Goal: Information Seeking & Learning: Learn about a topic

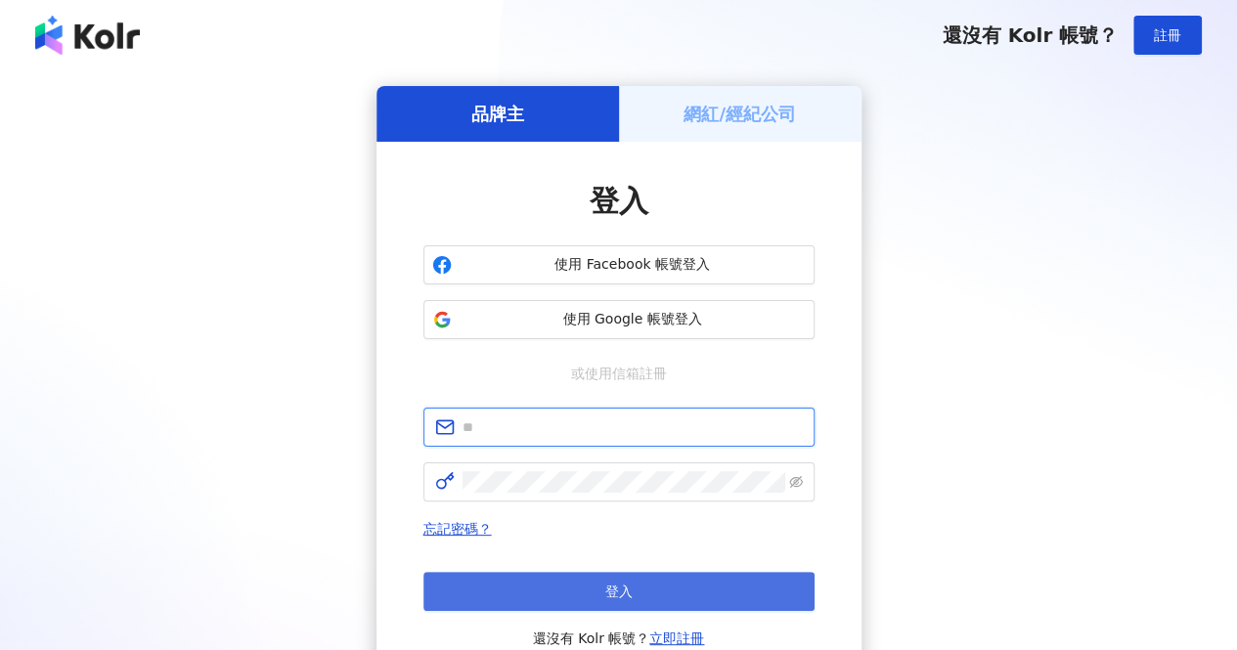
type input "**********"
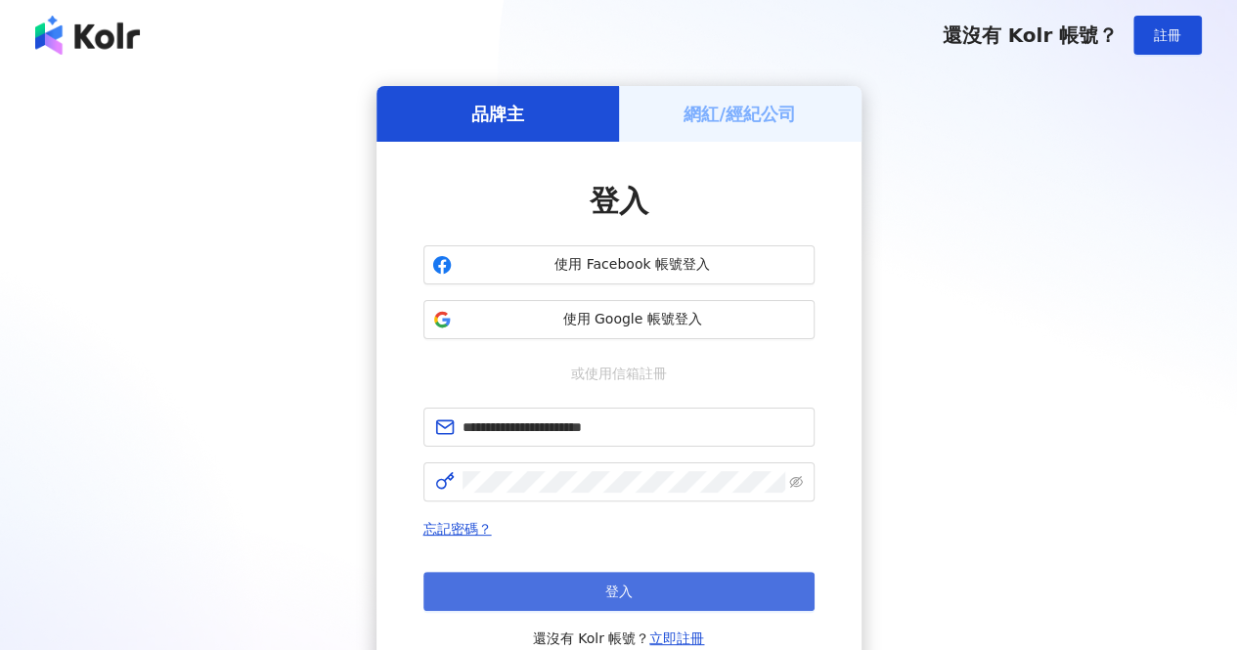
click at [622, 592] on span "登入" at bounding box center [618, 592] width 27 height 16
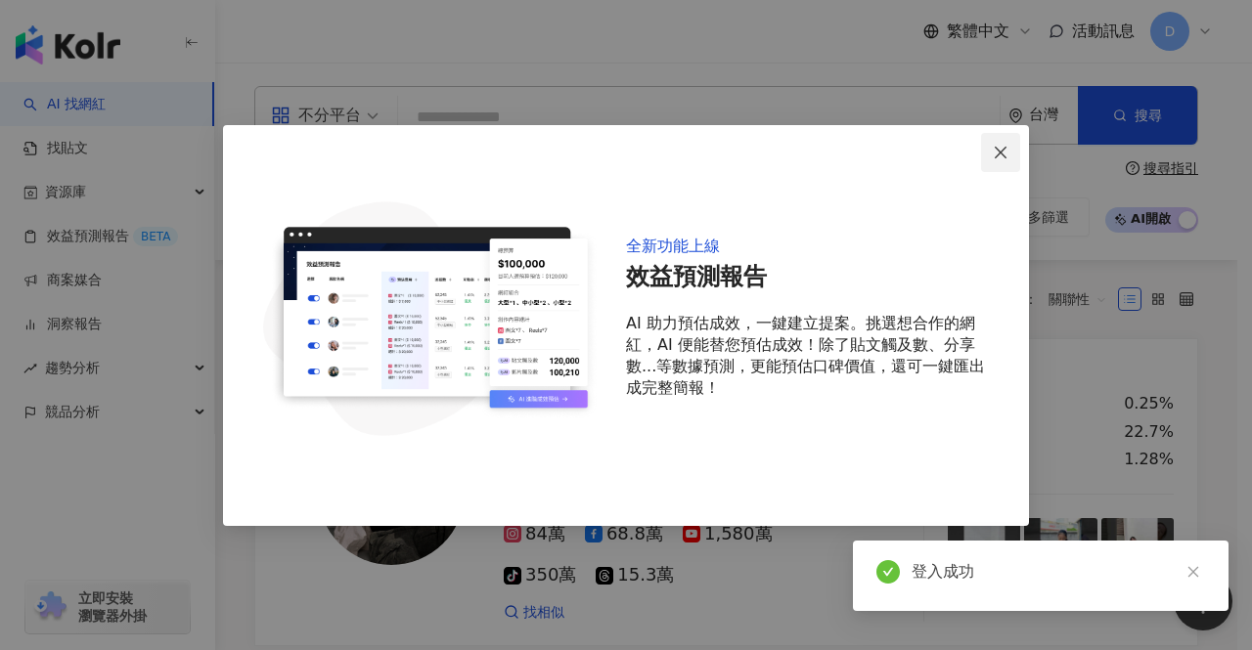
click at [1001, 152] on icon "close" at bounding box center [1001, 153] width 12 height 12
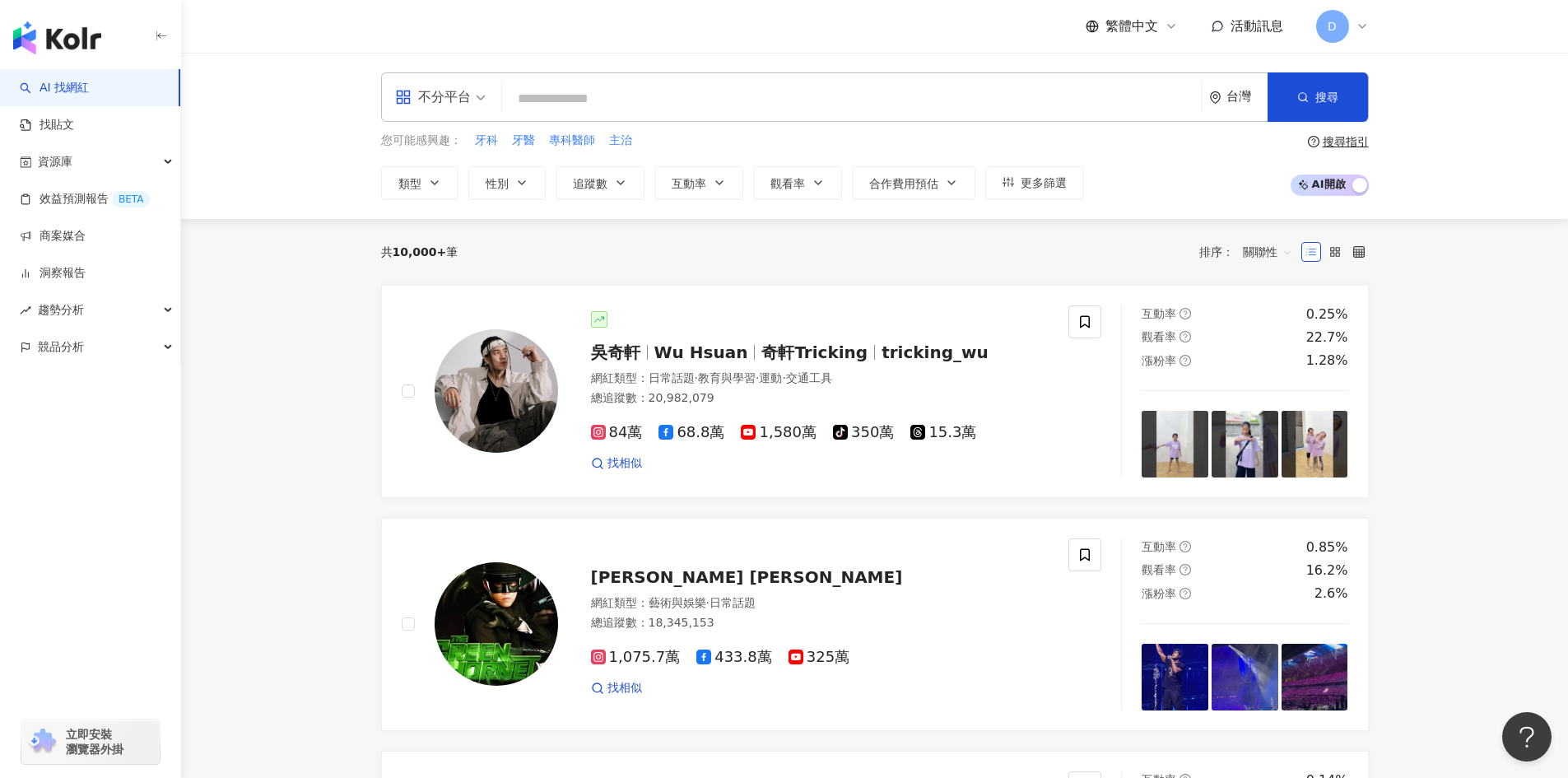
click at [614, 95] on input "search" at bounding box center [852, 99] width 687 height 31
paste input "**********"
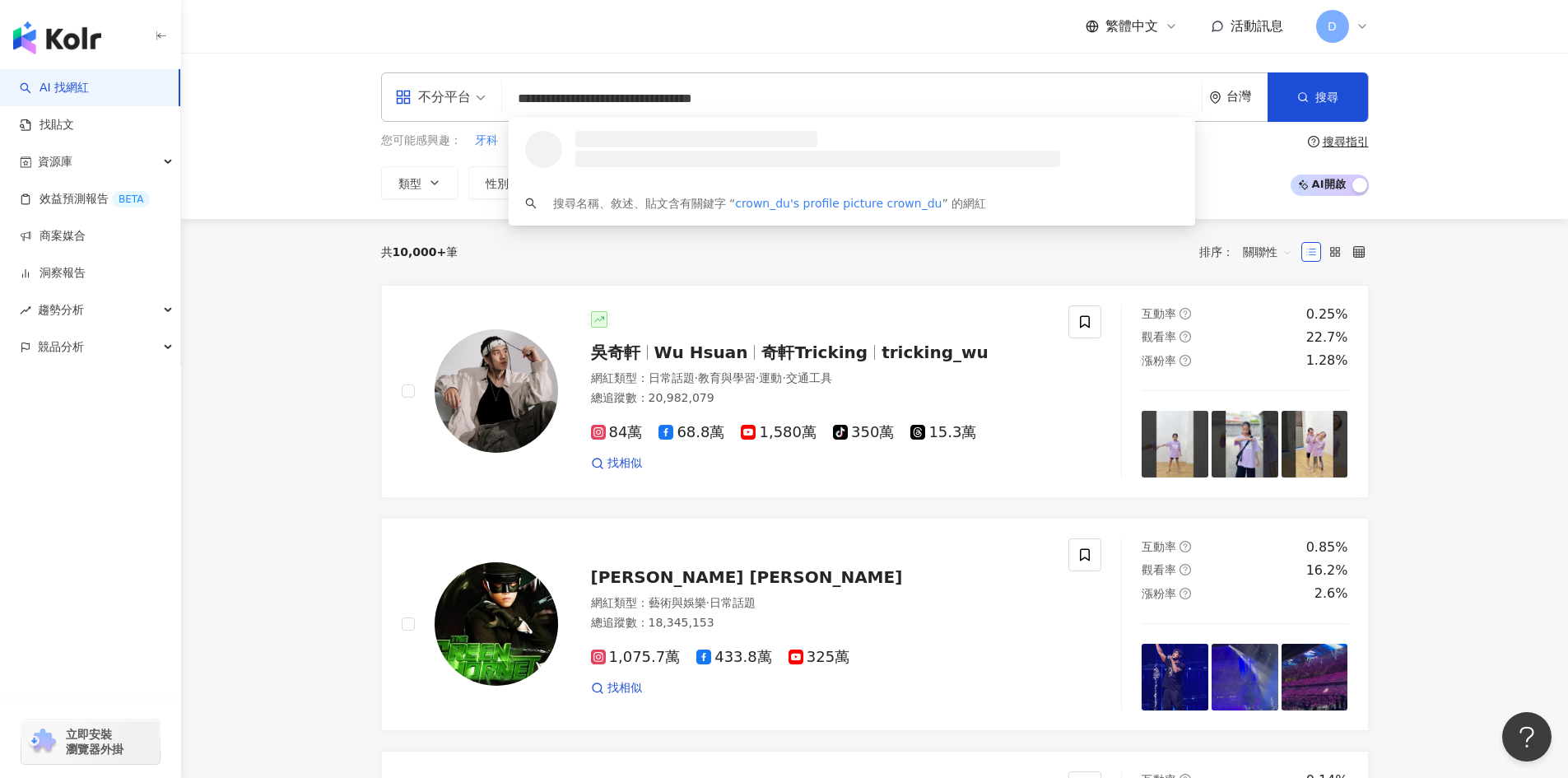
drag, startPoint x: 753, startPoint y: 97, endPoint x: 587, endPoint y: 98, distance: 166.0
click at [587, 98] on input "**********" at bounding box center [852, 99] width 687 height 31
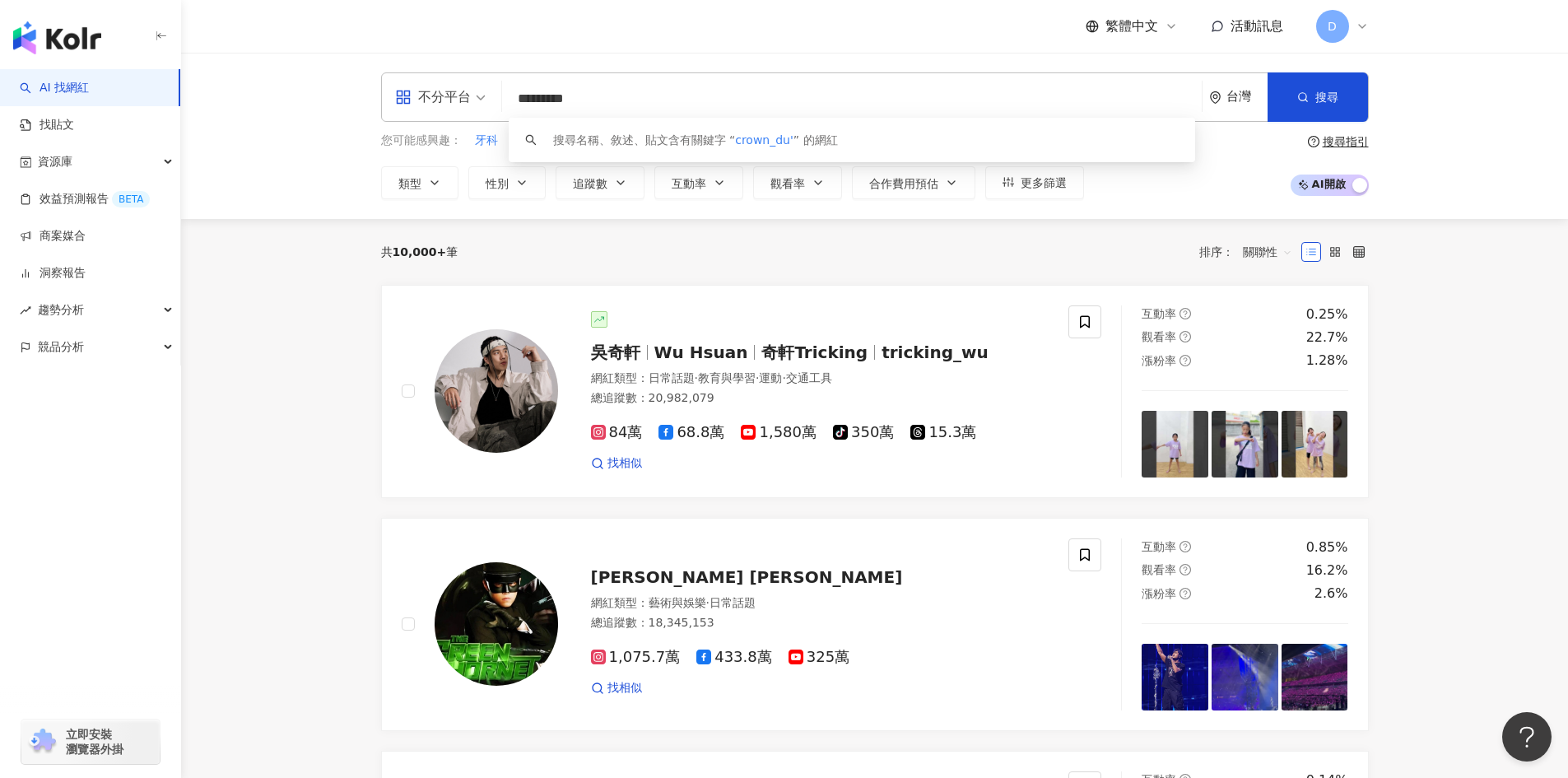
type input "********"
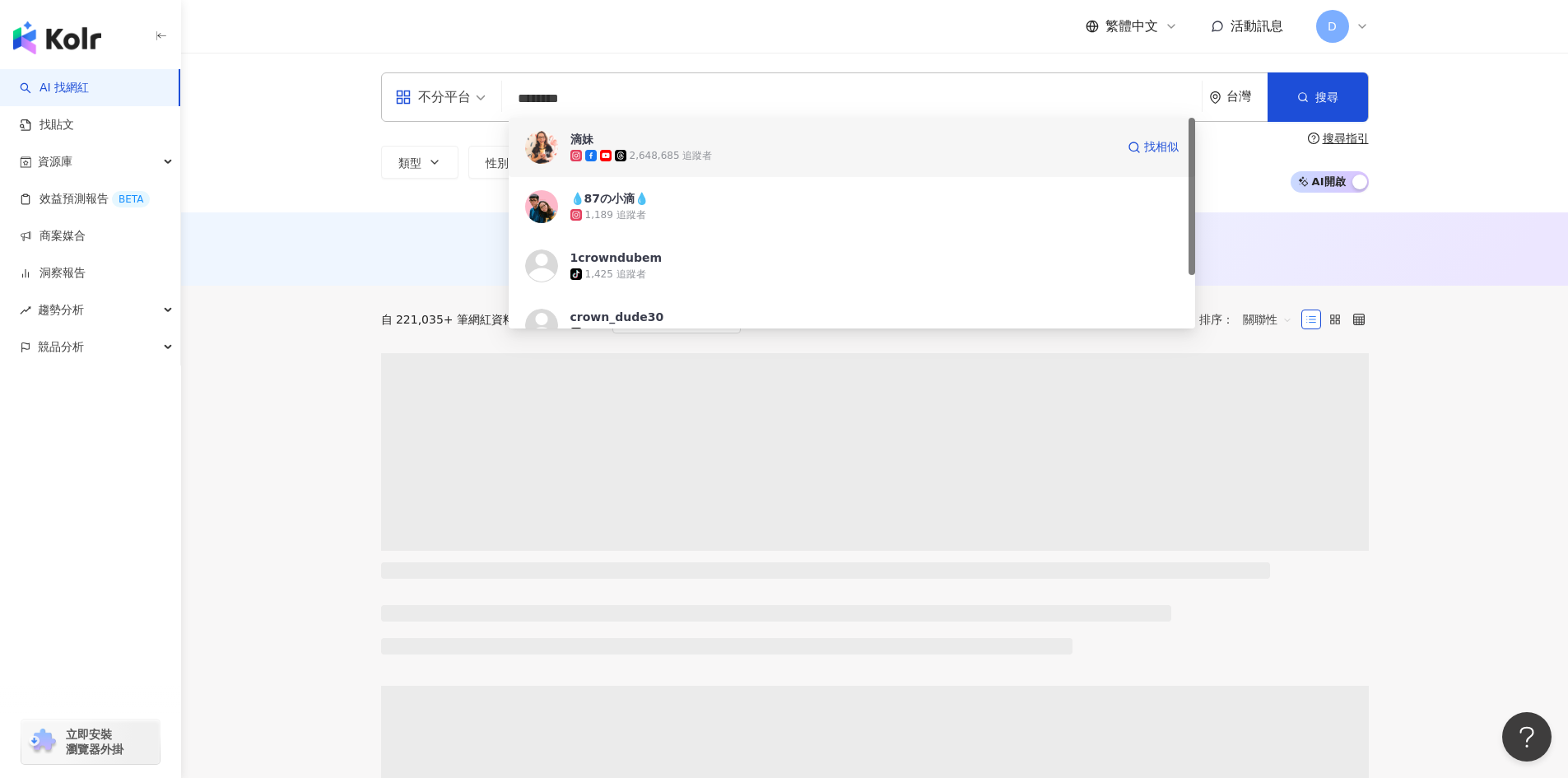
click at [662, 149] on div "2,648,685 追蹤者" at bounding box center [671, 156] width 83 height 14
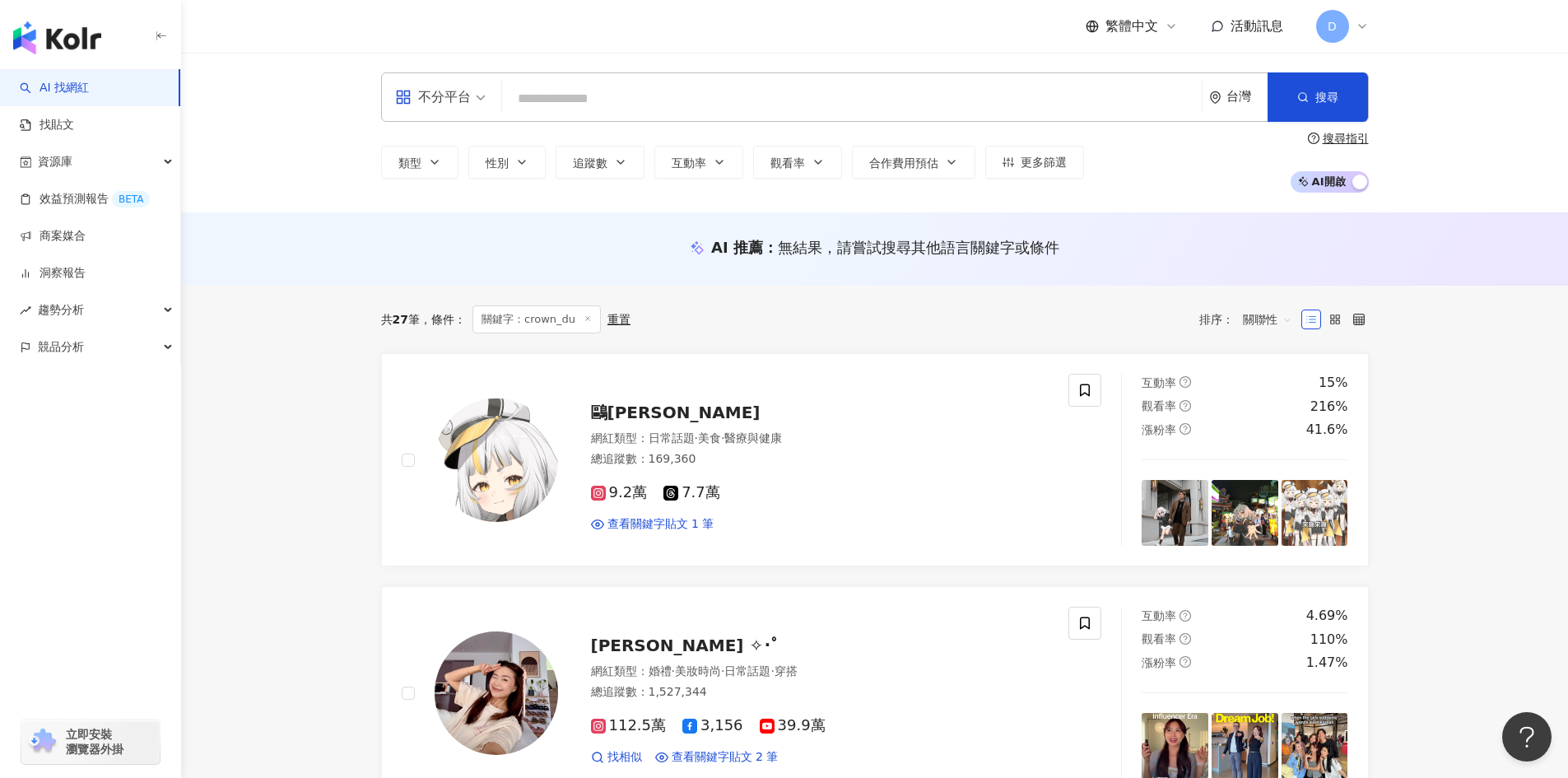
click at [591, 92] on input "search" at bounding box center [852, 99] width 687 height 31
paste input "********"
type input "********"
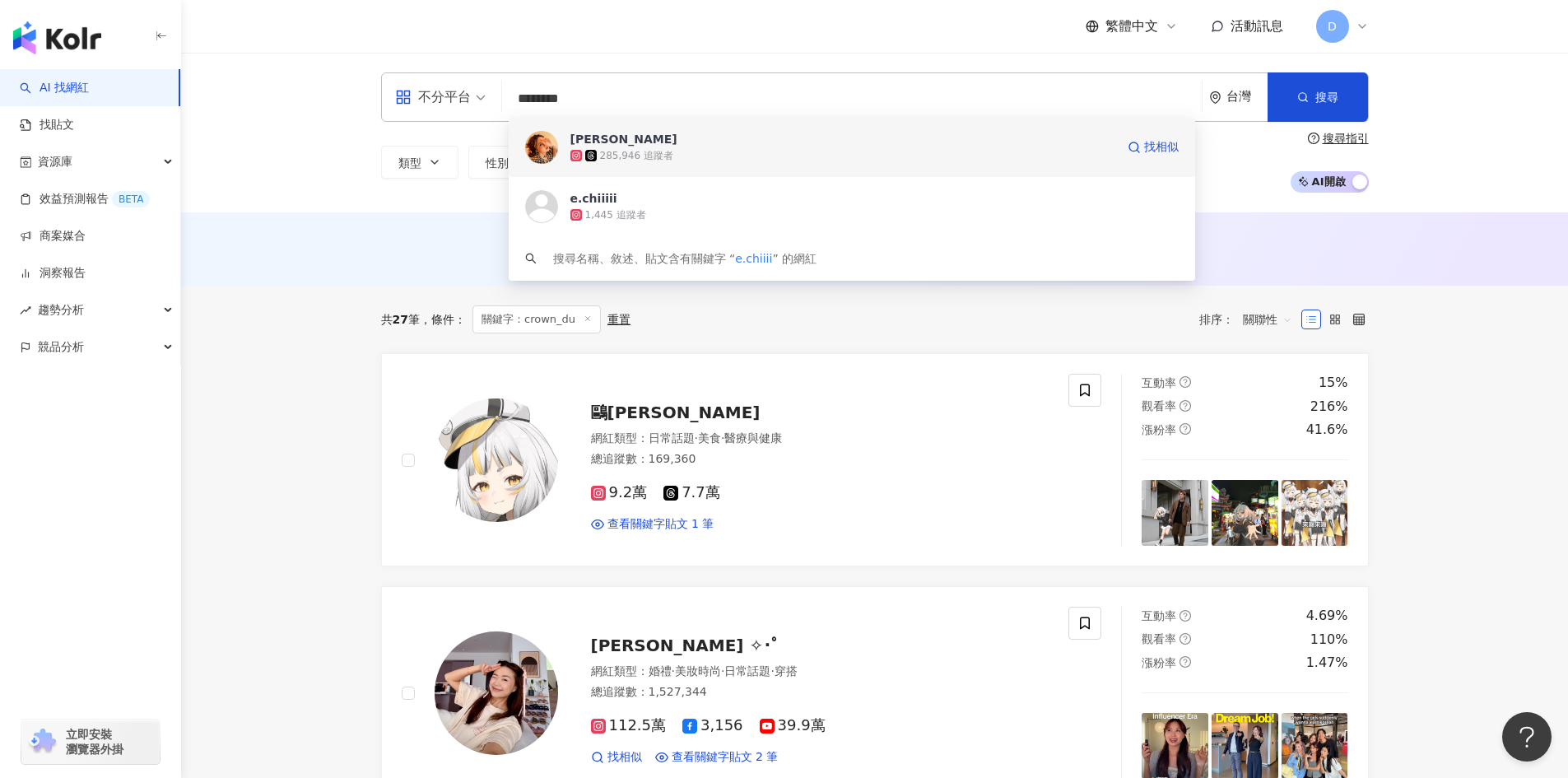
click at [678, 156] on div "285,946 追蹤者" at bounding box center [843, 156] width 545 height 17
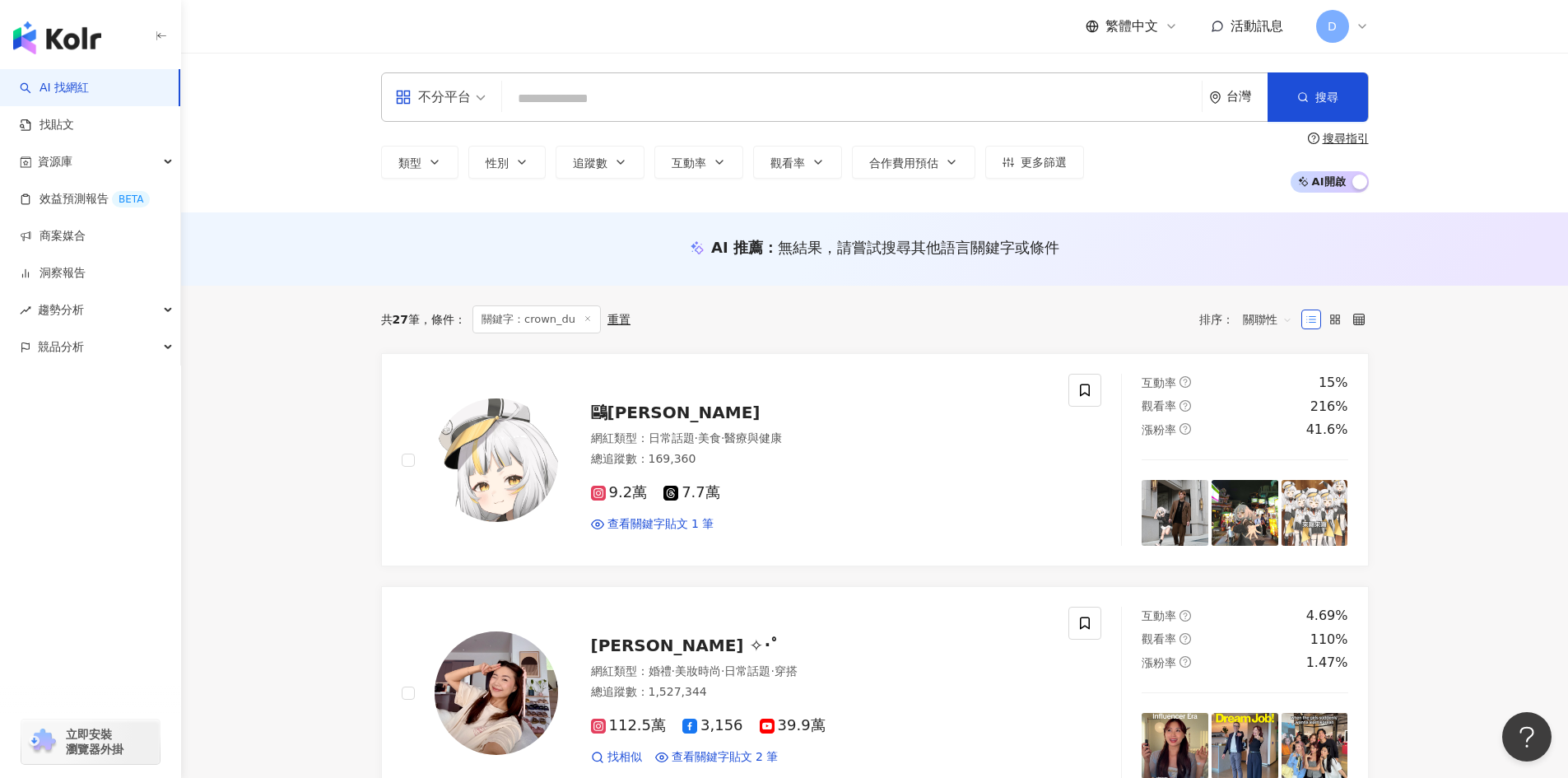
click at [584, 101] on input "search" at bounding box center [852, 99] width 687 height 31
paste input "**********"
type input "**********"
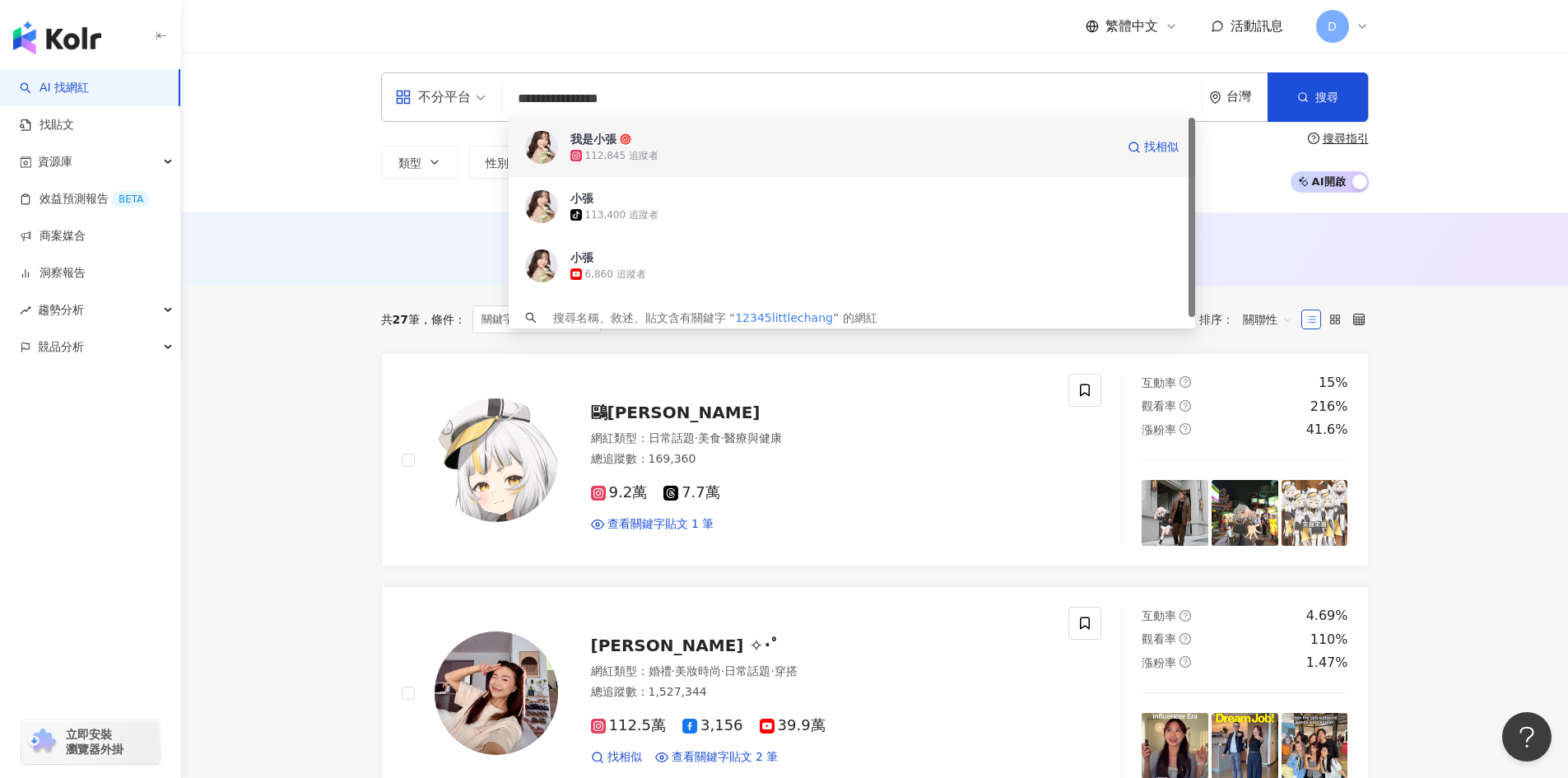
click at [656, 139] on span "我是小張" at bounding box center [747, 140] width 353 height 17
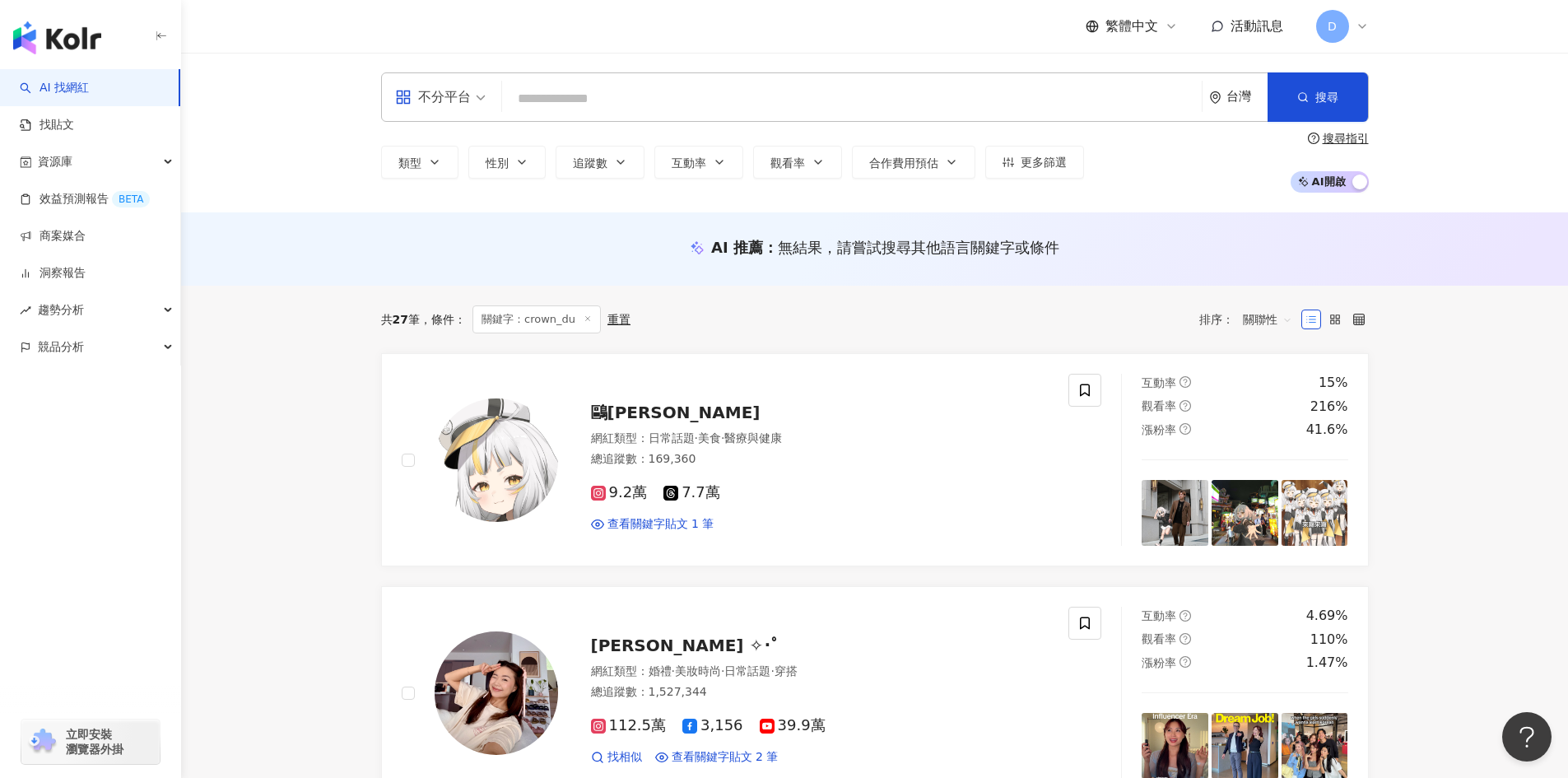
click at [634, 102] on input "search" at bounding box center [852, 99] width 687 height 31
paste input "**********"
type input "**********"
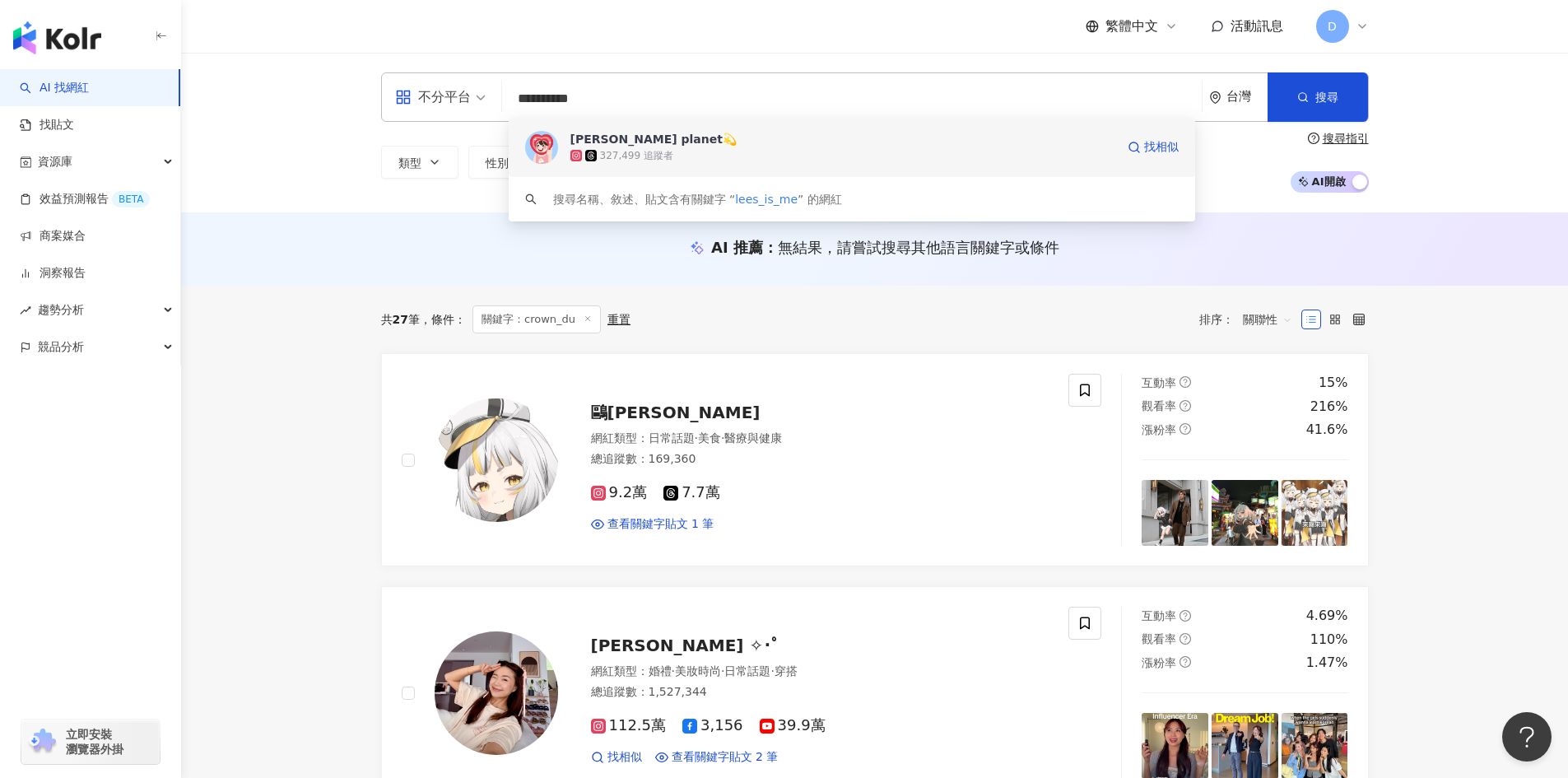
click at [644, 164] on div "李欣Lee’s planet💫 327,499 追蹤者 找相似" at bounding box center [852, 147] width 687 height 59
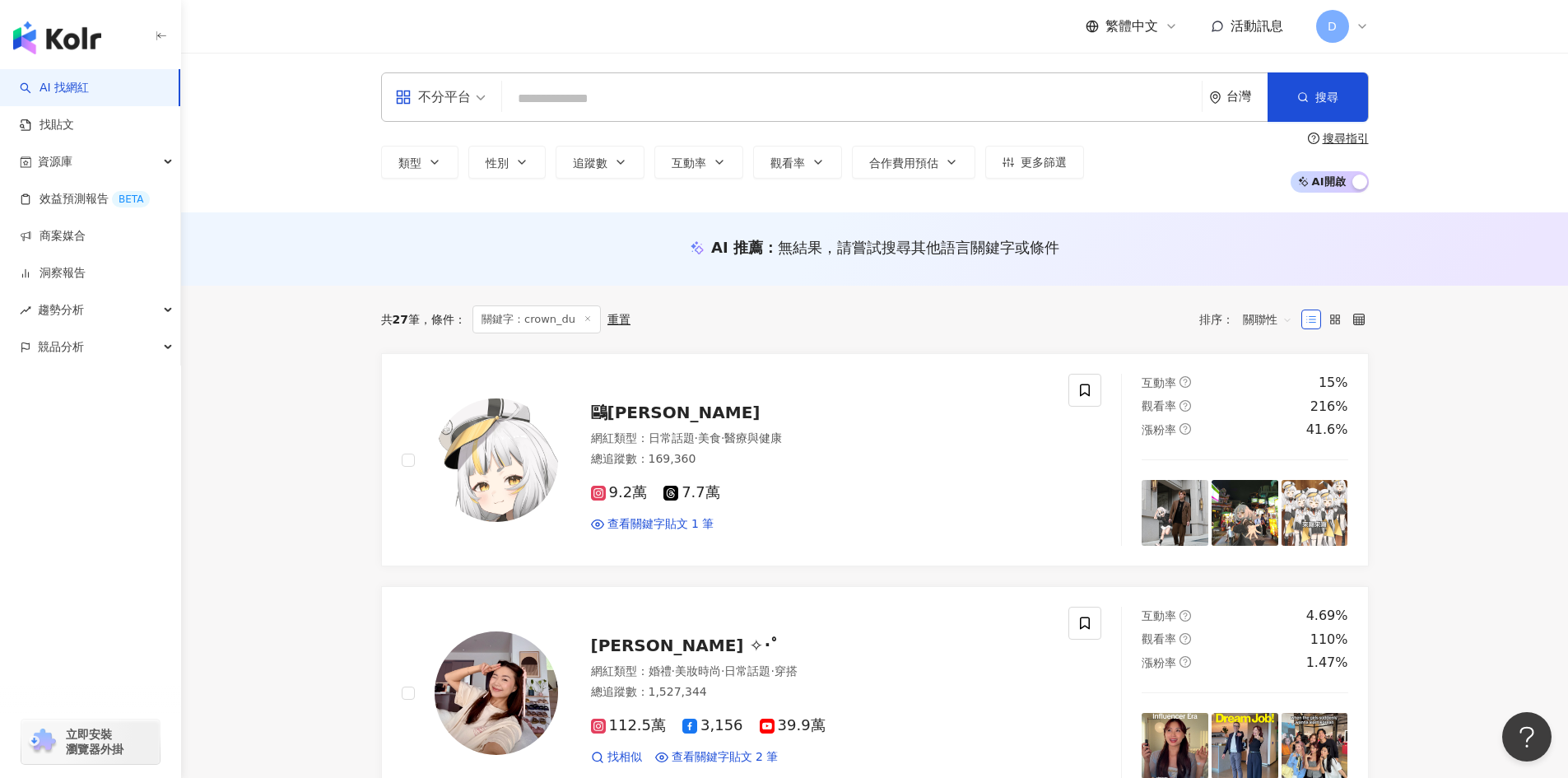
click at [607, 96] on input "search" at bounding box center [852, 99] width 687 height 31
paste input "**********"
type input "**********"
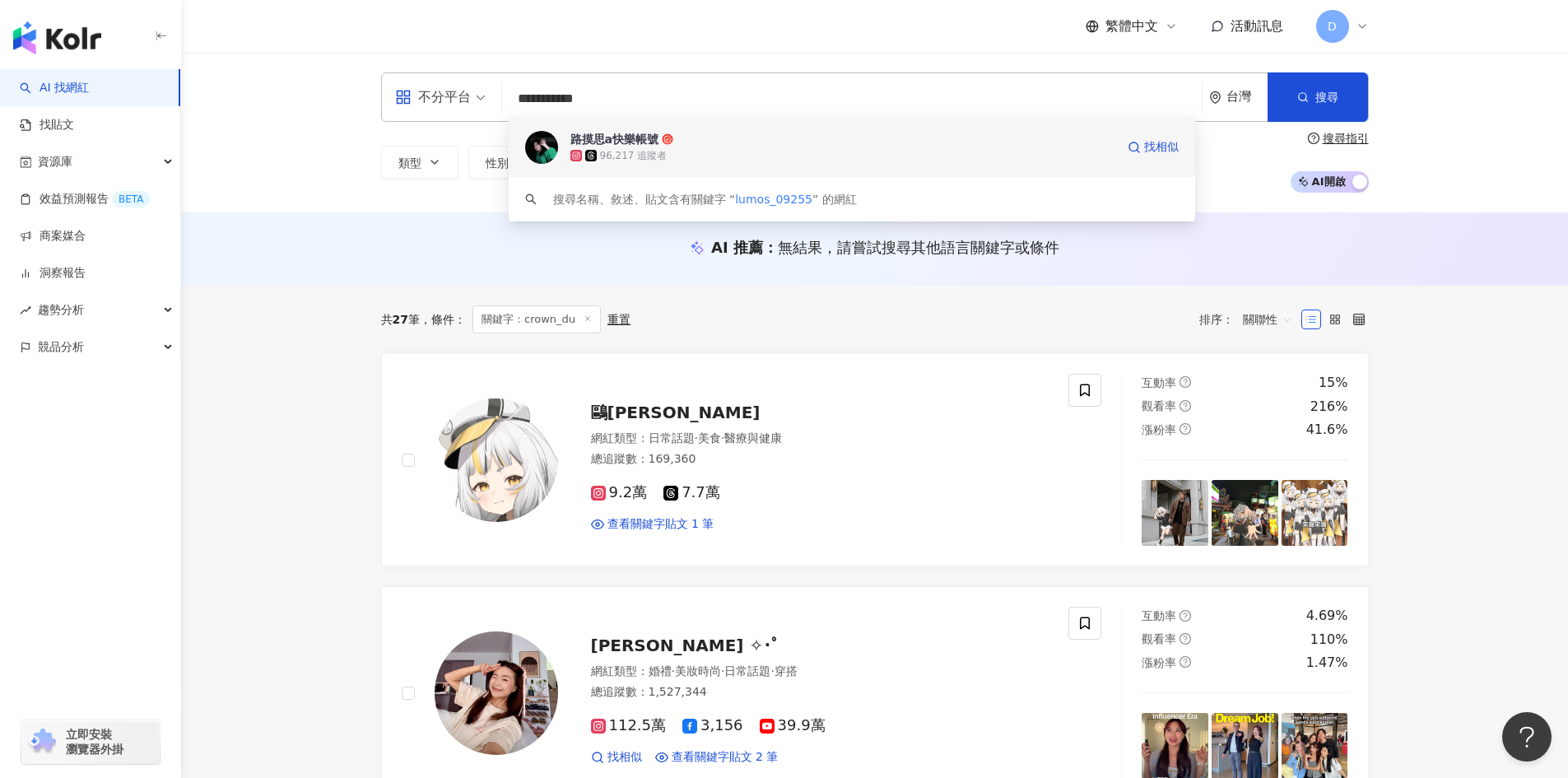
click at [631, 147] on div "路摸思a快樂帳號" at bounding box center [614, 140] width 88 height 17
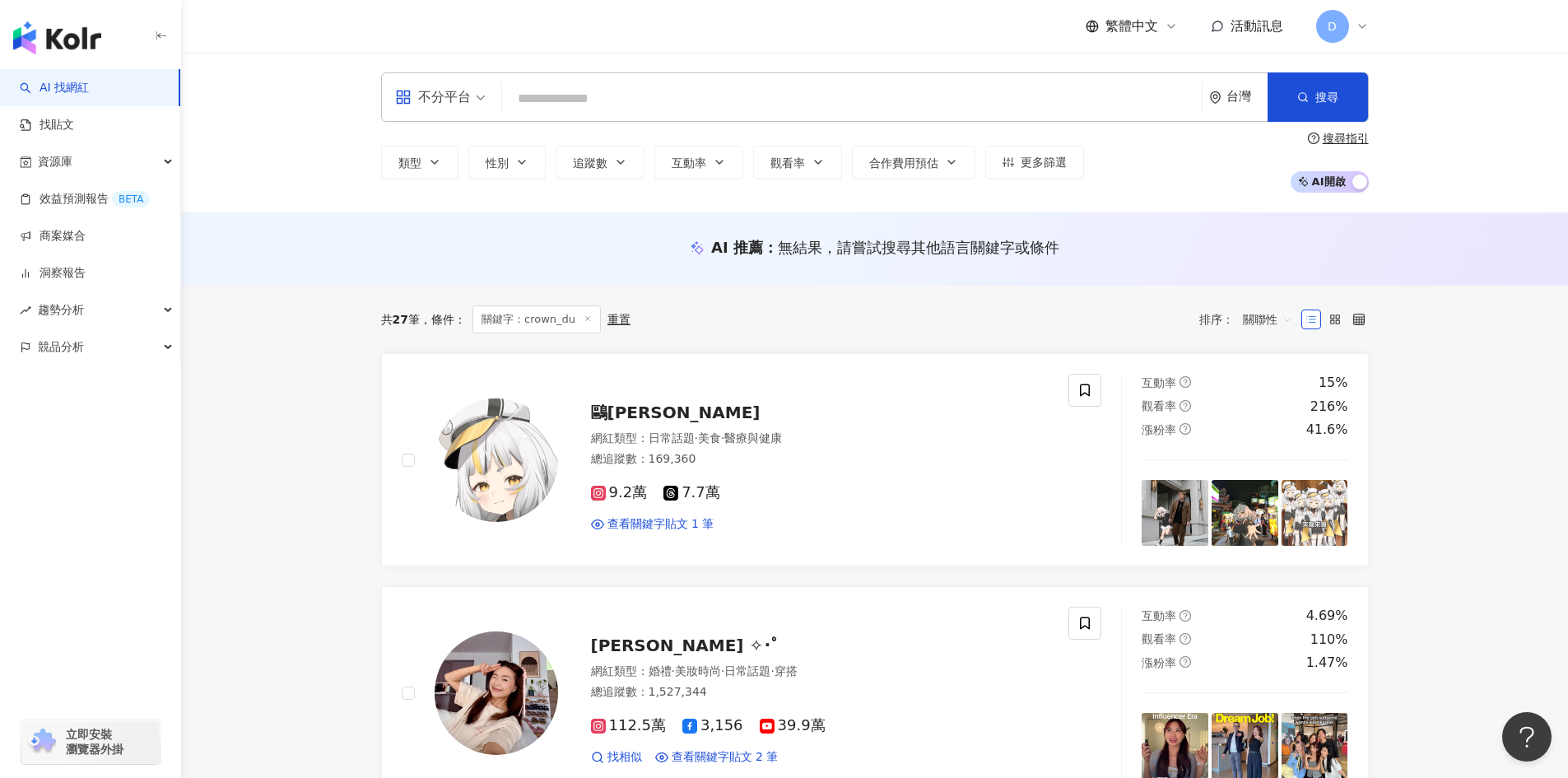
click at [620, 93] on input "search" at bounding box center [852, 99] width 687 height 31
paste input "**********"
type input "**********"
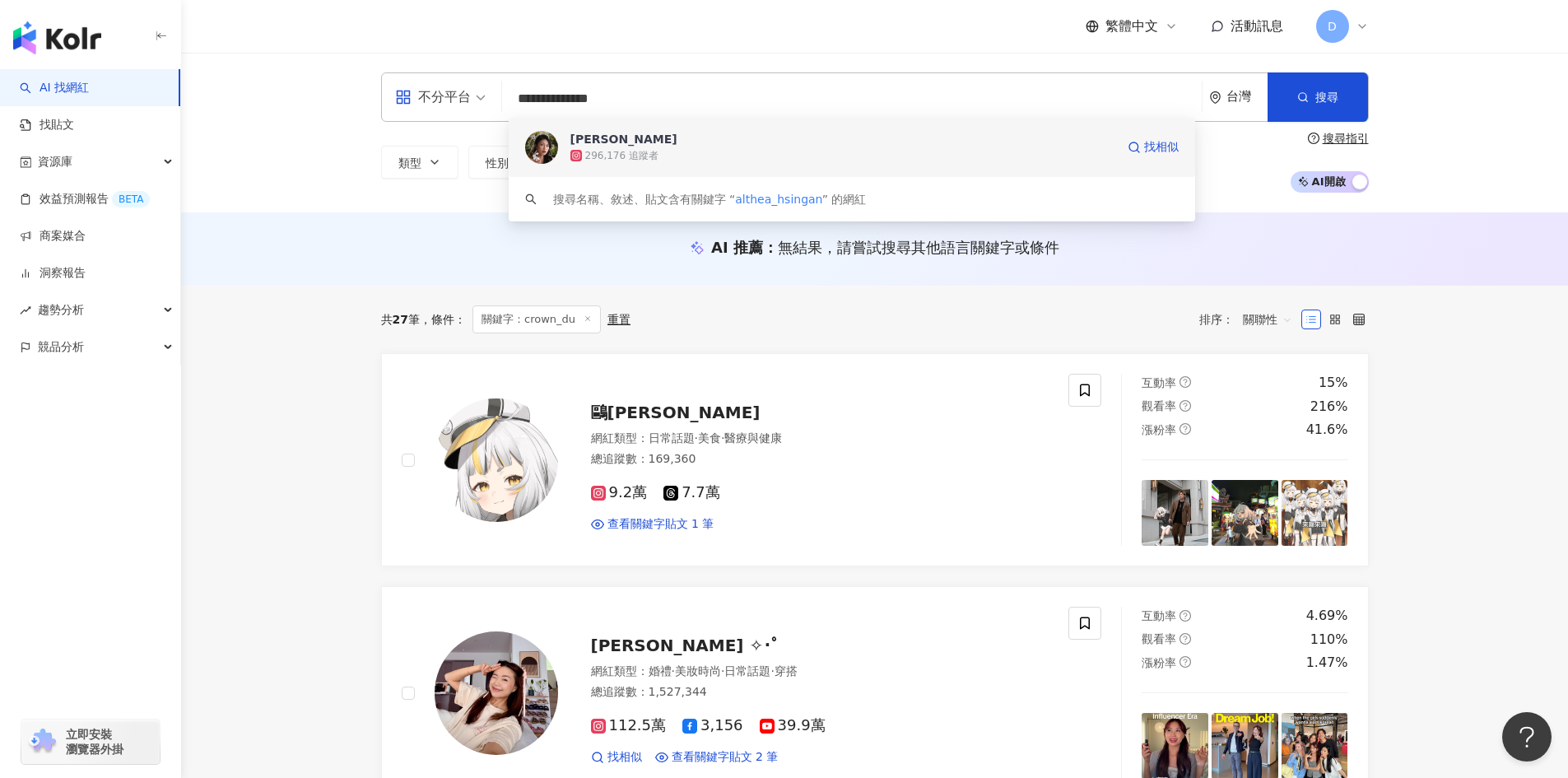
click at [750, 141] on span "Althea昕" at bounding box center [747, 140] width 353 height 17
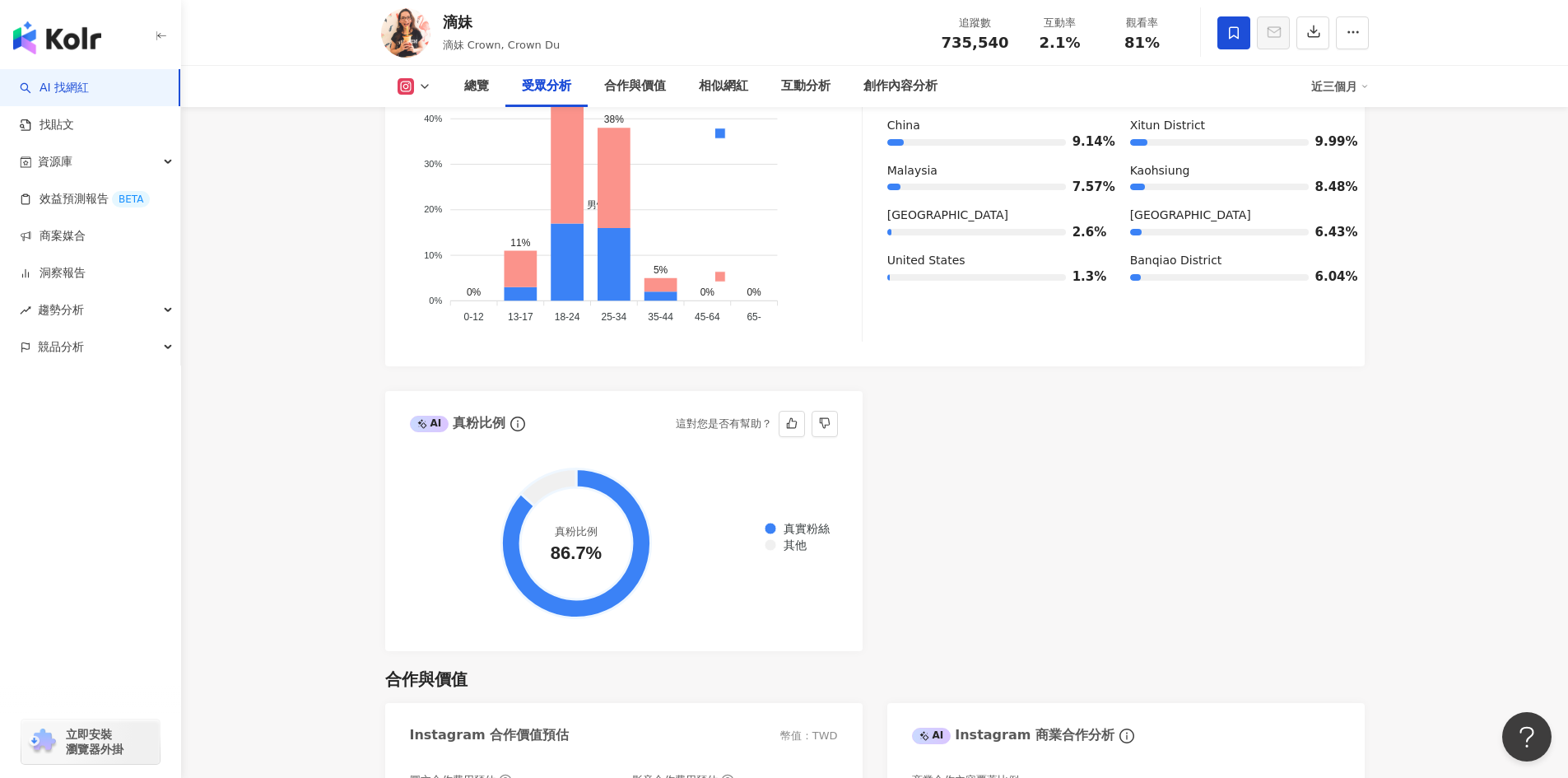
scroll to position [1564, 0]
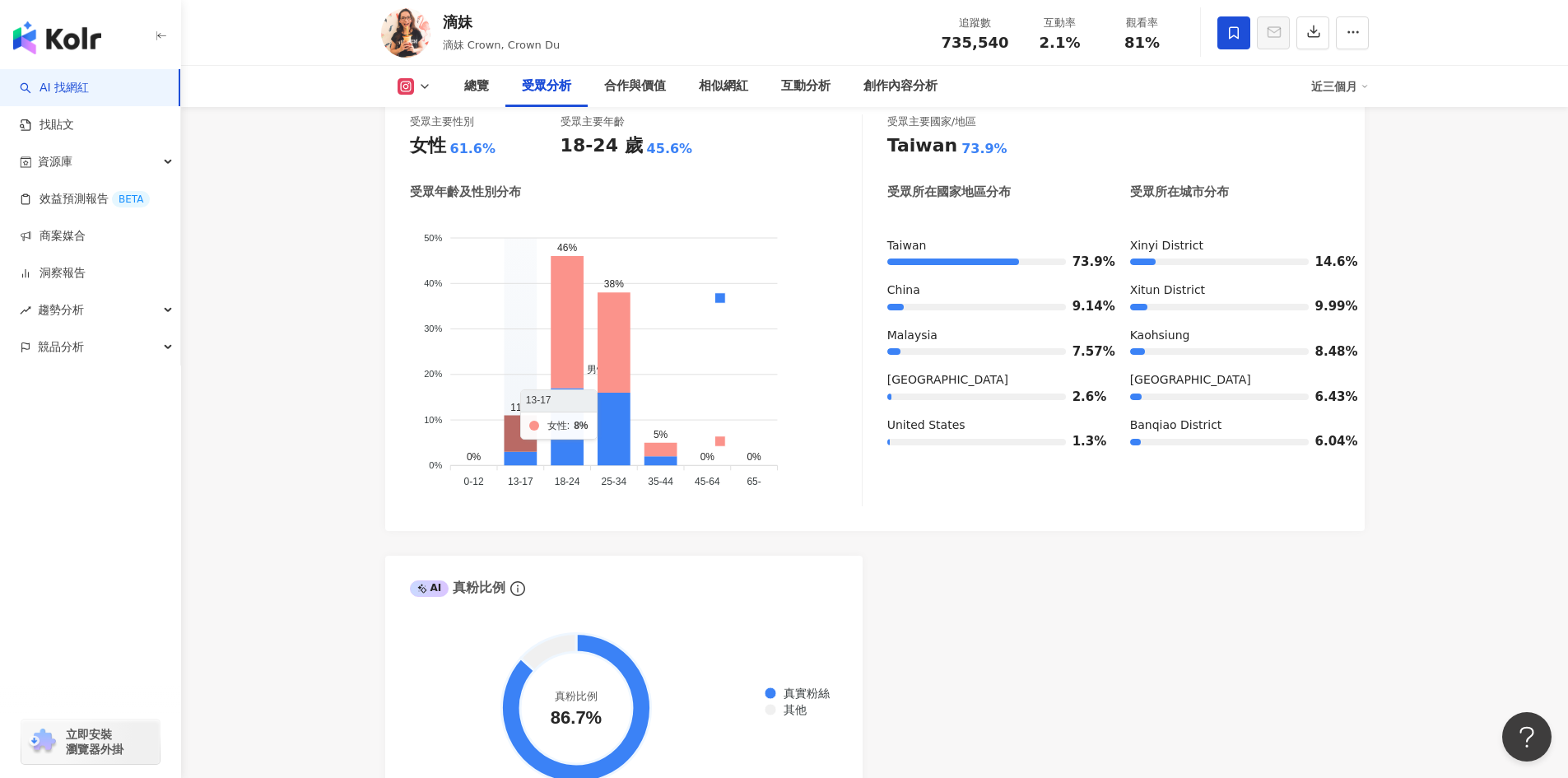
click at [522, 415] on icon at bounding box center [520, 433] width 33 height 36
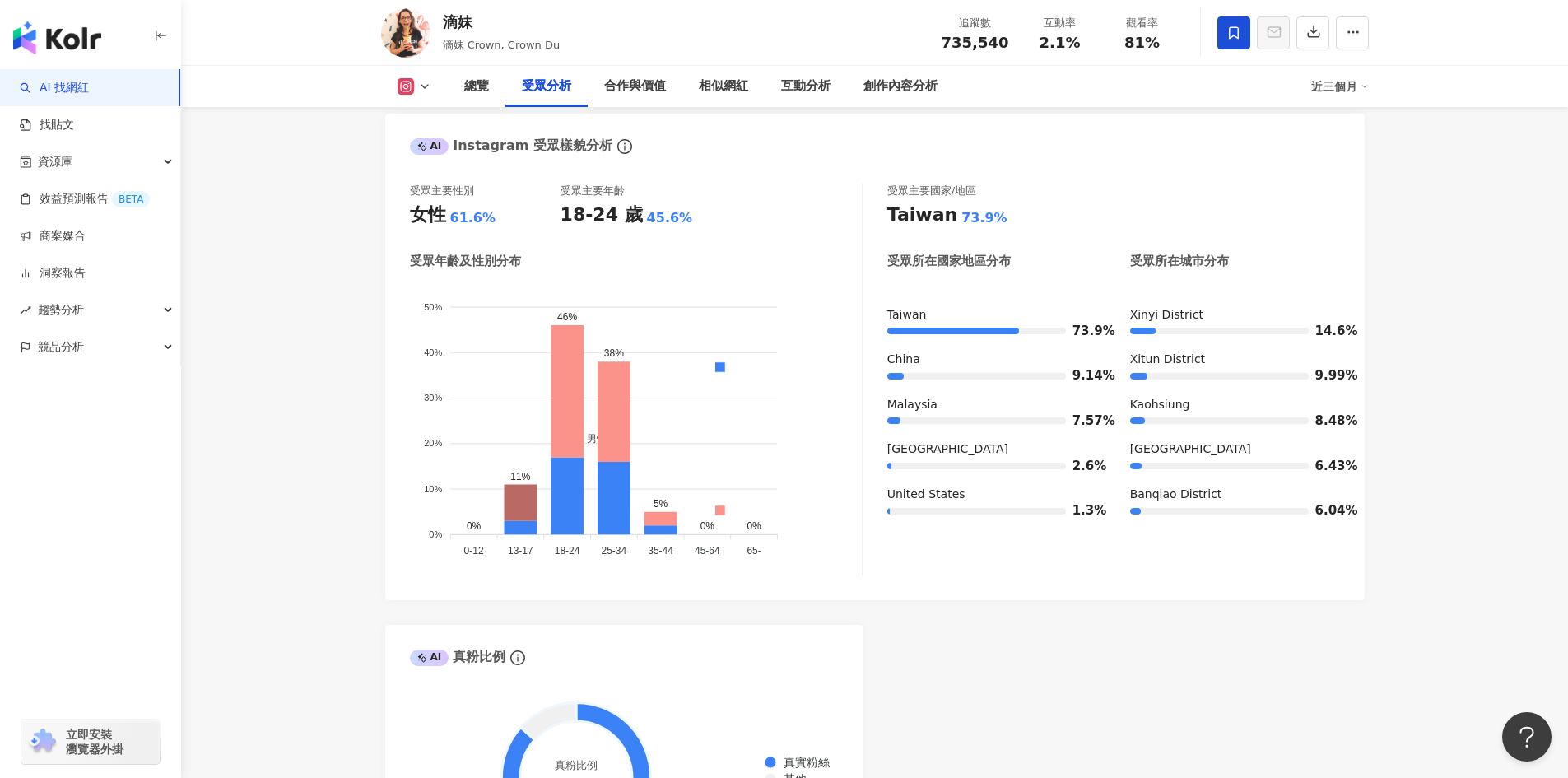
scroll to position [1400, 0]
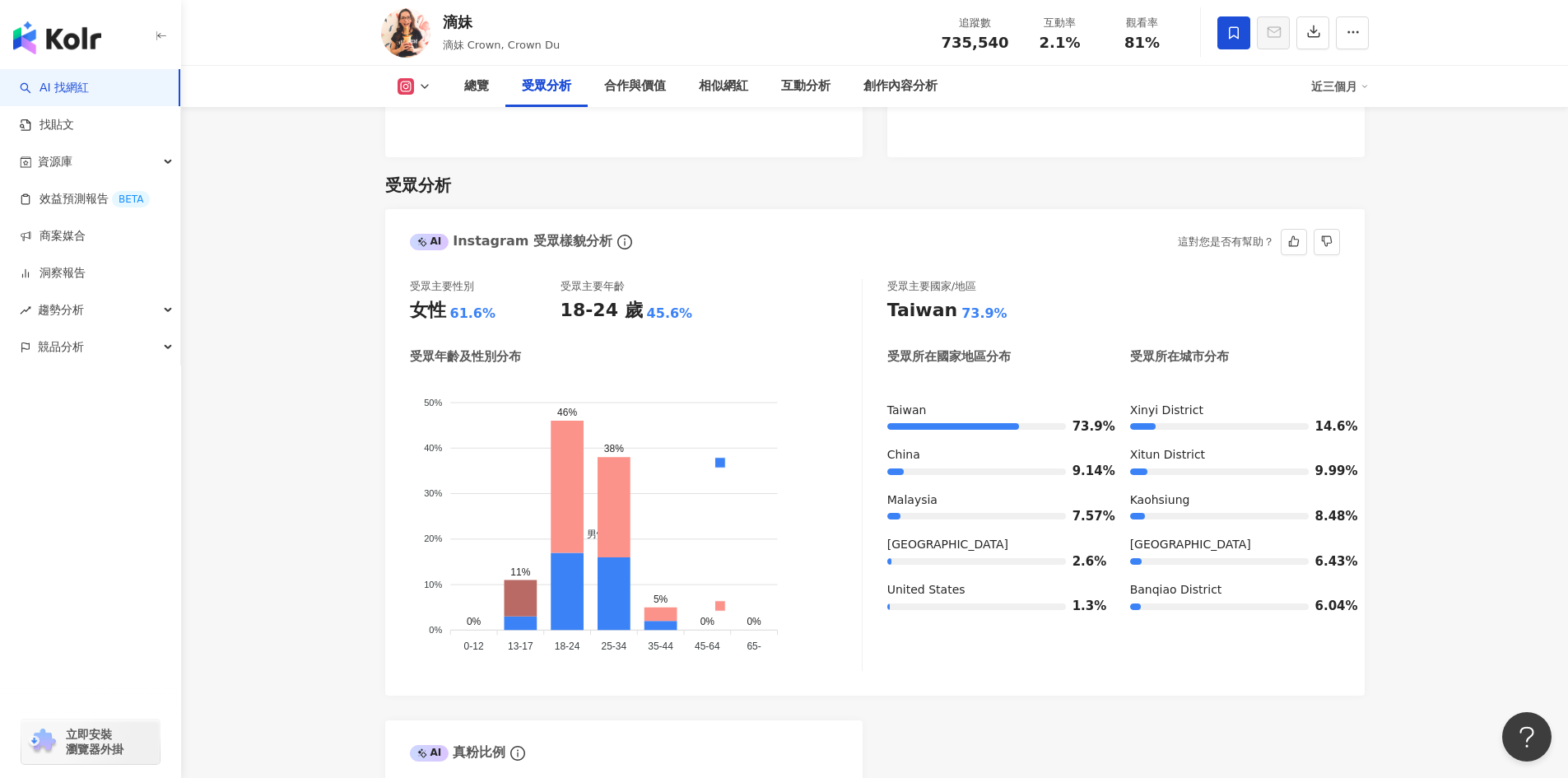
click at [440, 298] on div "女性" at bounding box center [428, 311] width 36 height 25
click at [618, 235] on icon "info-circle" at bounding box center [625, 242] width 15 height 15
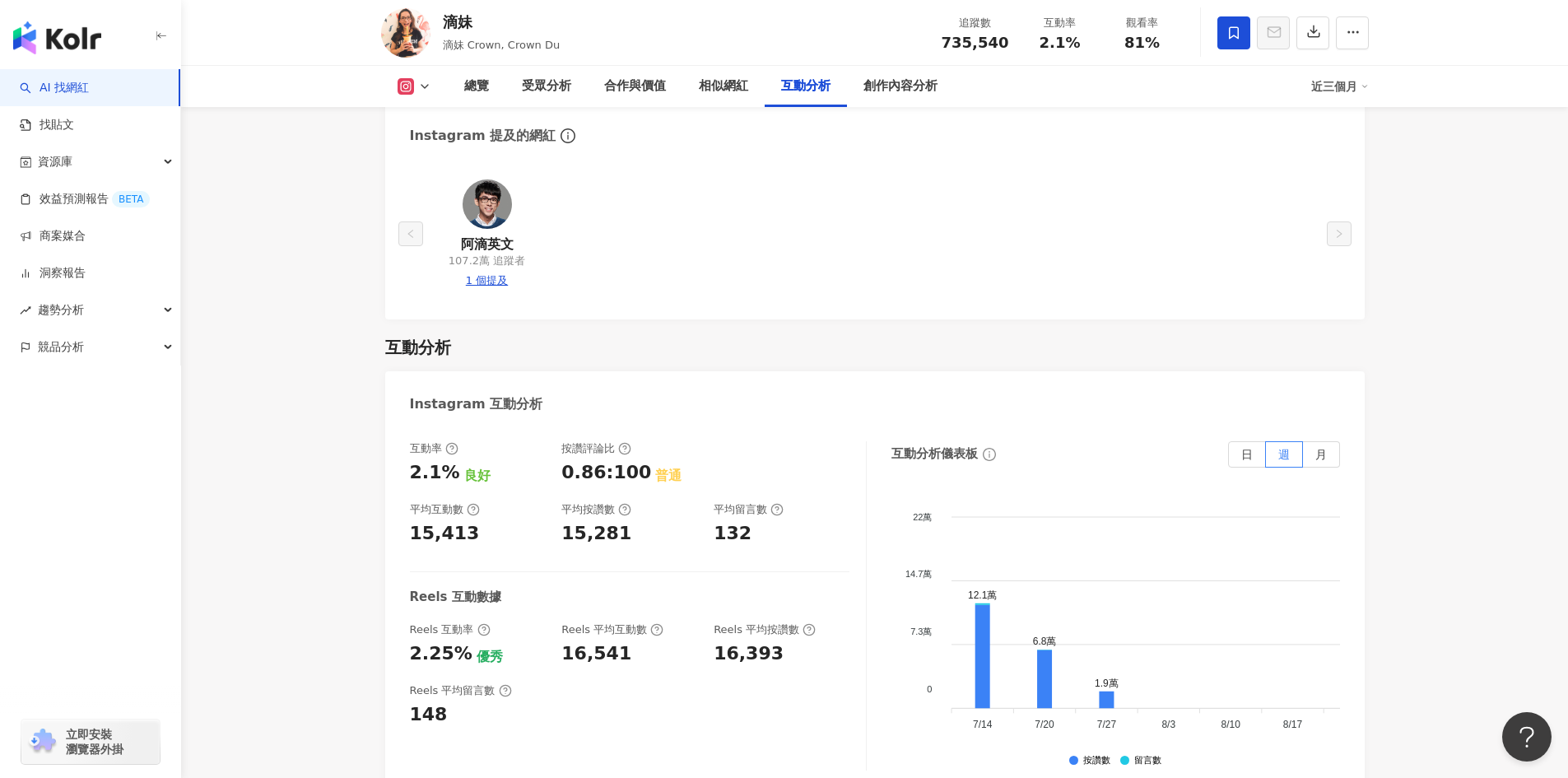
scroll to position [3294, 0]
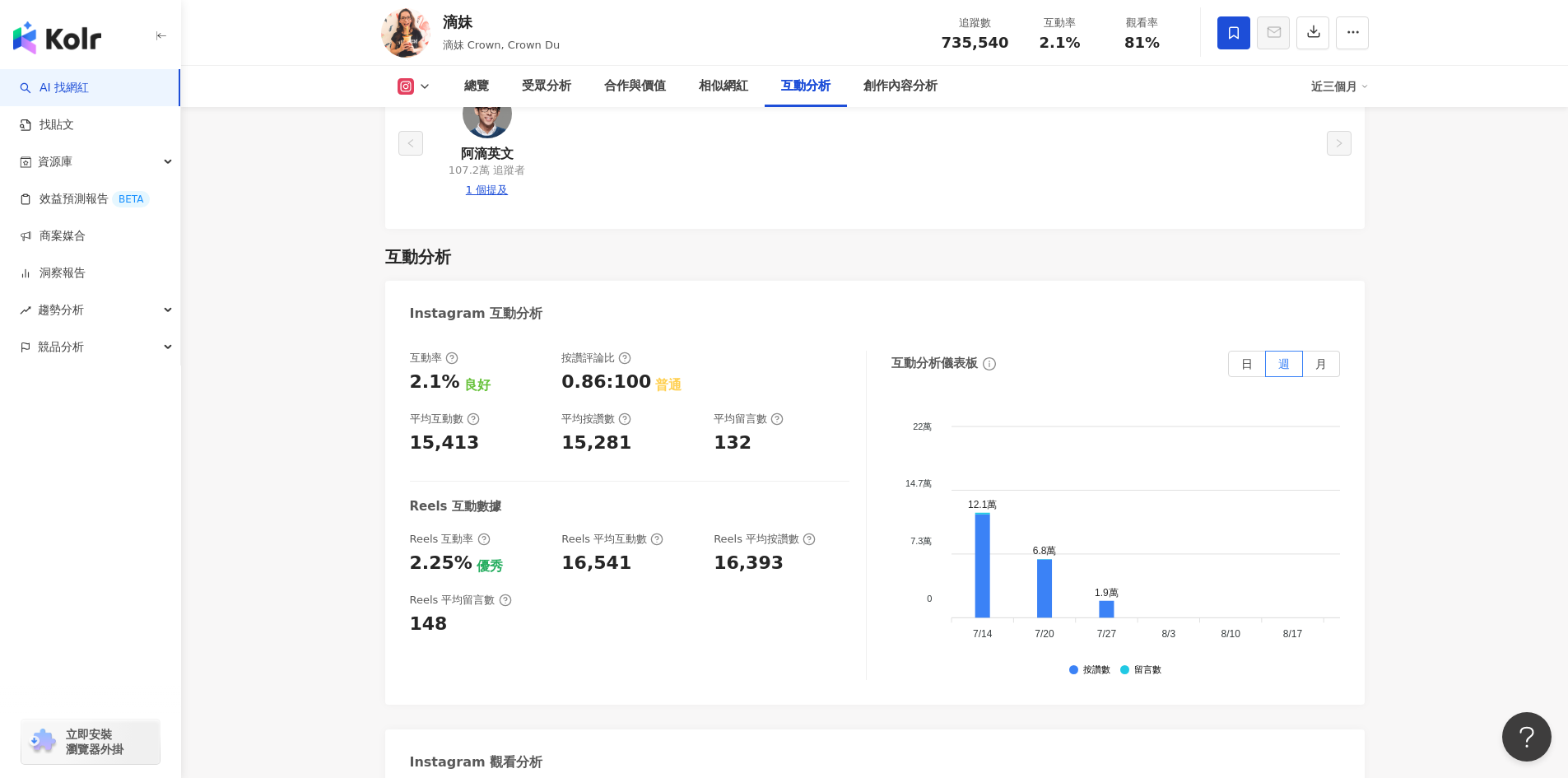
drag, startPoint x: 630, startPoint y: 674, endPoint x: 709, endPoint y: 682, distance: 79.4
copy div "595,788"
drag, startPoint x: 440, startPoint y: 681, endPoint x: 395, endPoint y: 684, distance: 45.1
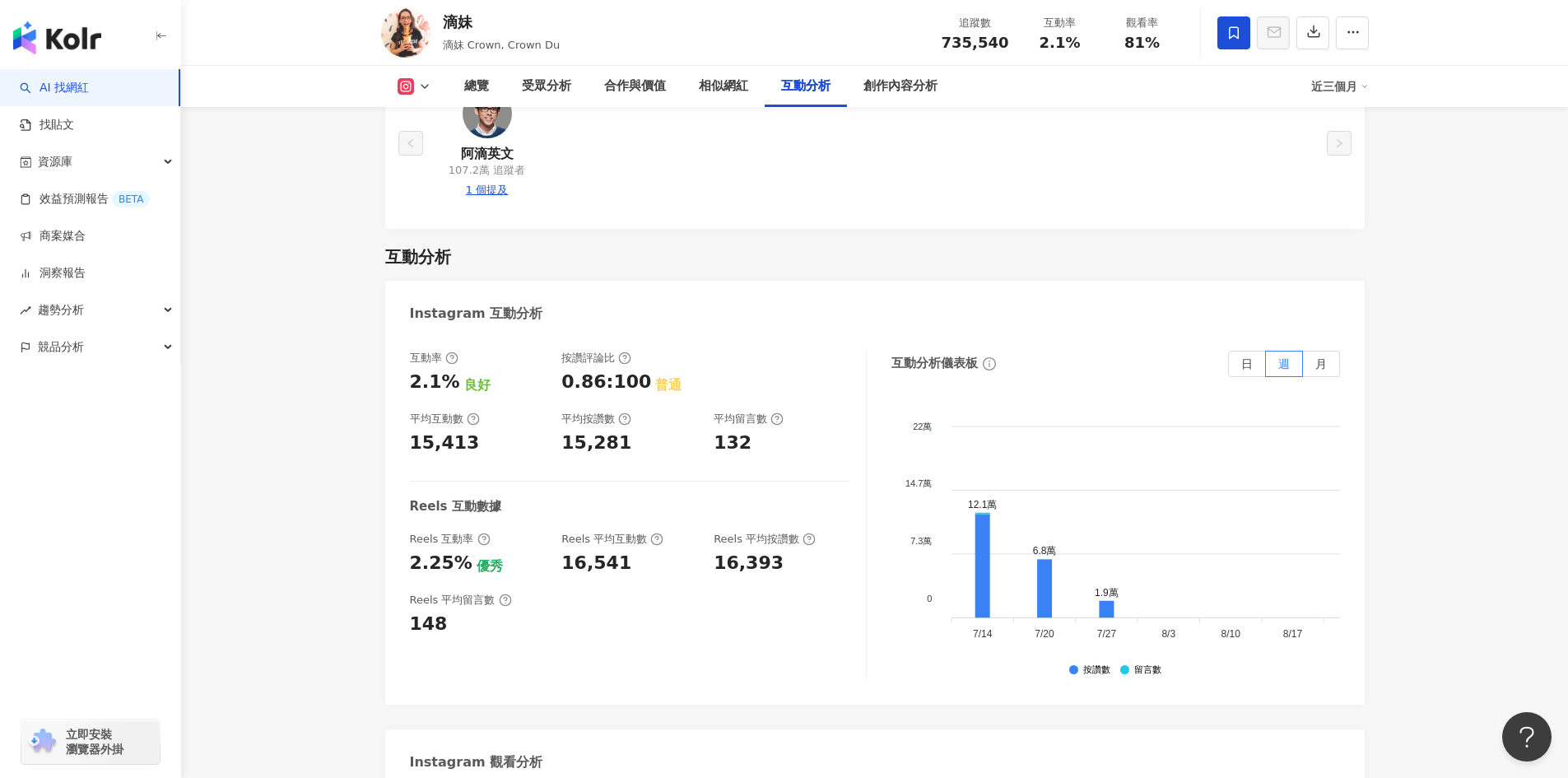
copy div "81%"
drag, startPoint x: 461, startPoint y: 412, endPoint x: 402, endPoint y: 426, distance: 60.6
click at [402, 426] on div "互動率 2.1% 良好 按讚評論比 0.86:100 普通 平均互動數 15,413 平均按讚數 15,281 平均留言數 132 Reels 互動數據 Re…" at bounding box center [875, 520] width 980 height 370
copy div "2.25%"
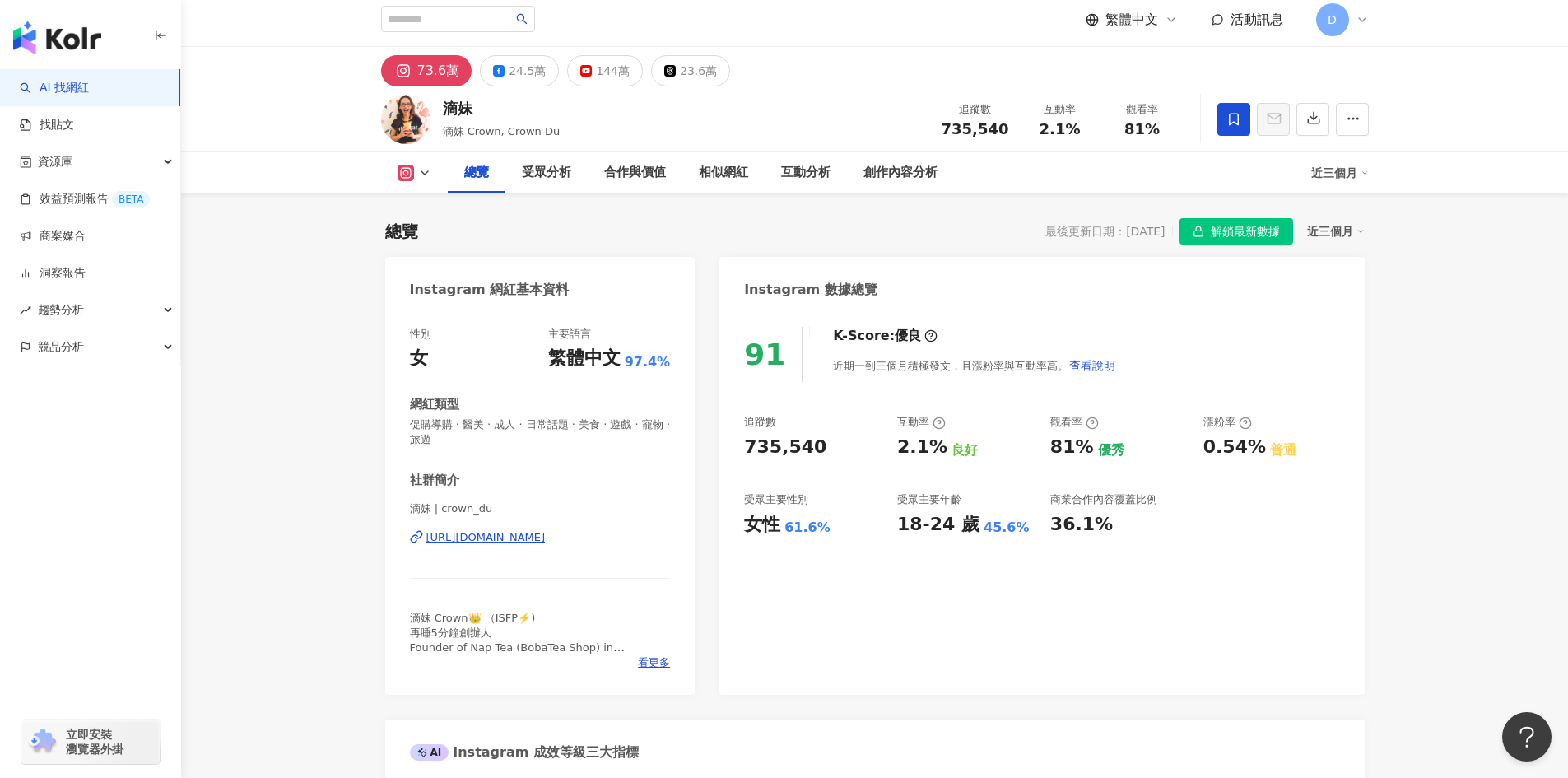
scroll to position [0, 0]
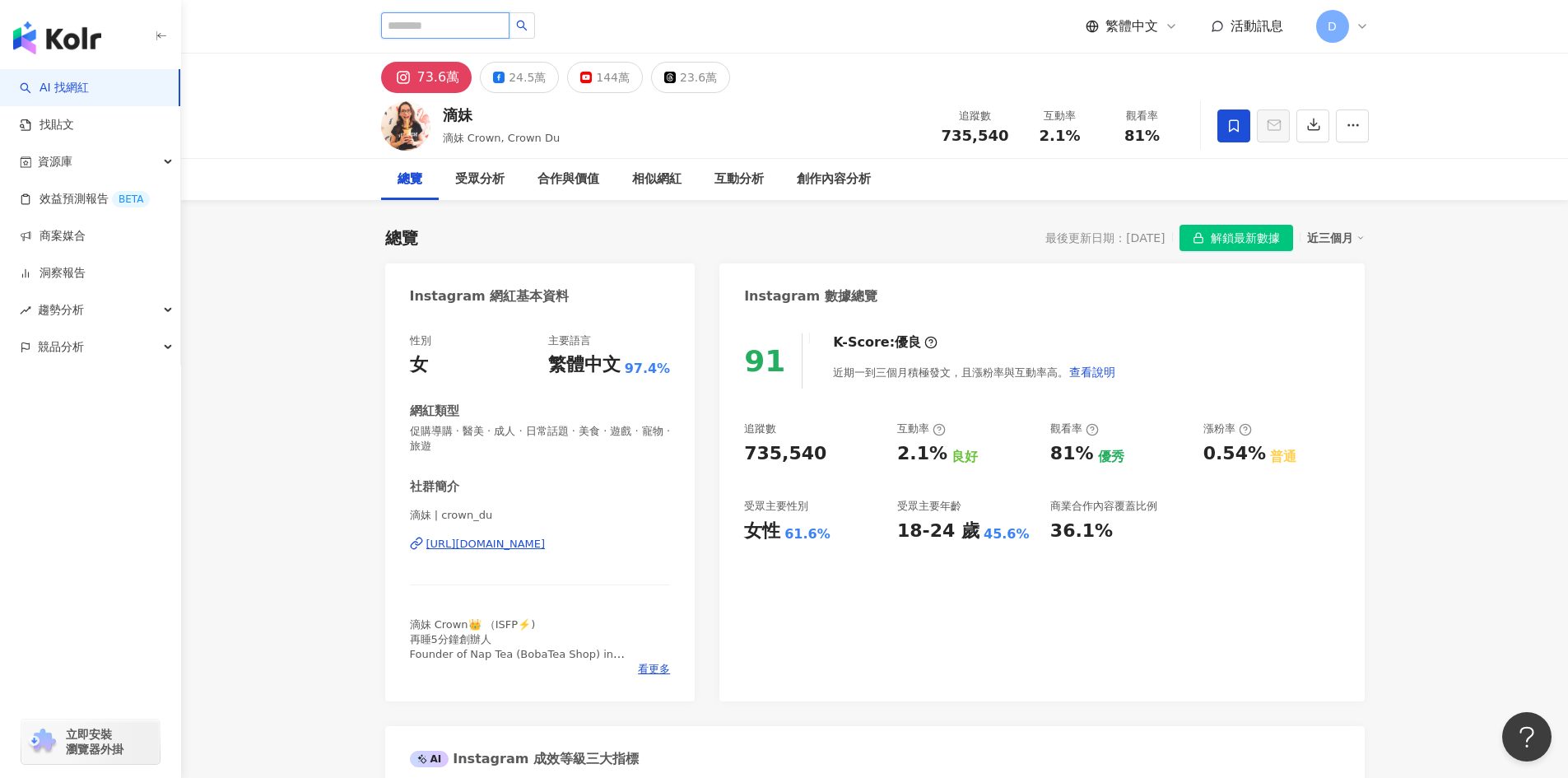
click at [470, 28] on input "search" at bounding box center [445, 25] width 129 height 26
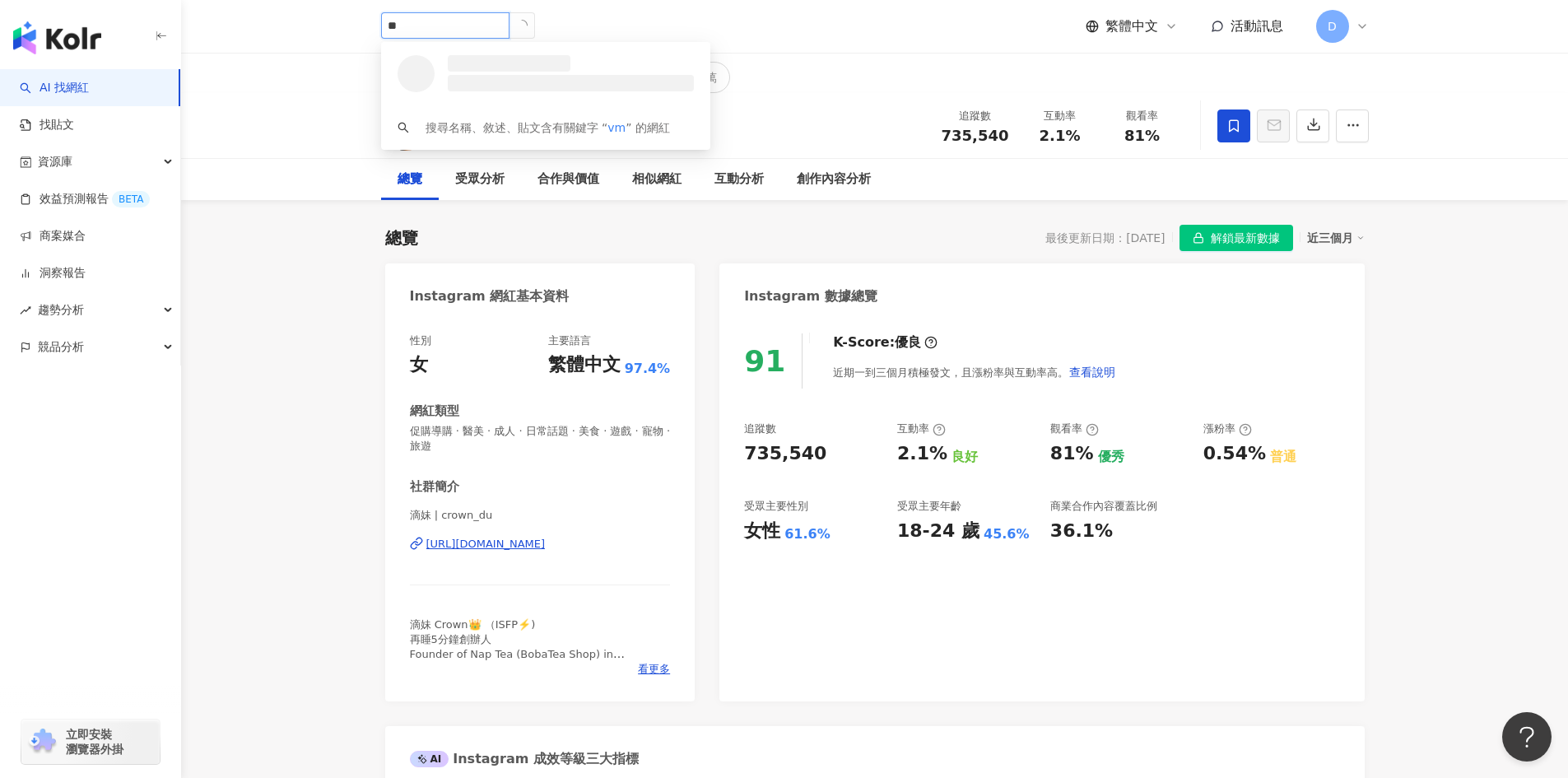
type input "*"
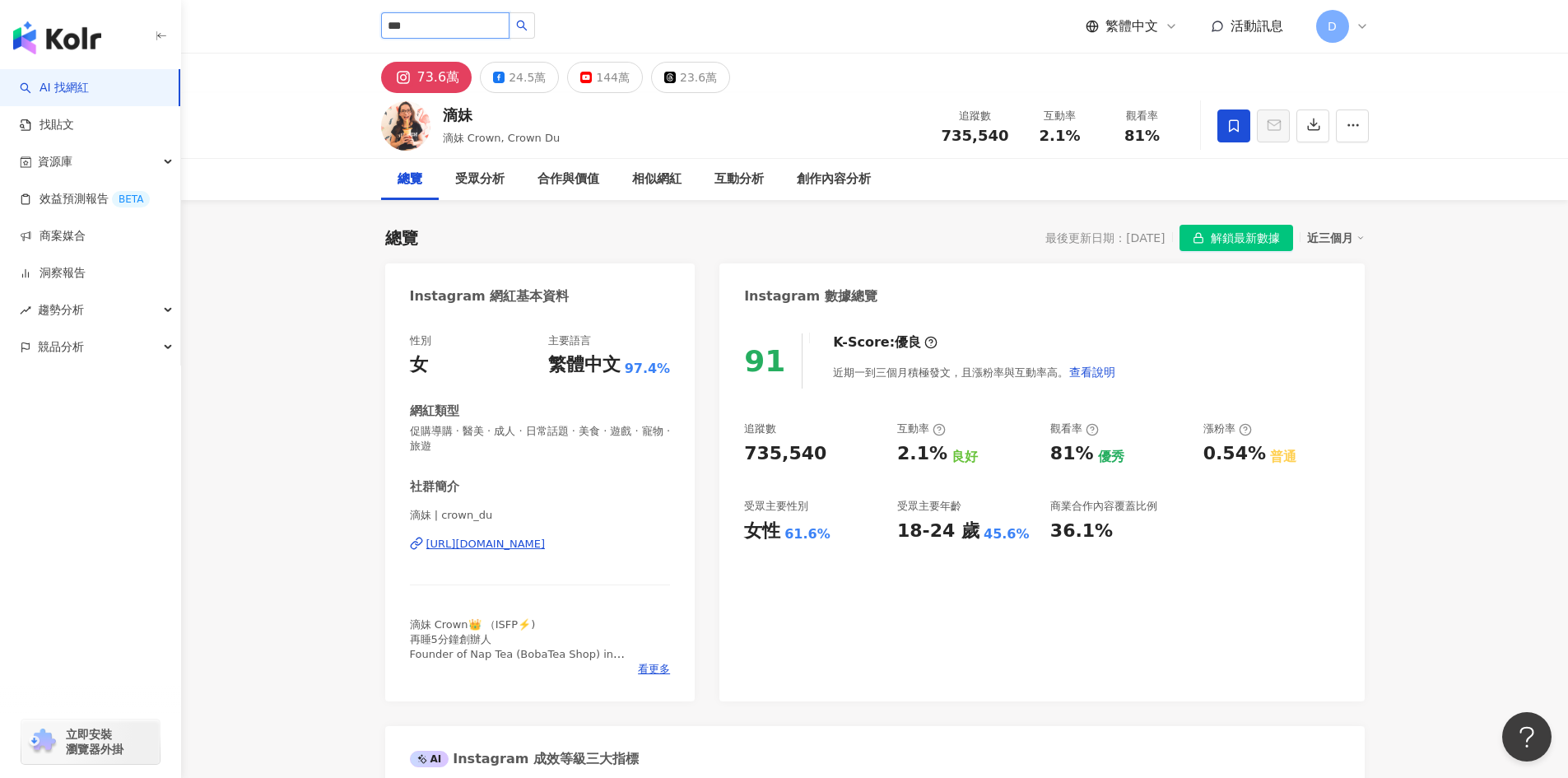
type input "***"
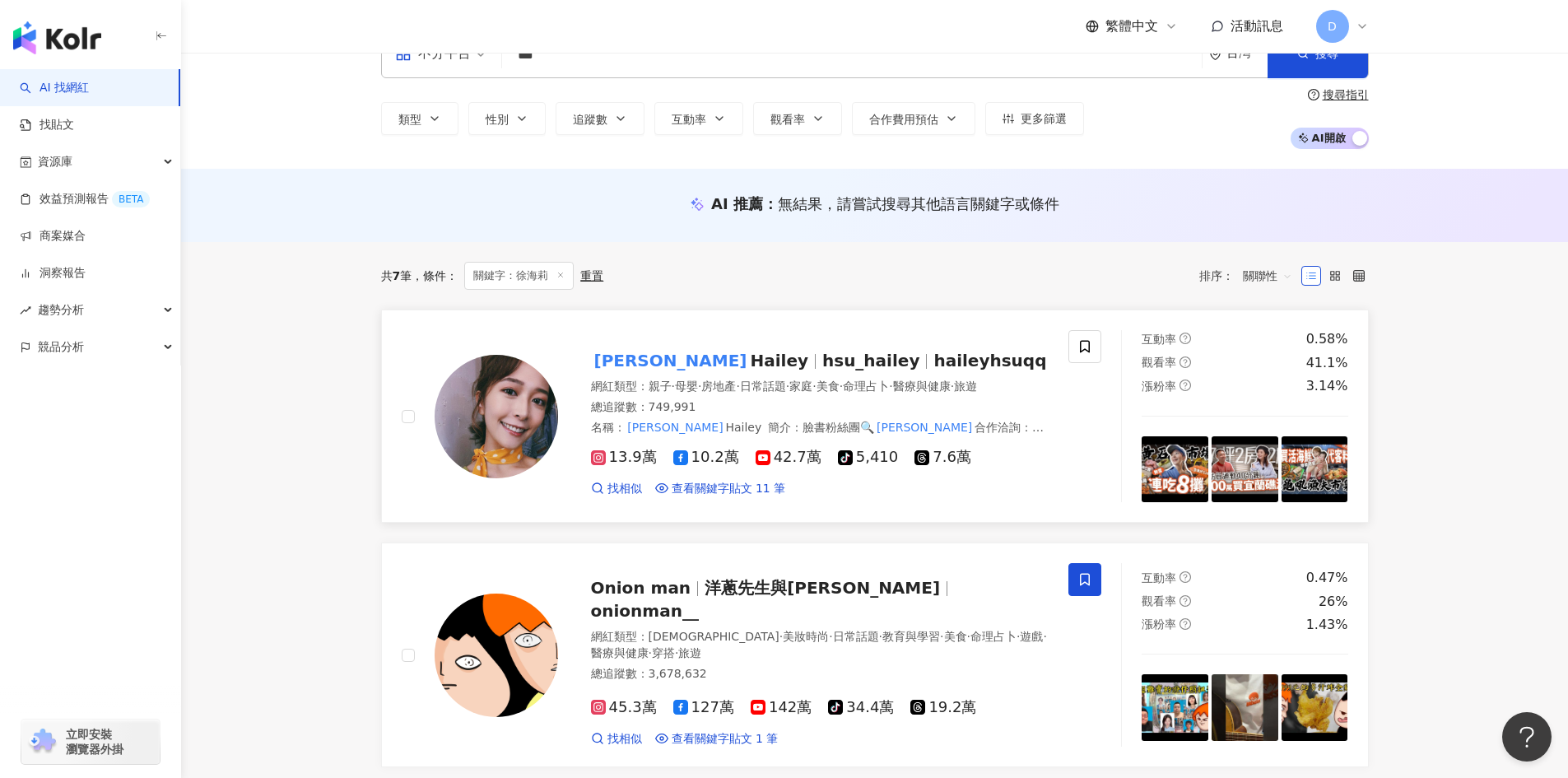
scroll to position [83, 0]
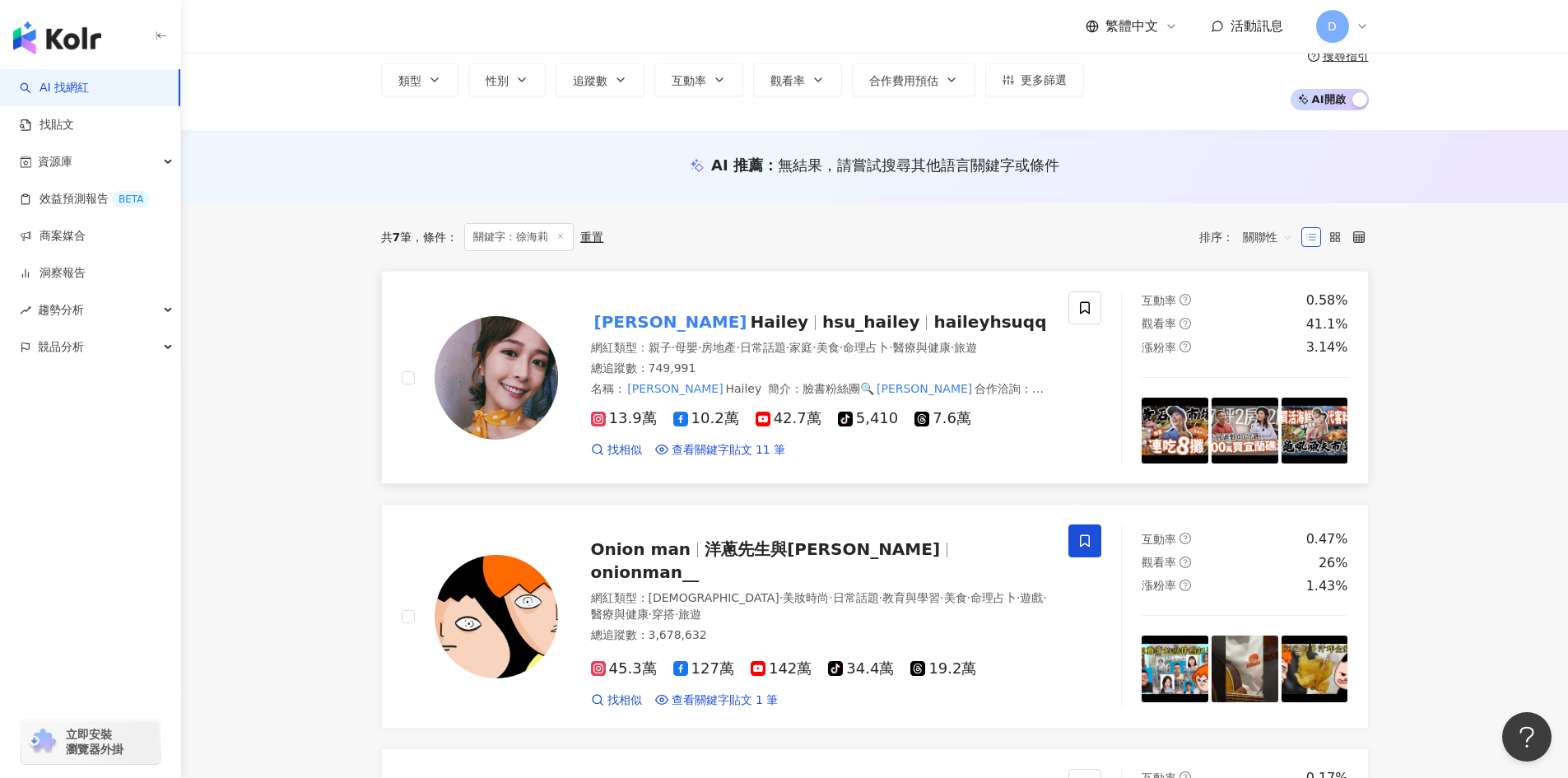
click at [750, 316] on span "Hailey" at bounding box center [779, 322] width 58 height 19
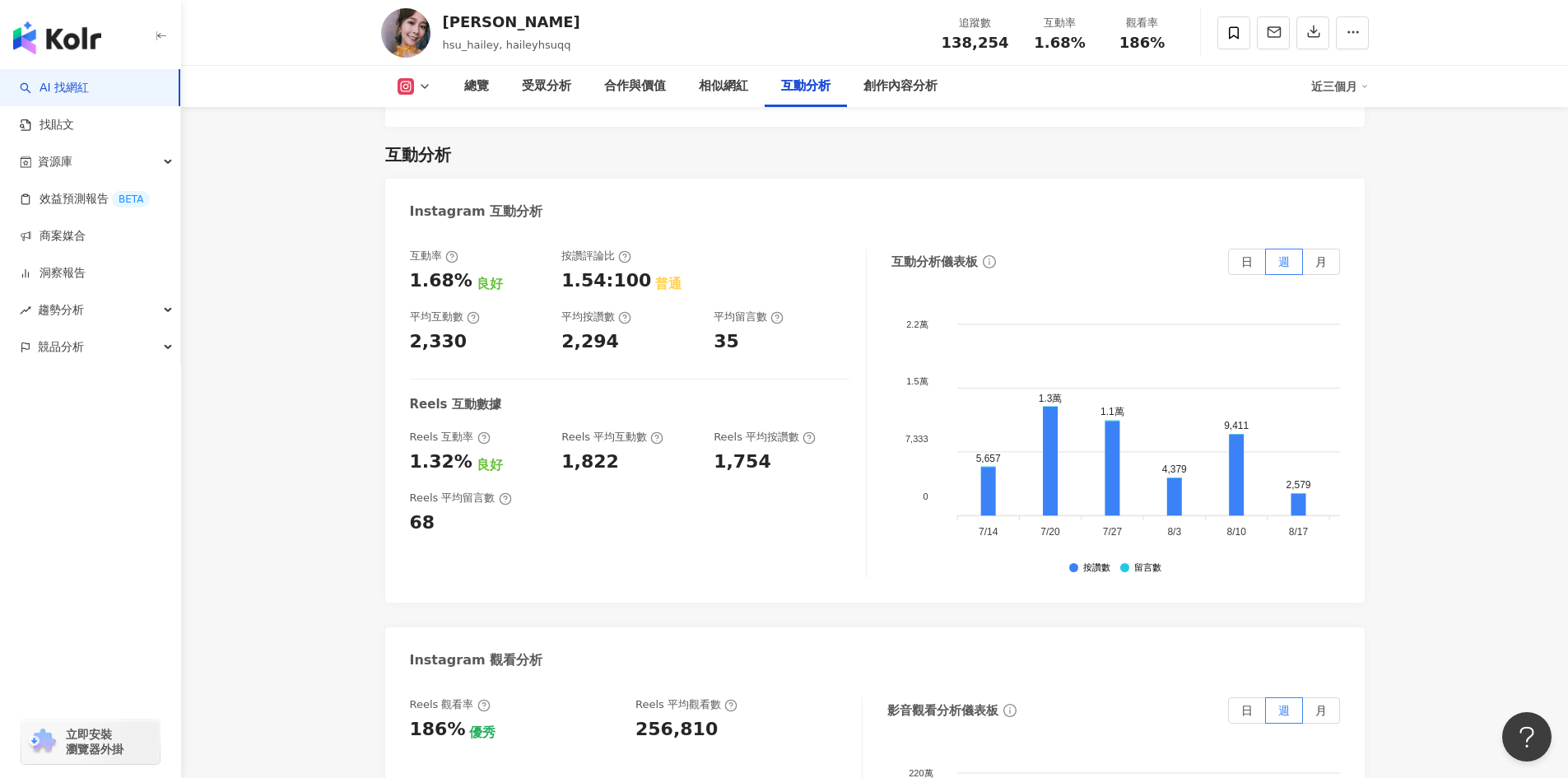
scroll to position [3376, 0]
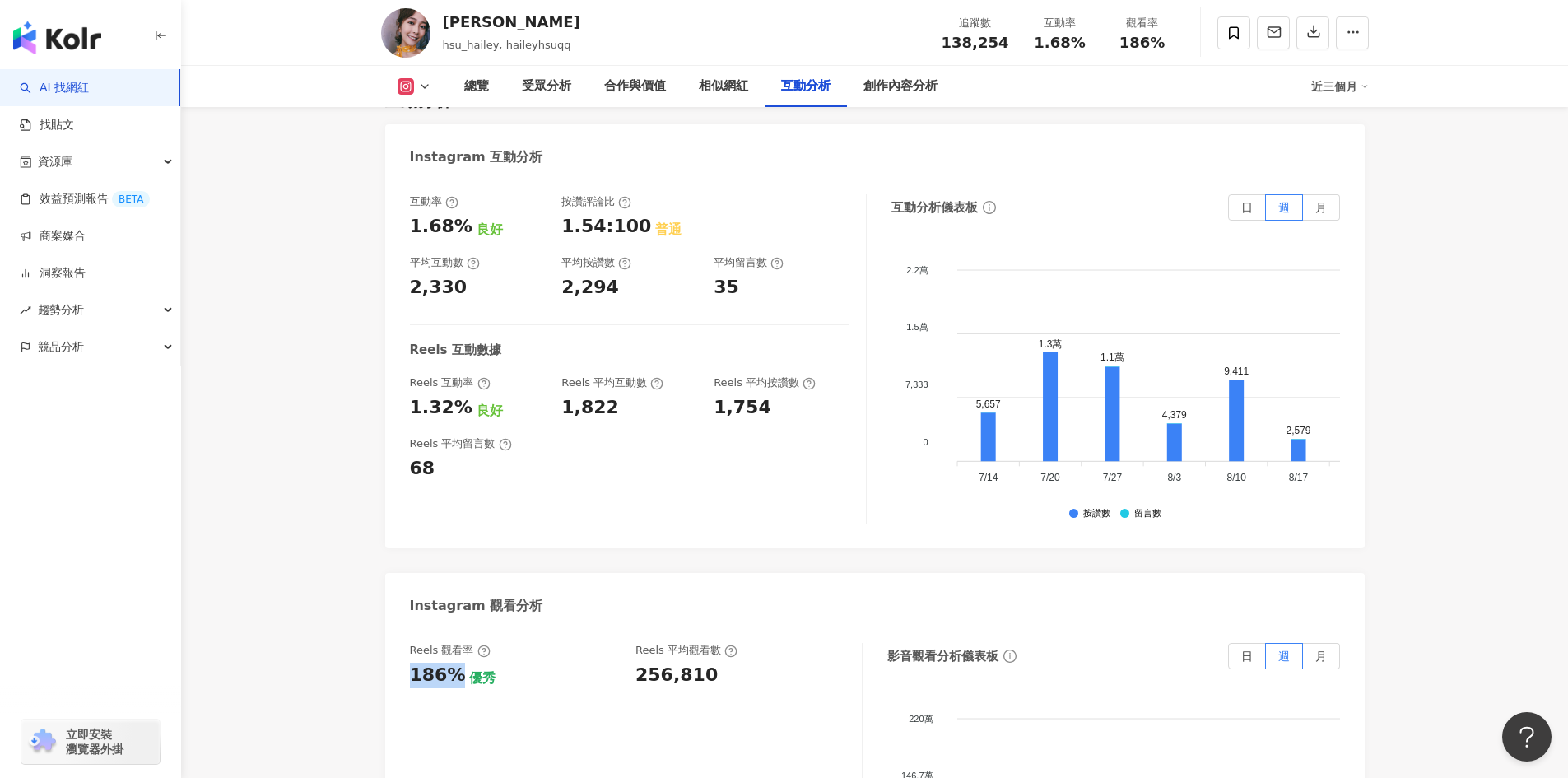
drag, startPoint x: 458, startPoint y: 599, endPoint x: 397, endPoint y: 605, distance: 61.3
copy div "186%"
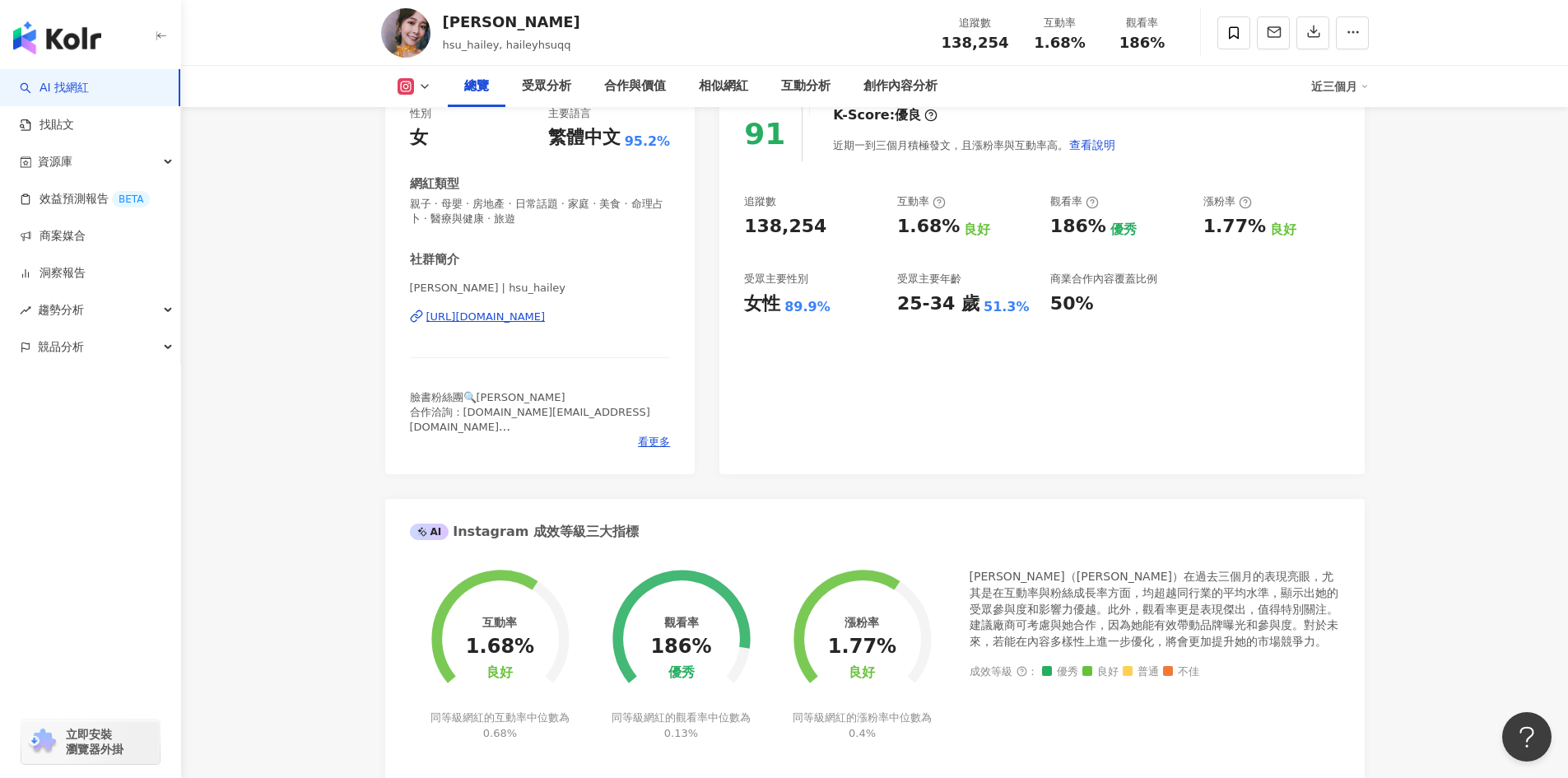
scroll to position [83, 0]
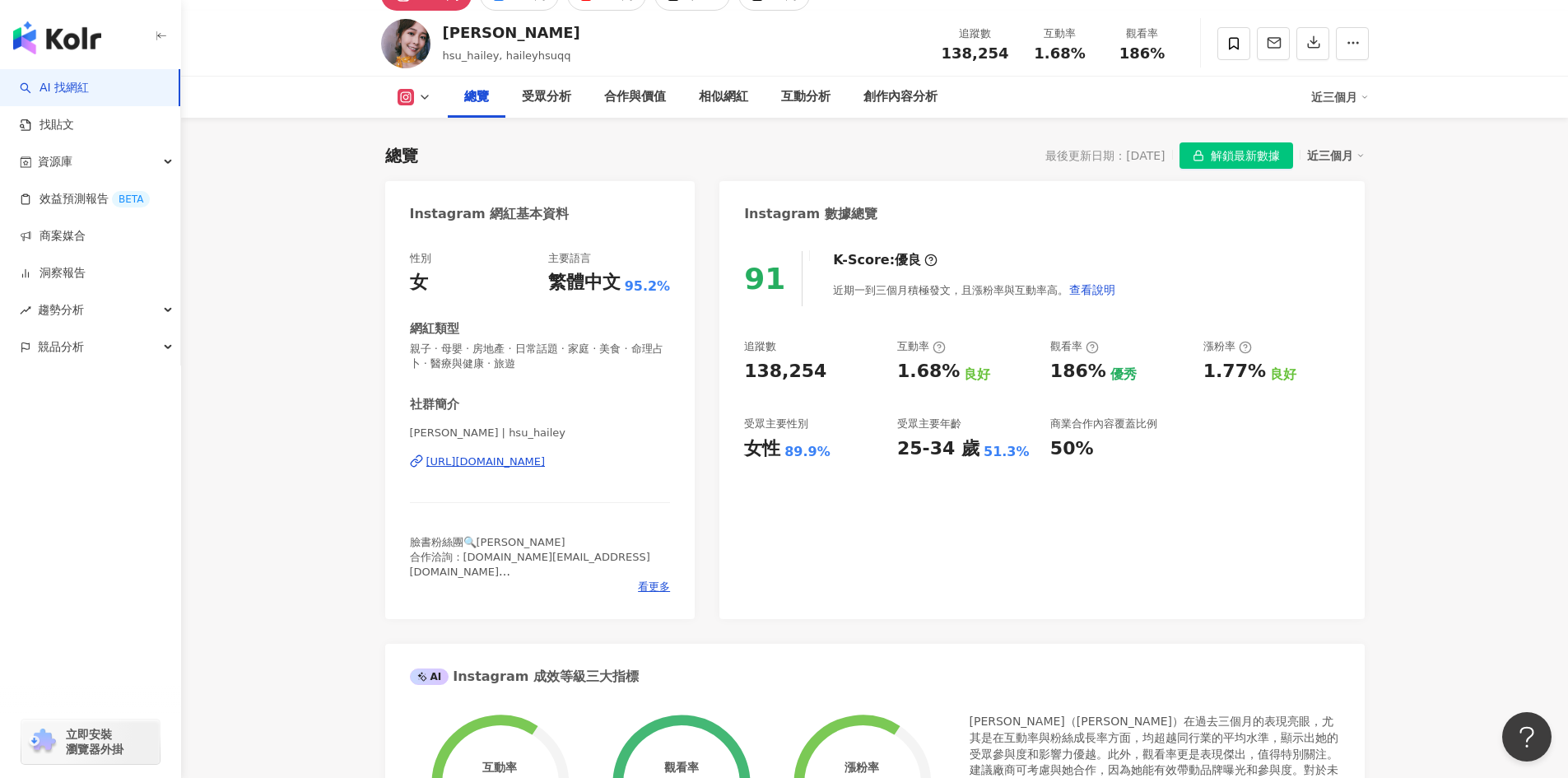
click at [56, 35] on img "button" at bounding box center [57, 37] width 88 height 33
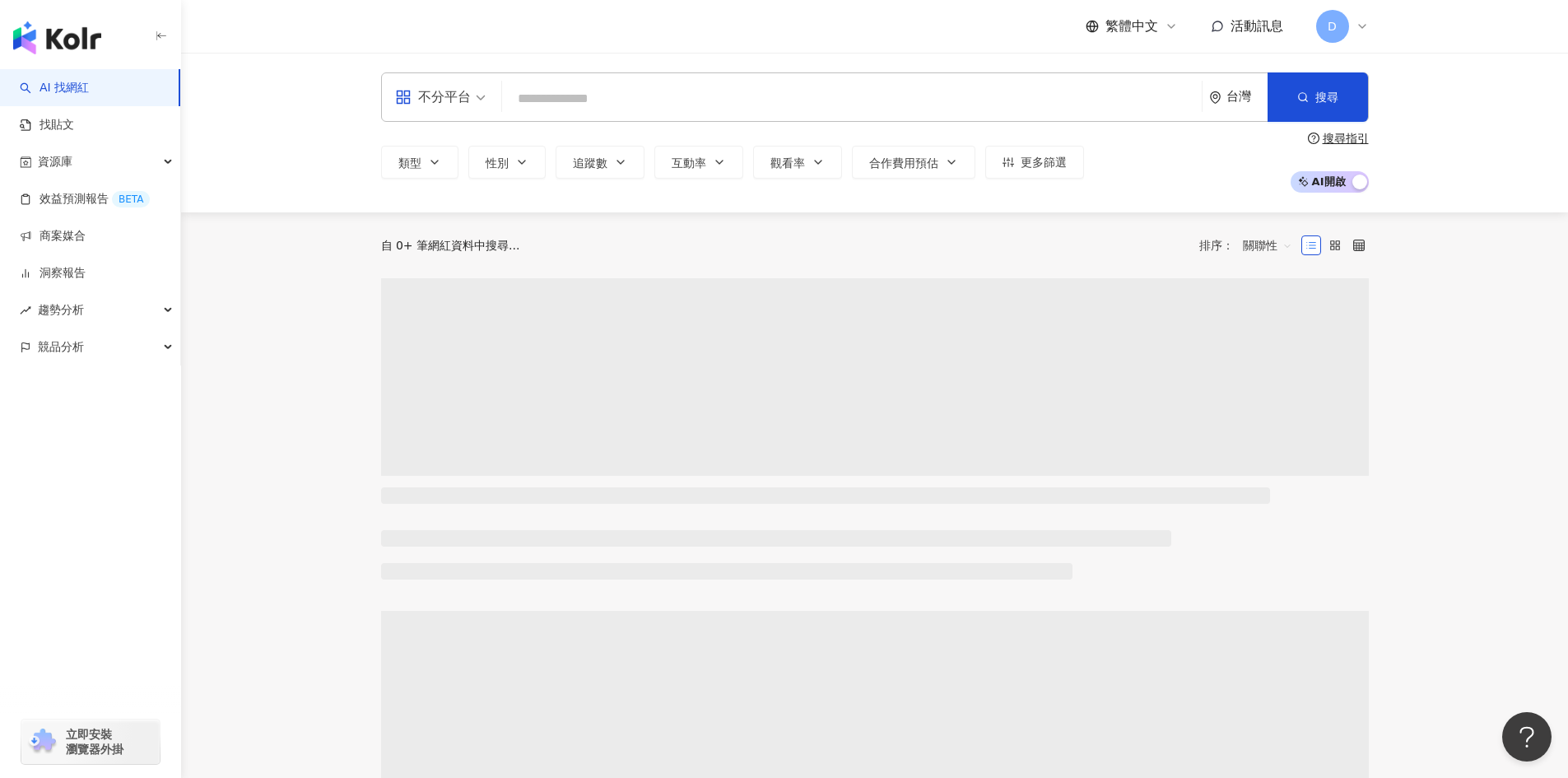
click at [597, 102] on input "search" at bounding box center [852, 99] width 687 height 31
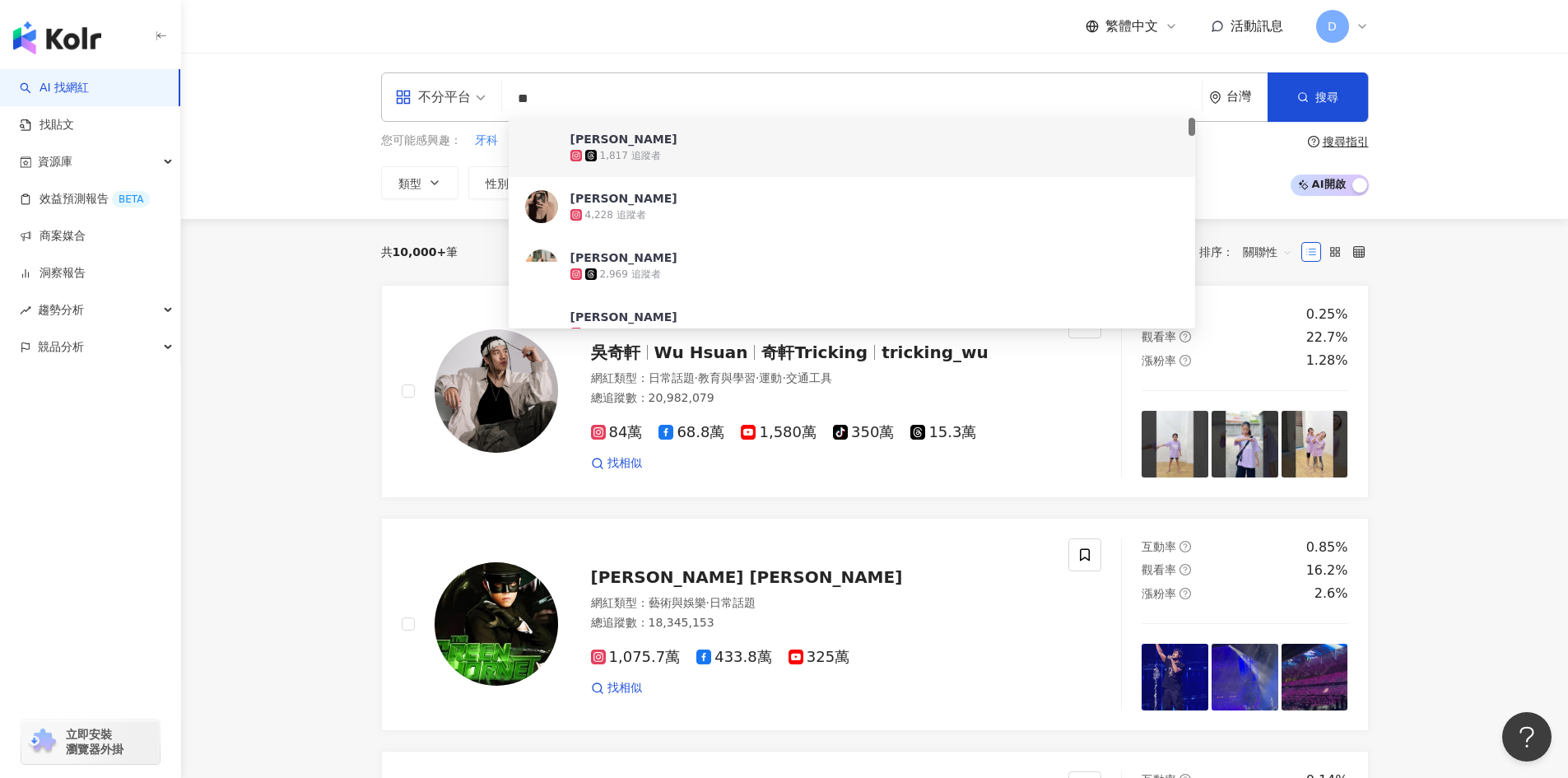
type input "**"
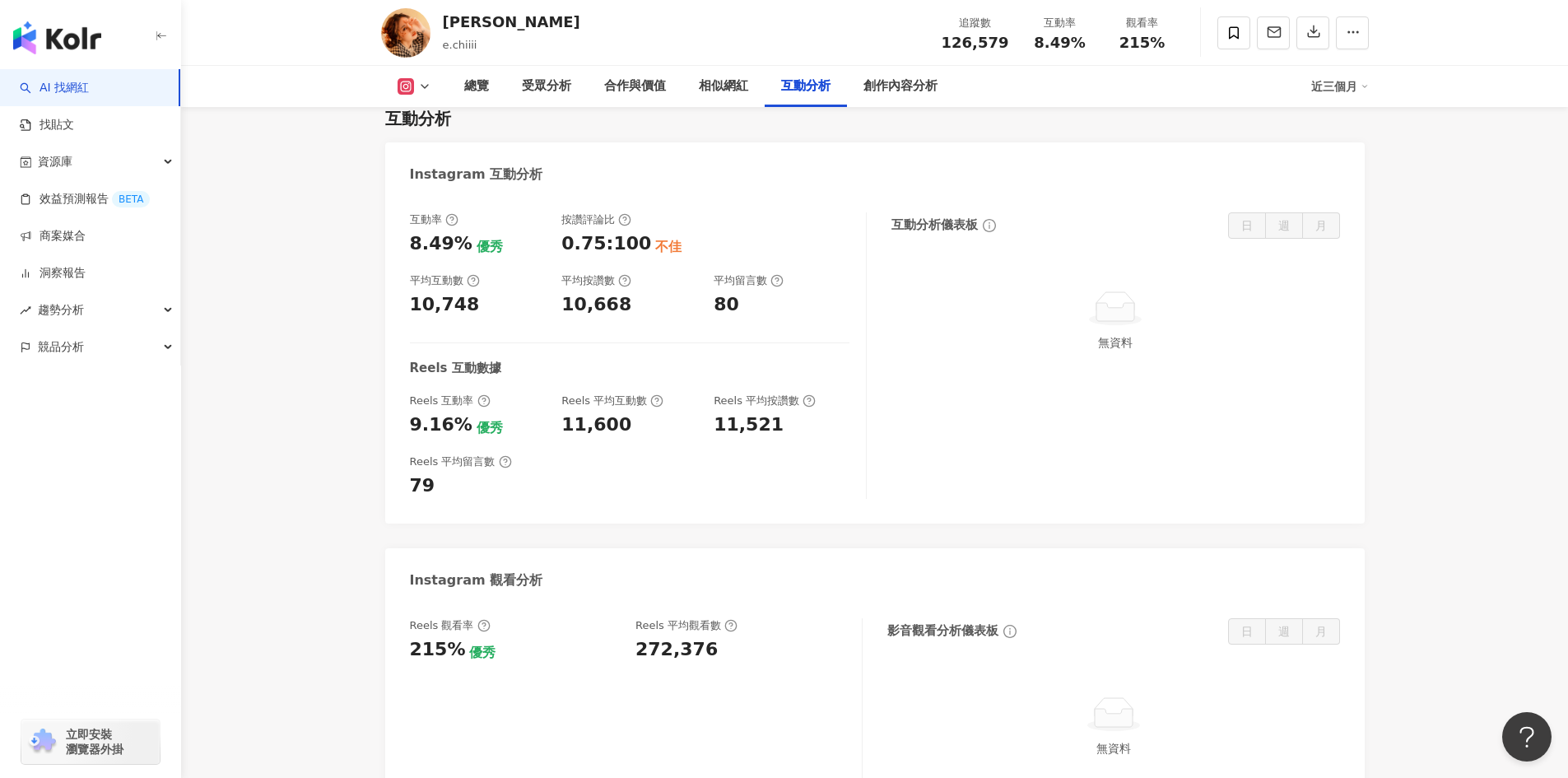
scroll to position [3294, 0]
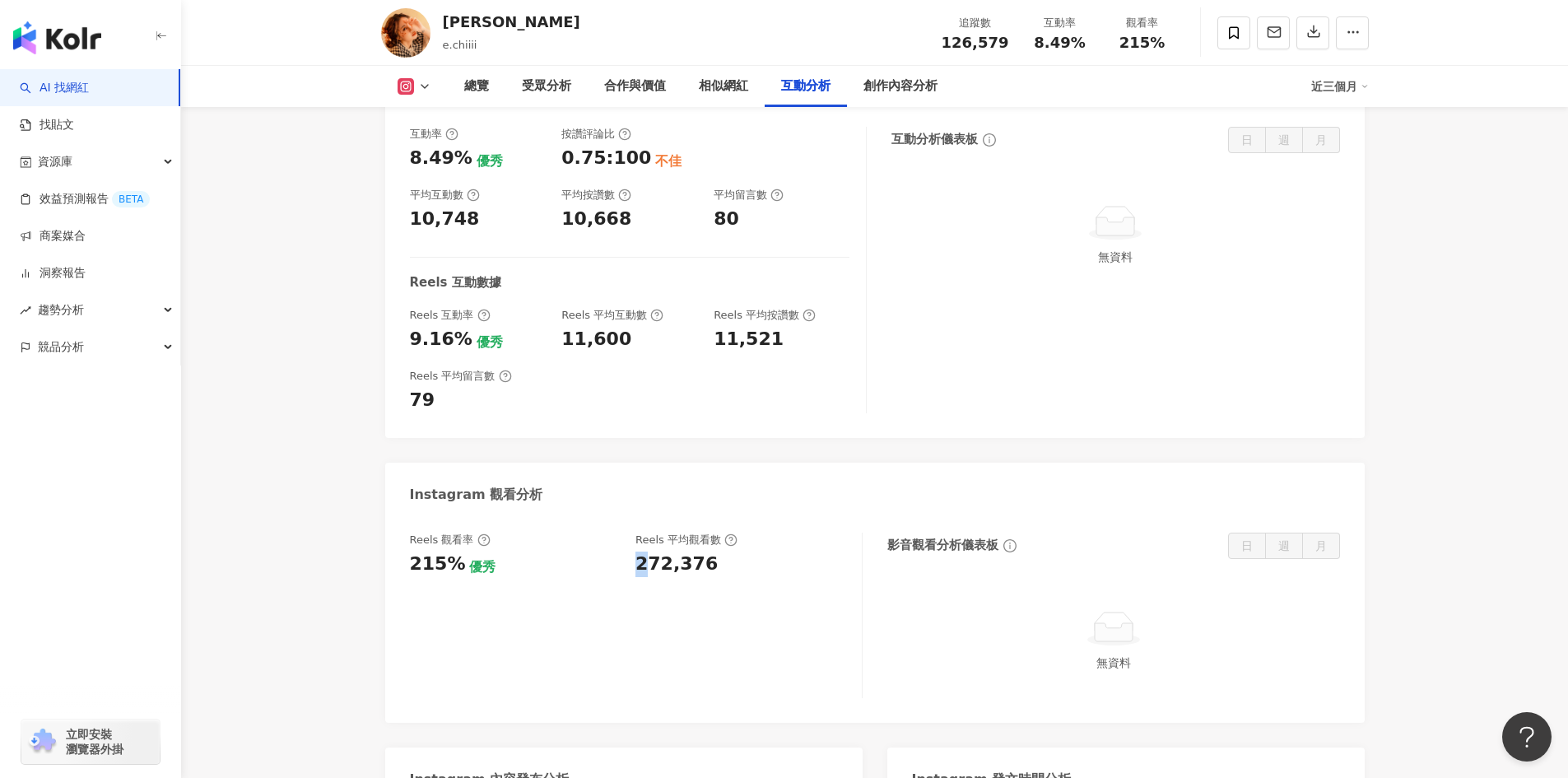
drag, startPoint x: 642, startPoint y: 508, endPoint x: 635, endPoint y: 502, distance: 9.2
click at [635, 533] on div "Reels 觀看率 215% 優秀 Reels 平均觀看數 272,376" at bounding box center [636, 615] width 453 height 166
click at [714, 552] on div "272,376" at bounding box center [740, 564] width 210 height 25
drag, startPoint x: 711, startPoint y: 495, endPoint x: 633, endPoint y: 500, distance: 78.2
click at [633, 533] on div "Reels 觀看率 215% 優秀 Reels 平均觀看數 272,376" at bounding box center [627, 555] width 435 height 45
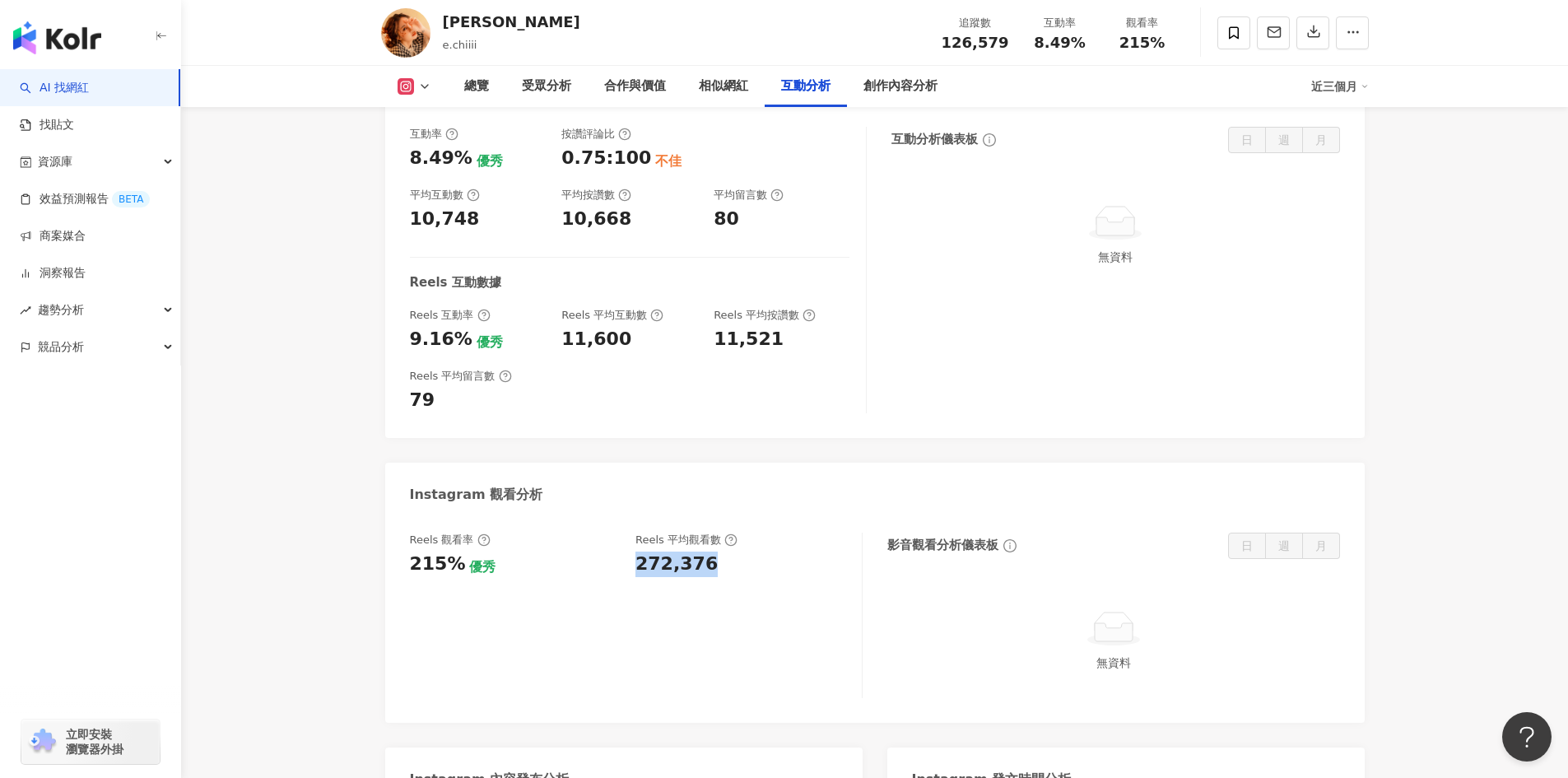
copy div "272,376"
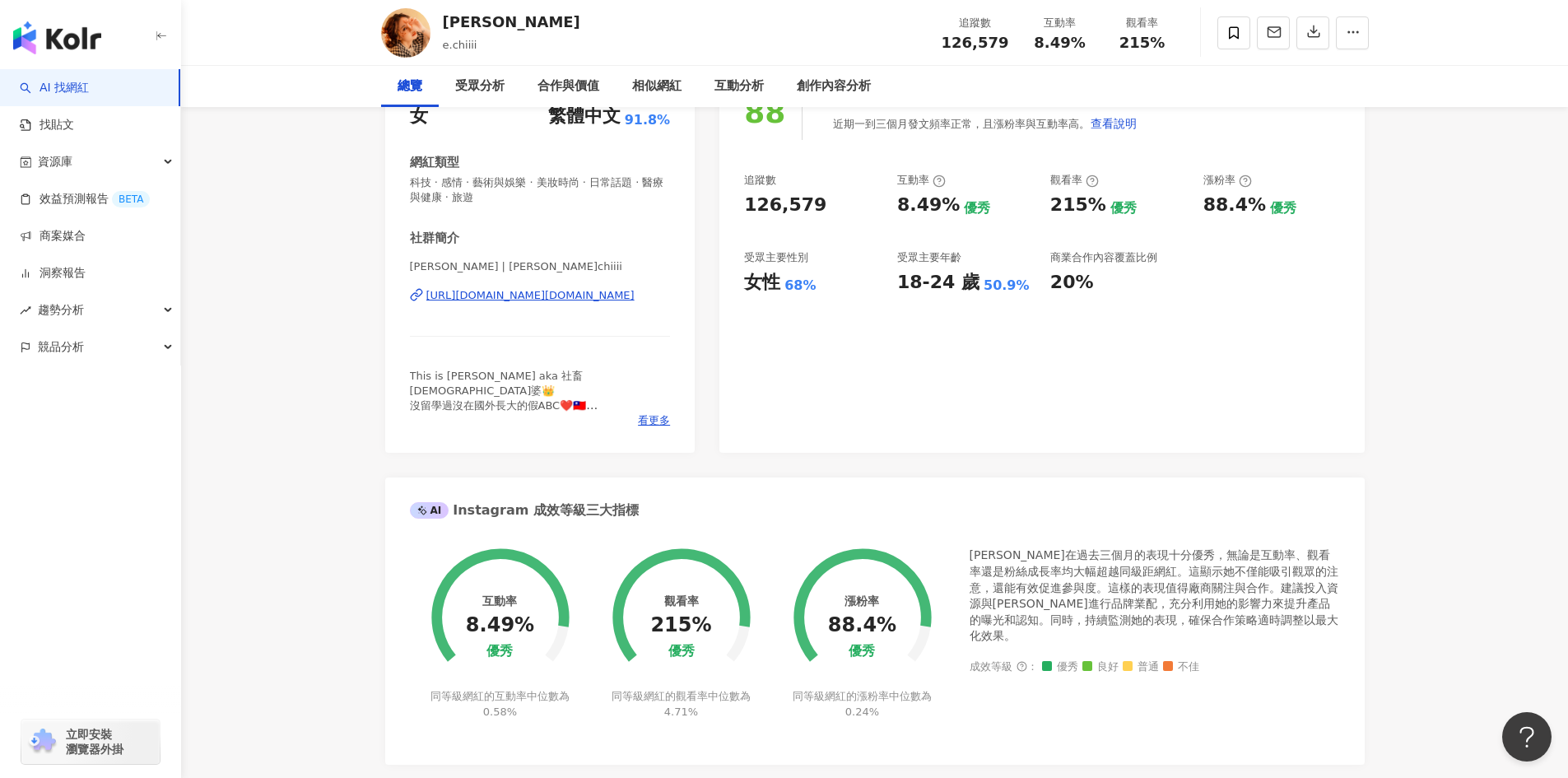
scroll to position [0, 0]
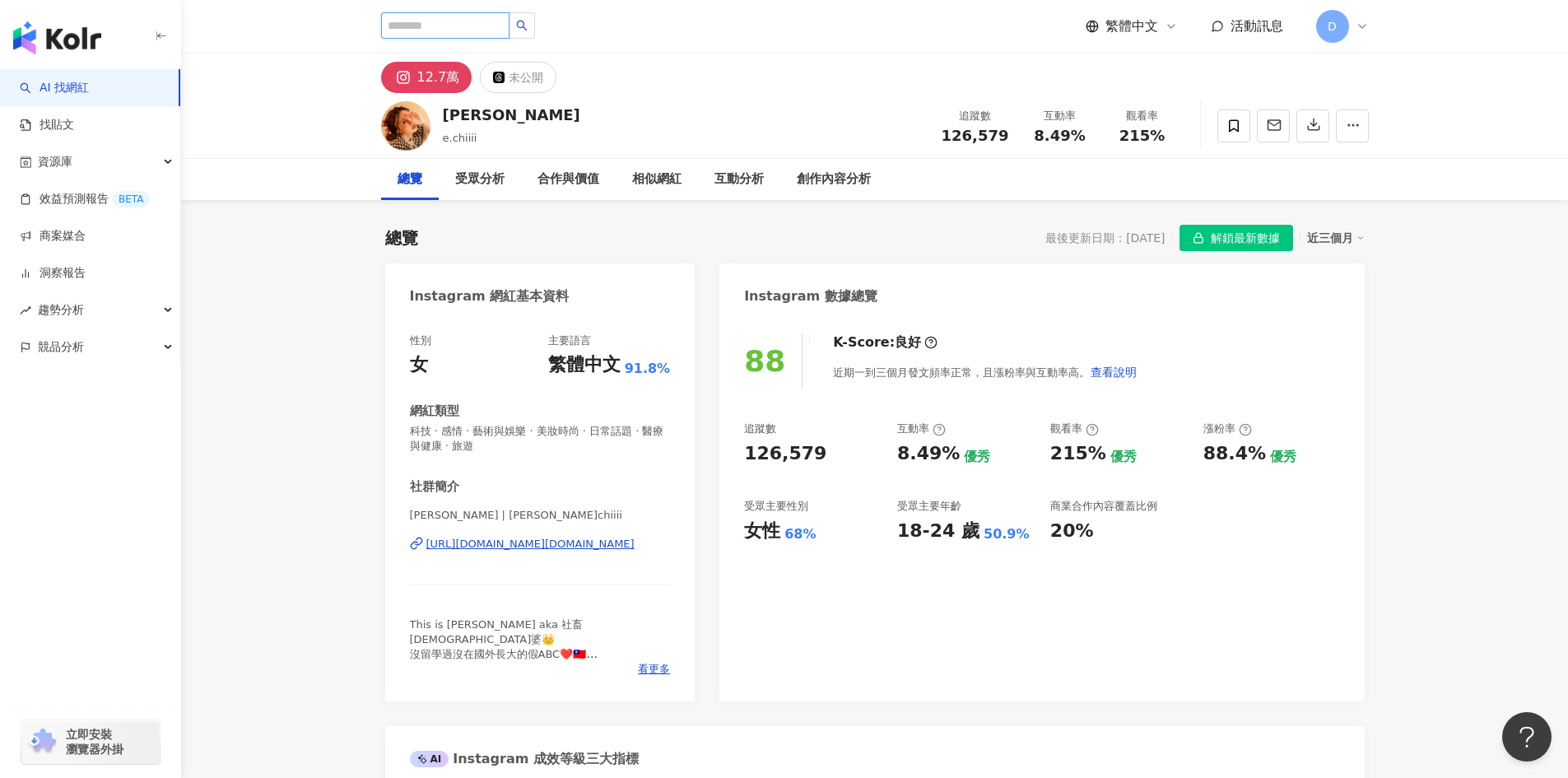
click at [428, 24] on input "search" at bounding box center [445, 25] width 129 height 26
paste input "***"
type input "***"
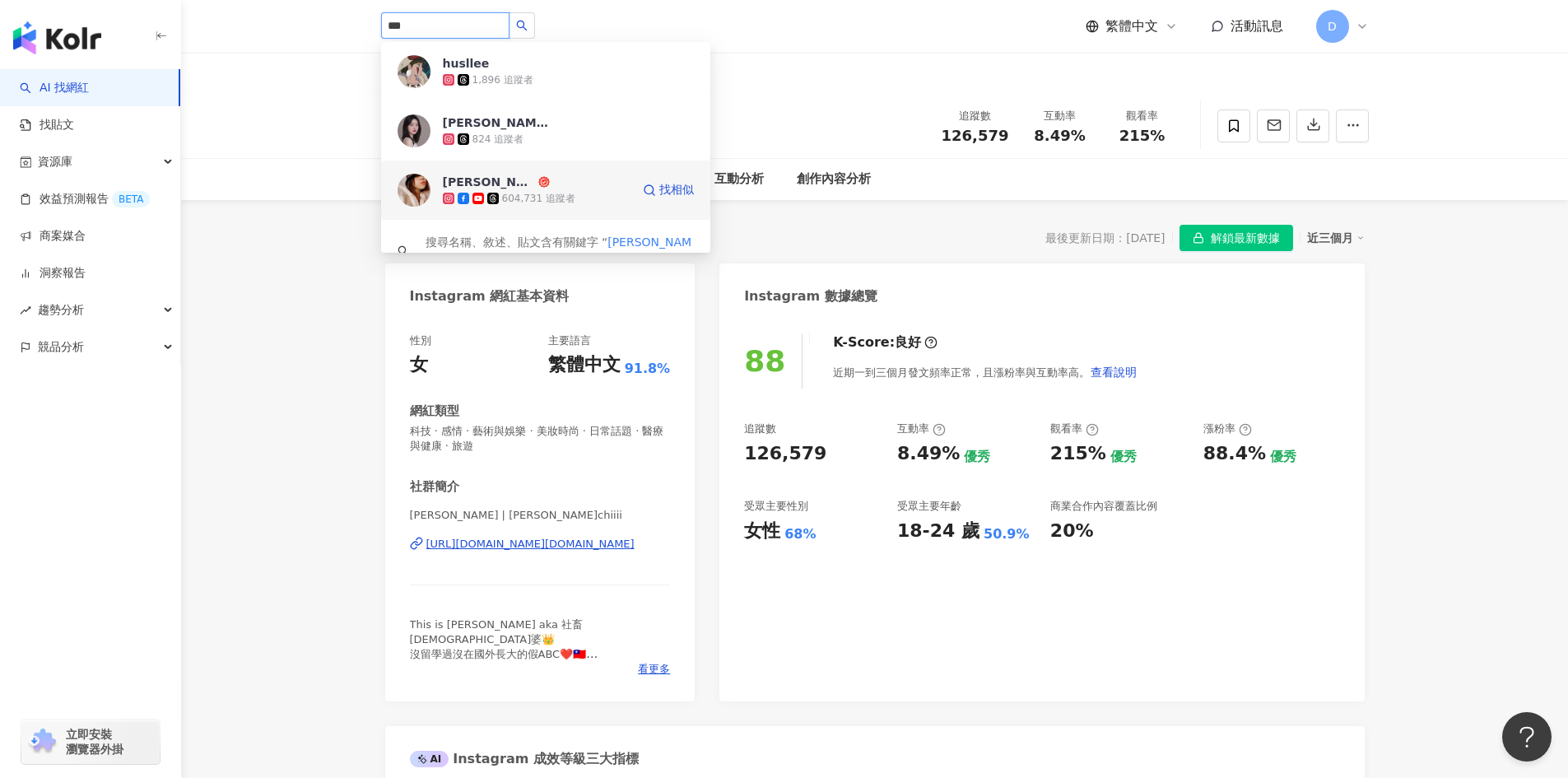
click at [514, 189] on div "AMBER李安柏" at bounding box center [489, 182] width 93 height 17
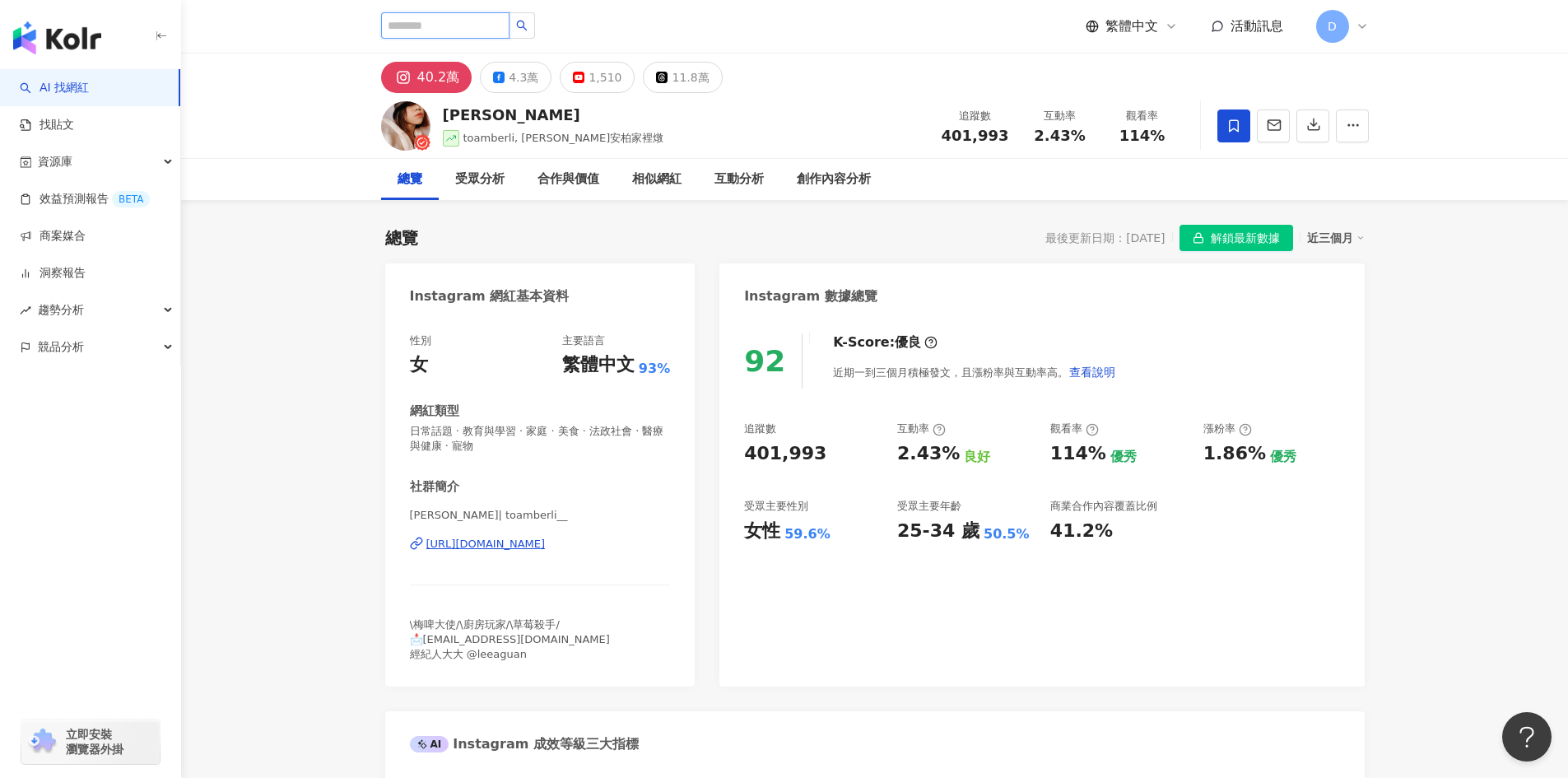
click at [478, 24] on input "search" at bounding box center [445, 25] width 129 height 26
paste input "**"
type input "**"
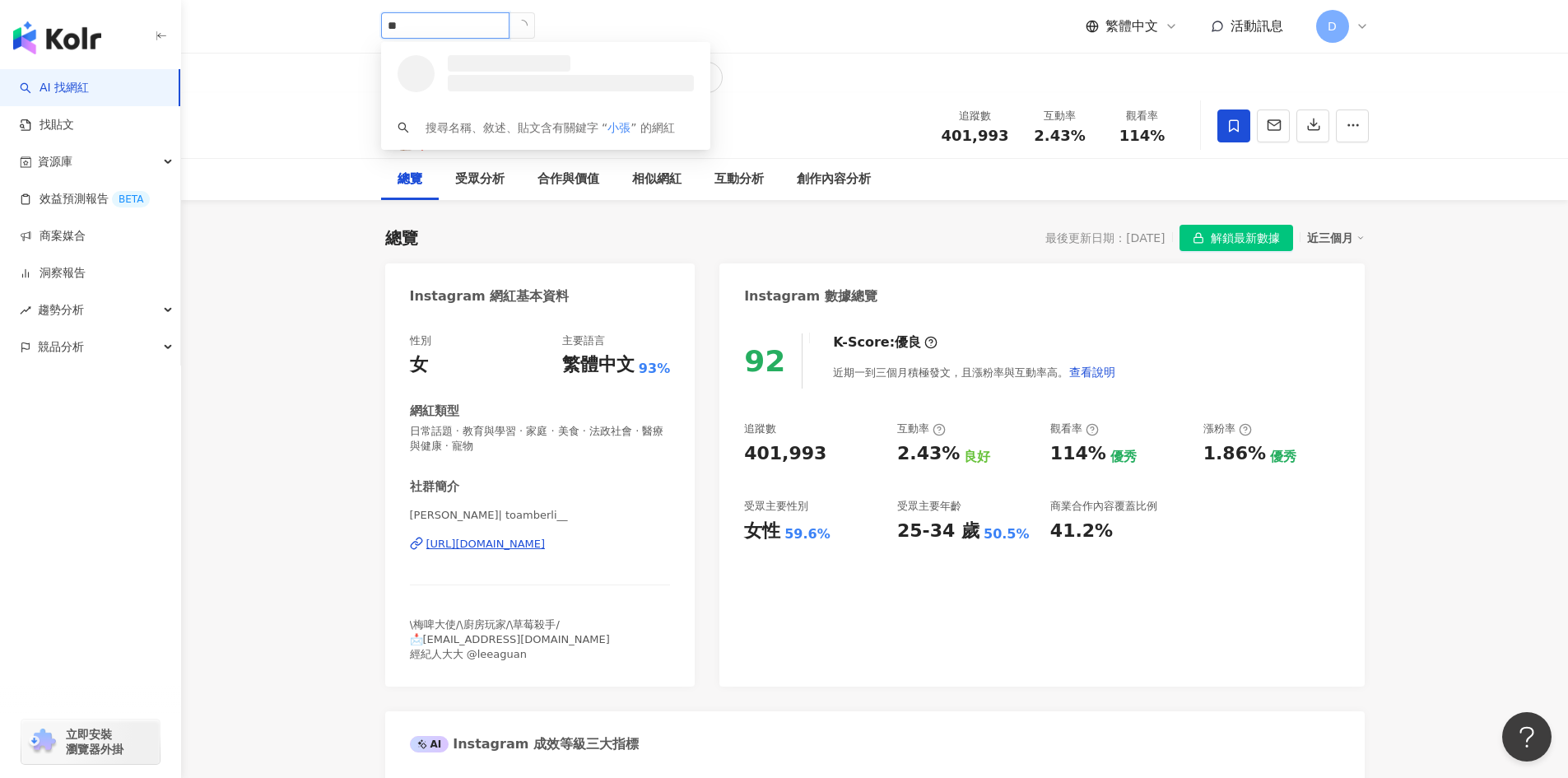
drag, startPoint x: 440, startPoint y: 25, endPoint x: 346, endPoint y: 25, distance: 94.0
click at [346, 25] on header "** 搜尋名稱、敘述、貼文含有關鍵字 “ 小張 ” 的網紅 繁體中文 活動訊息 D" at bounding box center [874, 27] width 1387 height 54
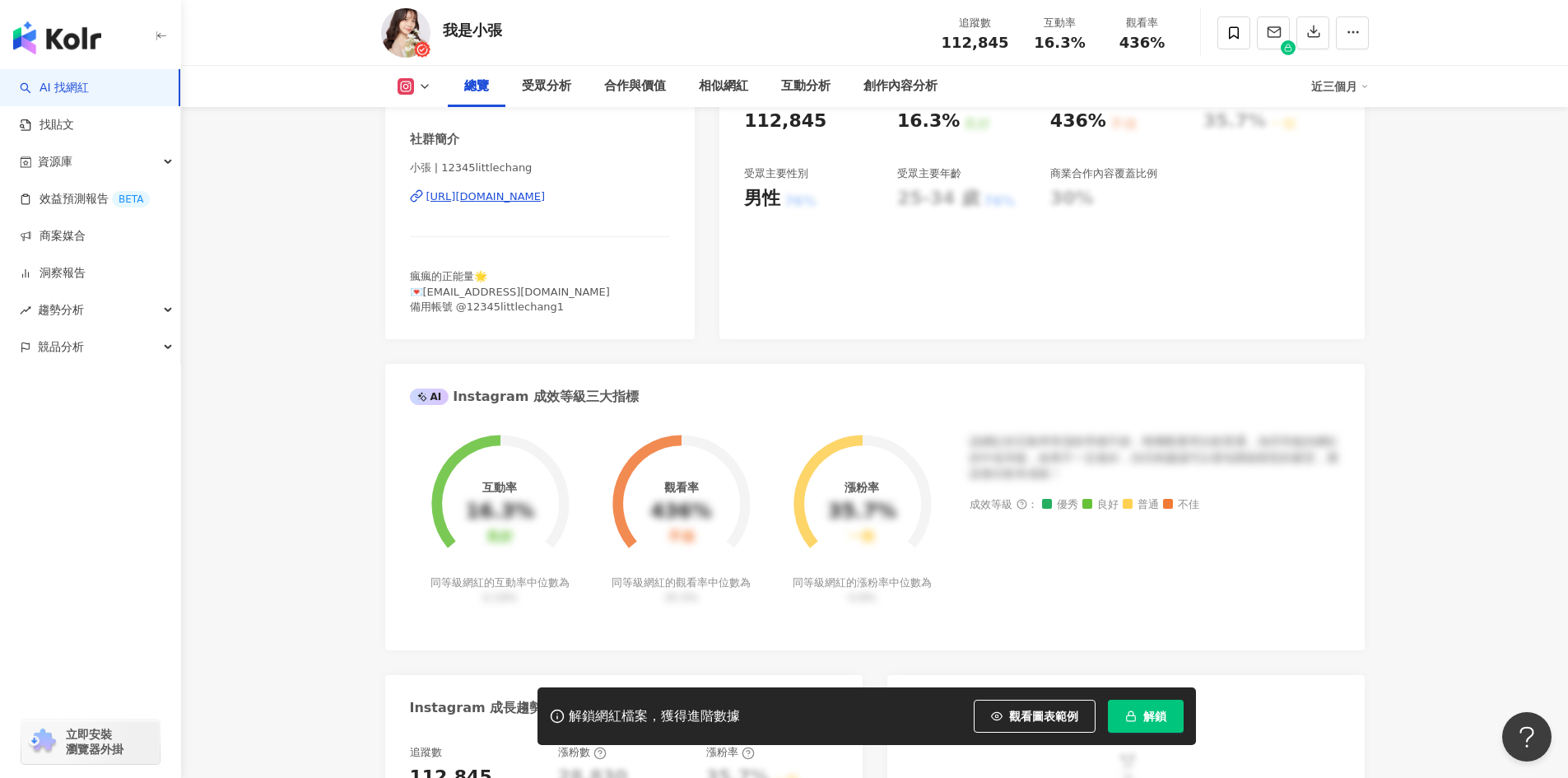
click at [1137, 722] on button "解鎖" at bounding box center [1146, 716] width 76 height 33
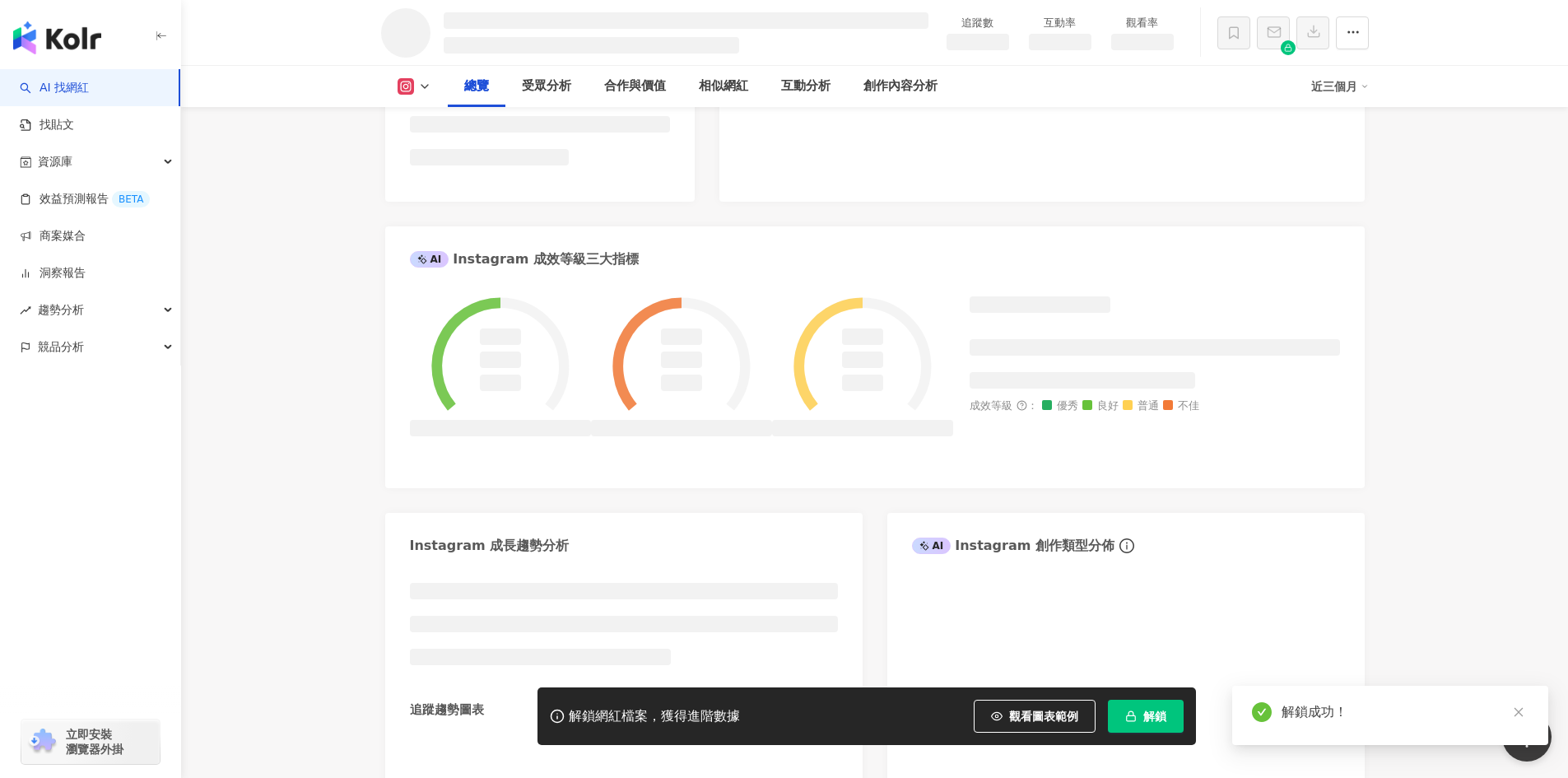
scroll to position [615, 0]
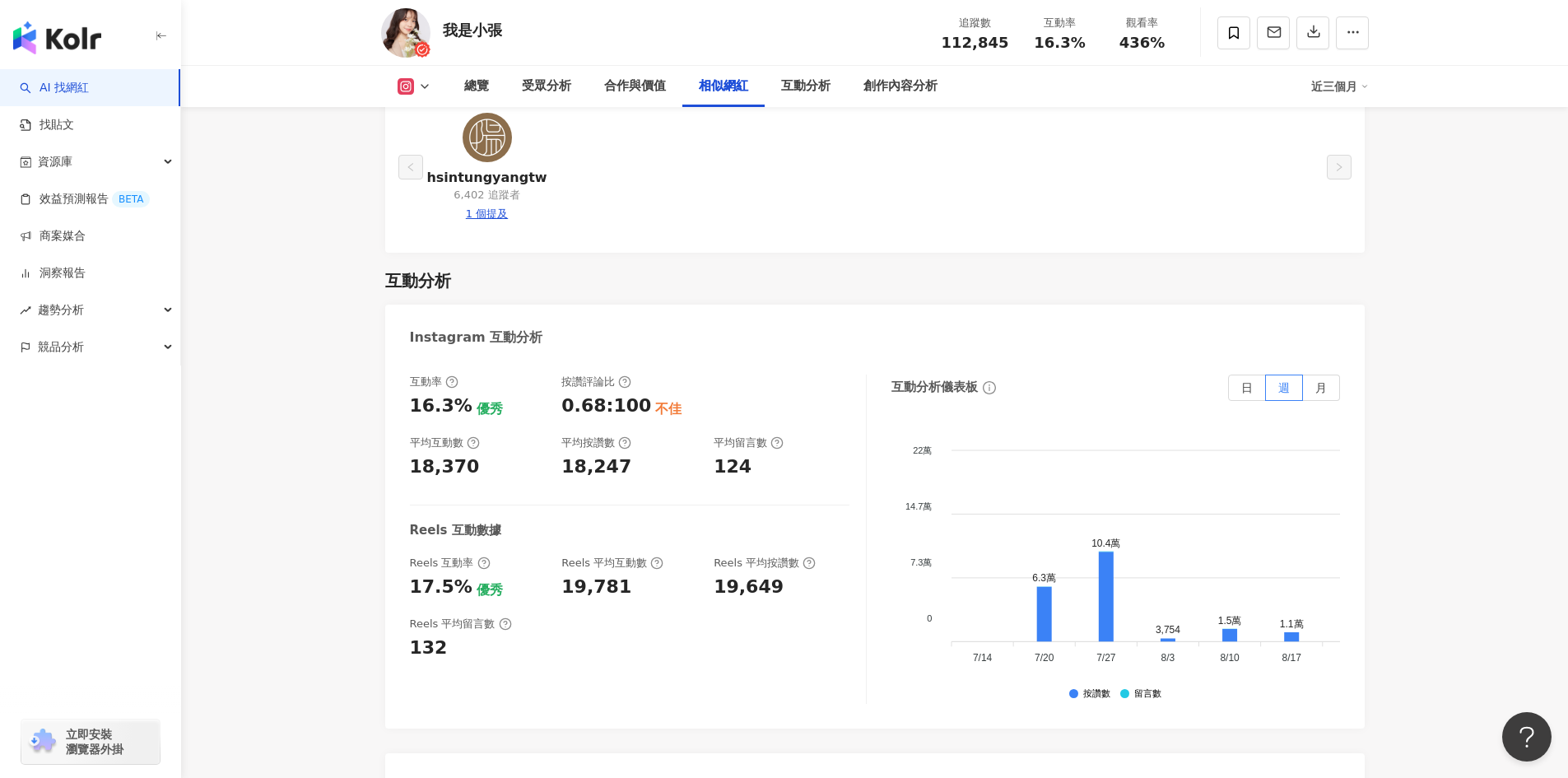
scroll to position [3400, 0]
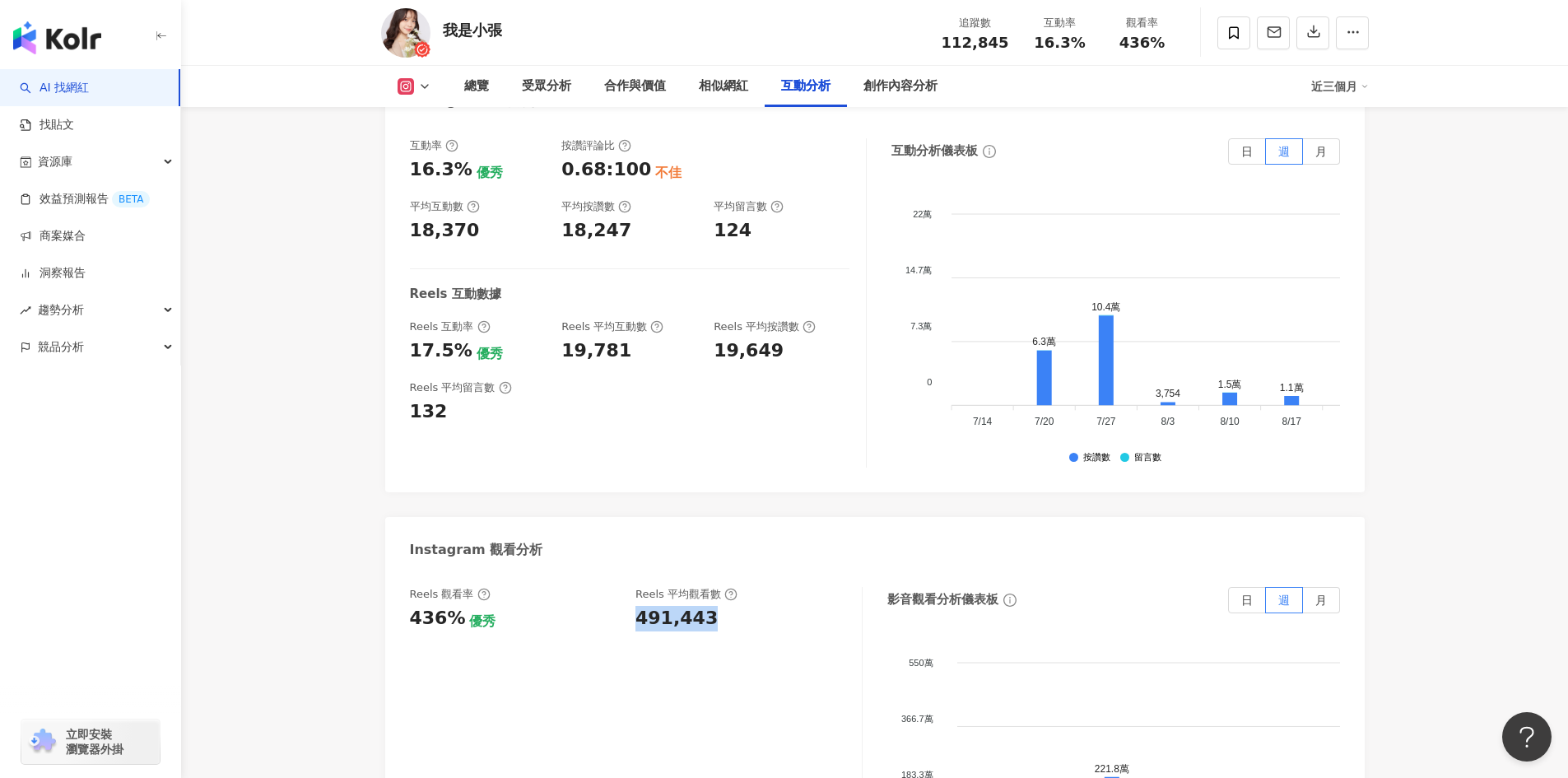
drag, startPoint x: 632, startPoint y: 545, endPoint x: 704, endPoint y: 543, distance: 72.0
click at [704, 587] on div "Reels 觀看率 436% 優秀 Reels 平均觀看數 491,443" at bounding box center [627, 609] width 435 height 45
copy div "491,443"
drag, startPoint x: 458, startPoint y: 541, endPoint x: 409, endPoint y: 543, distance: 49.0
click at [410, 606] on div "436%" at bounding box center [438, 619] width 56 height 25
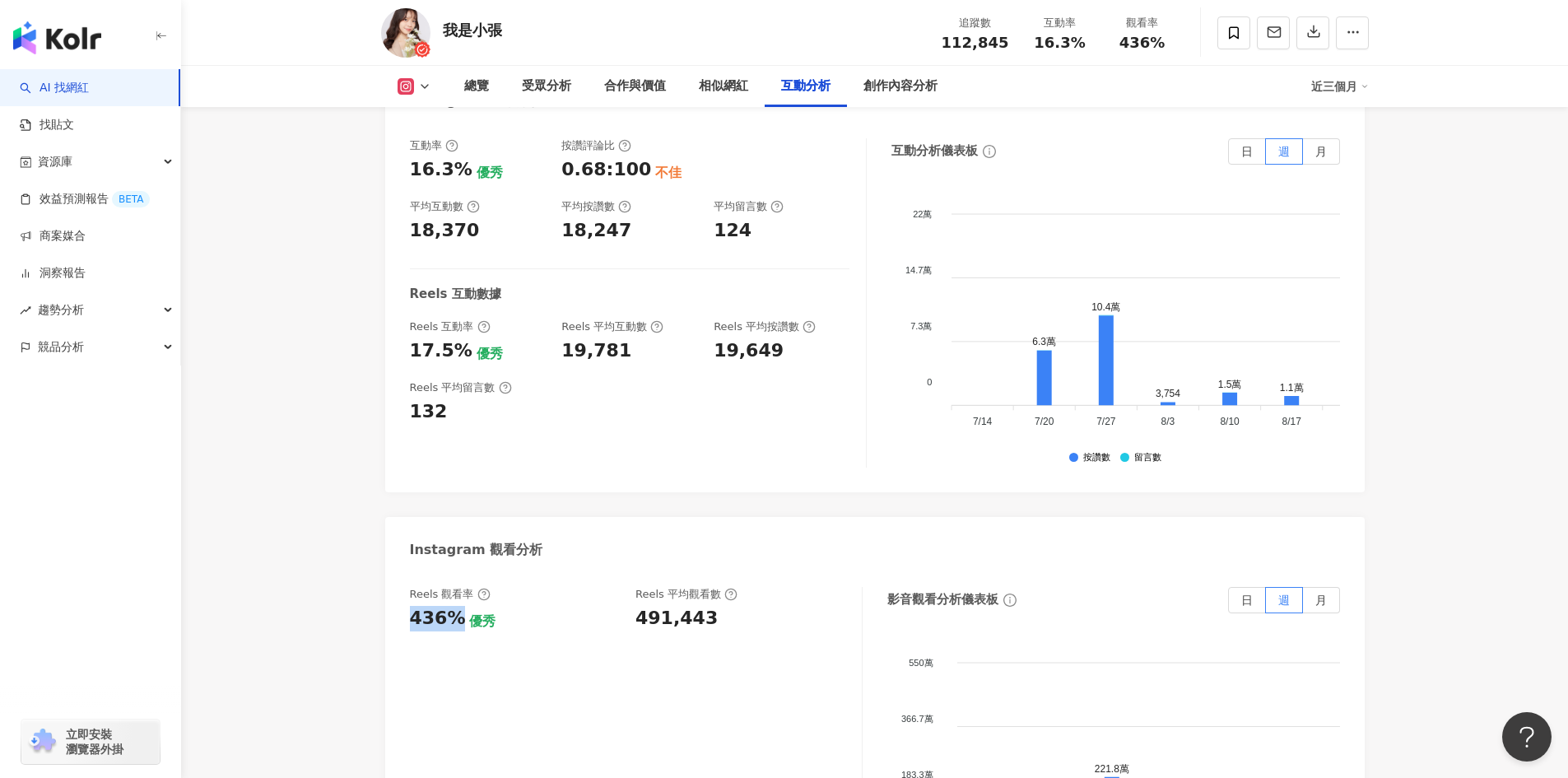
copy div "436%"
drag, startPoint x: 409, startPoint y: 268, endPoint x: 457, endPoint y: 266, distance: 48.0
click at [457, 338] on div "17.5%" at bounding box center [441, 351] width 62 height 25
copy div "17.5%"
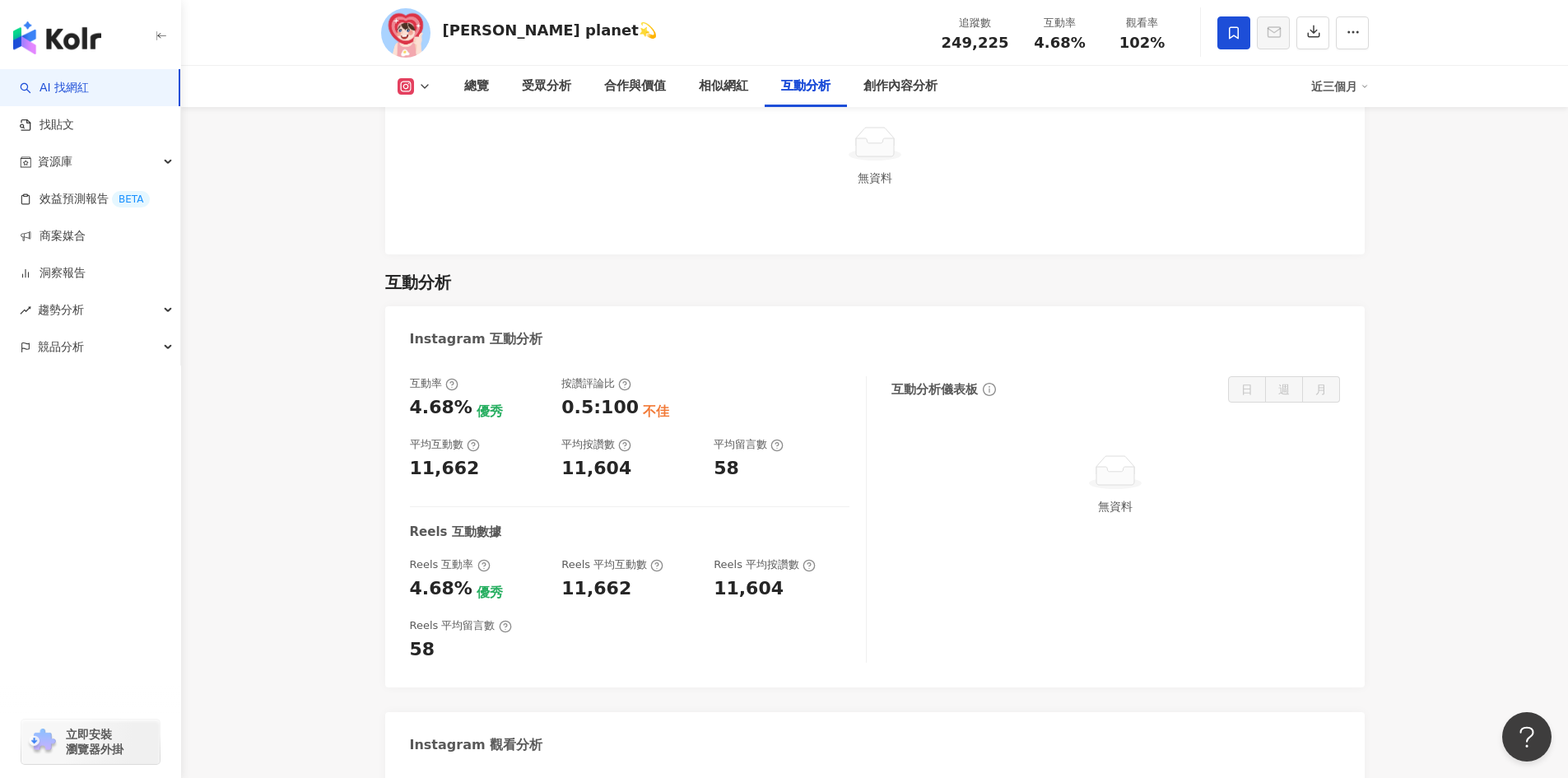
scroll to position [3212, 0]
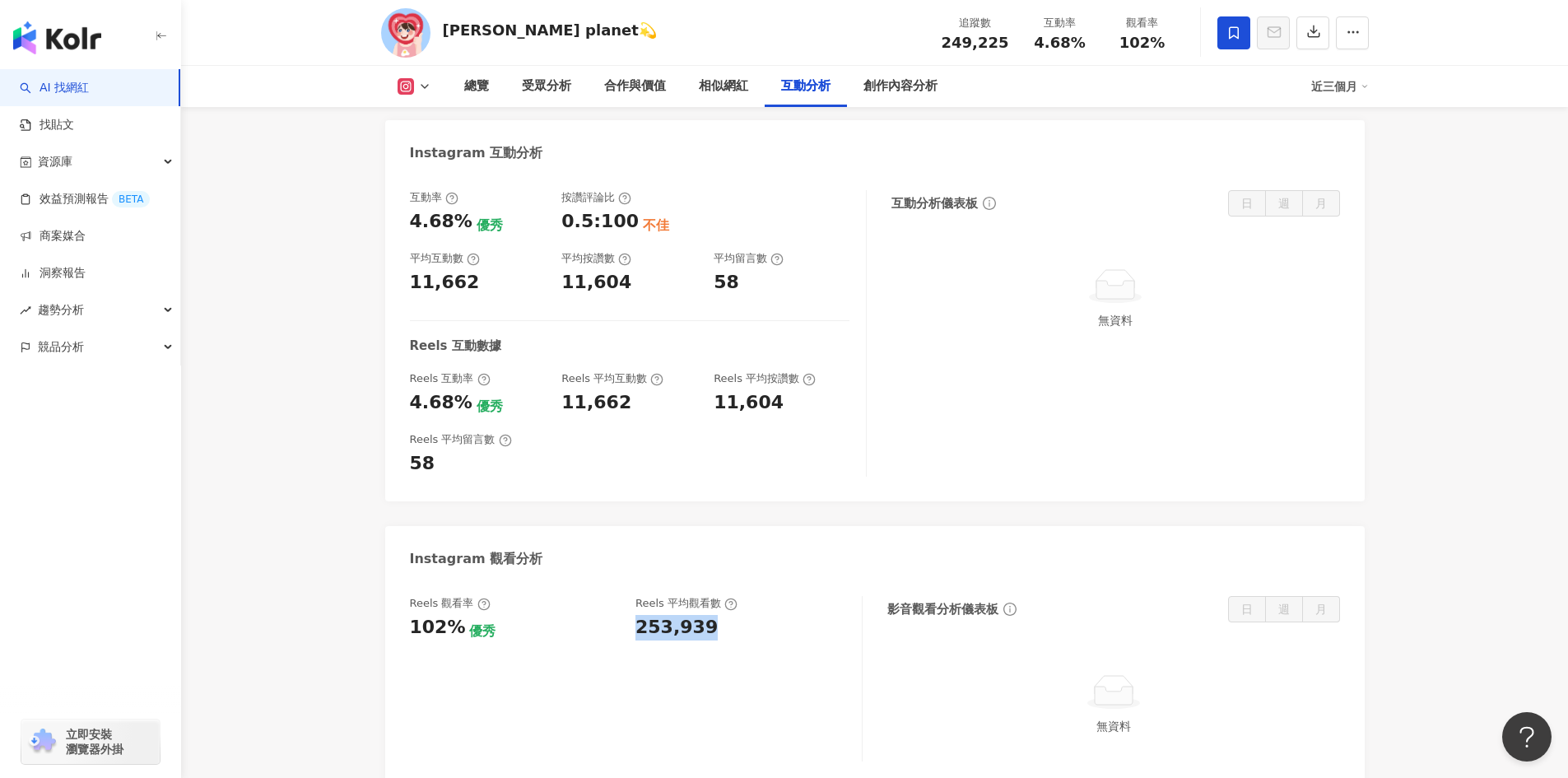
drag, startPoint x: 632, startPoint y: 597, endPoint x: 720, endPoint y: 595, distance: 88.0
click at [720, 596] on div "Reels 觀看率 102% 優秀 Reels 平均觀看數 253,939" at bounding box center [627, 618] width 435 height 45
copy div "253,939"
drag, startPoint x: 460, startPoint y: 371, endPoint x: 407, endPoint y: 380, distance: 53.8
click at [407, 380] on div "互動率 4.68% 優秀 按讚評論比 0.5:100 不佳 平均互動數 11,662 平均按讚數 11,604 平均留言數 58 Reels 互動數據 Ree…" at bounding box center [875, 337] width 980 height 328
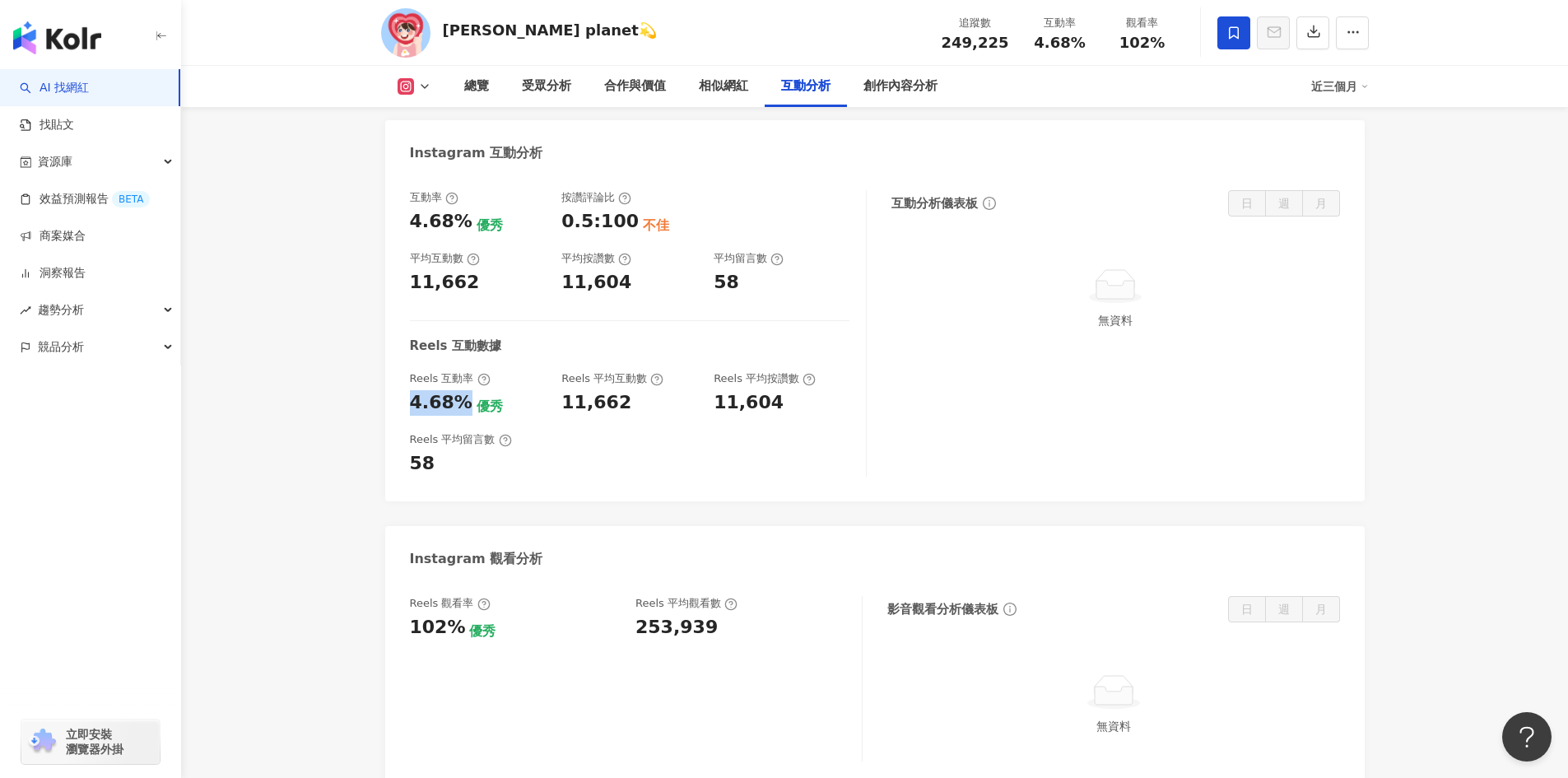
copy div "4.68%"
drag, startPoint x: 458, startPoint y: 594, endPoint x: 407, endPoint y: 599, distance: 51.2
click at [407, 599] on div "Reels 觀看率 102% 優秀 Reels 平均觀看數 253,939 影音觀看分析儀表板 日 週 月 無資料" at bounding box center [875, 684] width 980 height 207
copy div "102%"
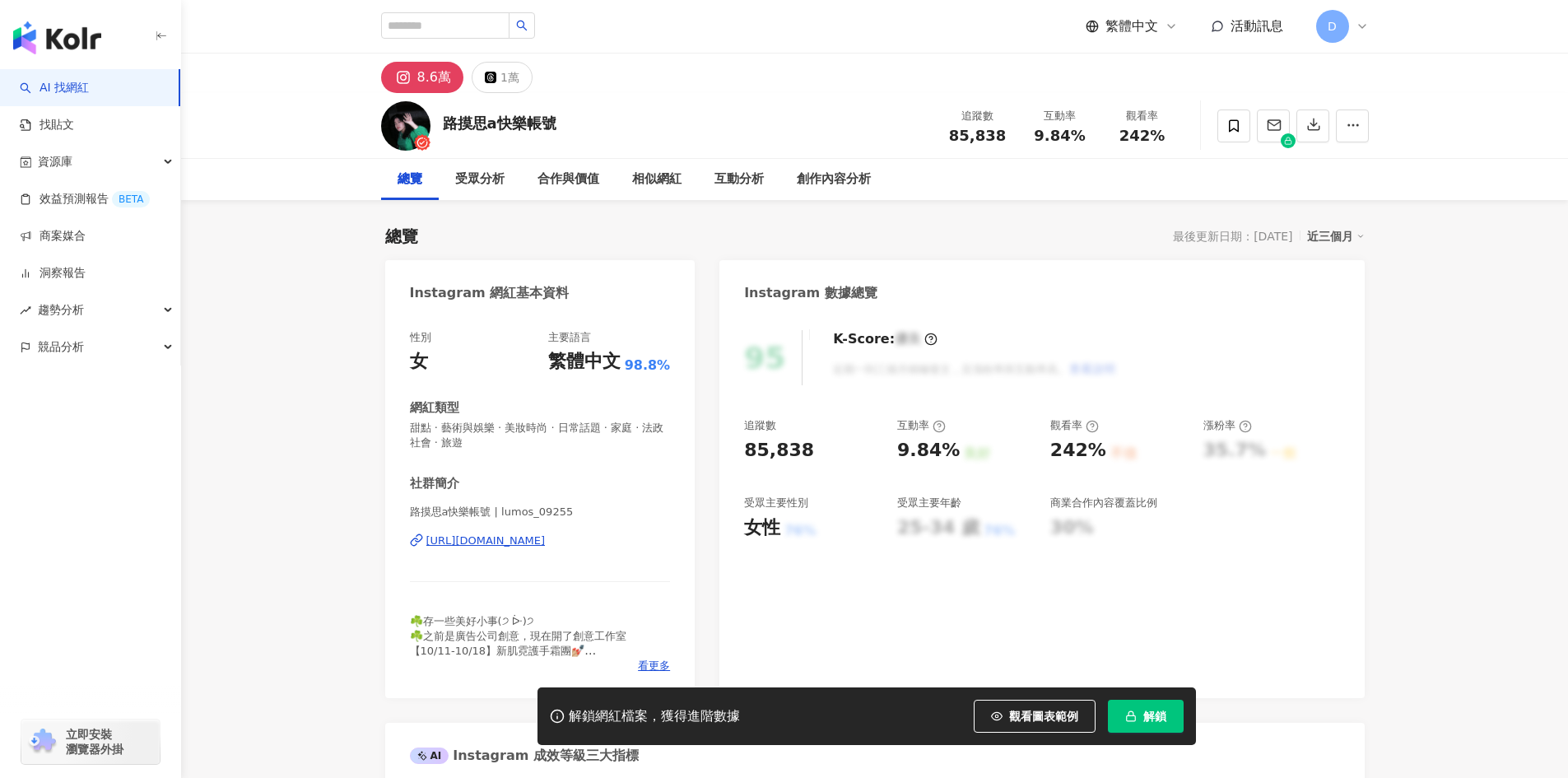
click at [1145, 717] on span "解鎖" at bounding box center [1155, 717] width 23 height 13
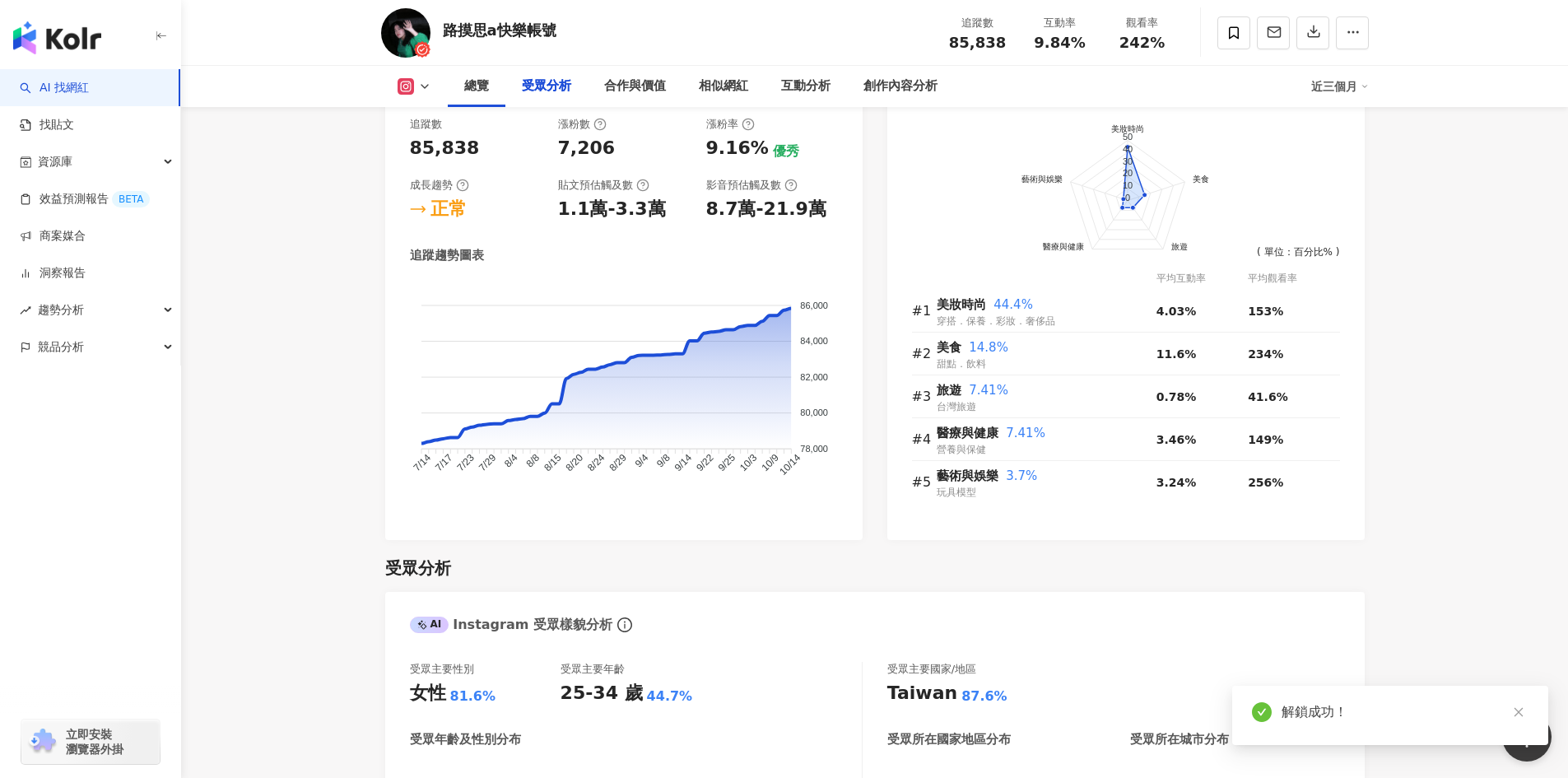
scroll to position [1400, 0]
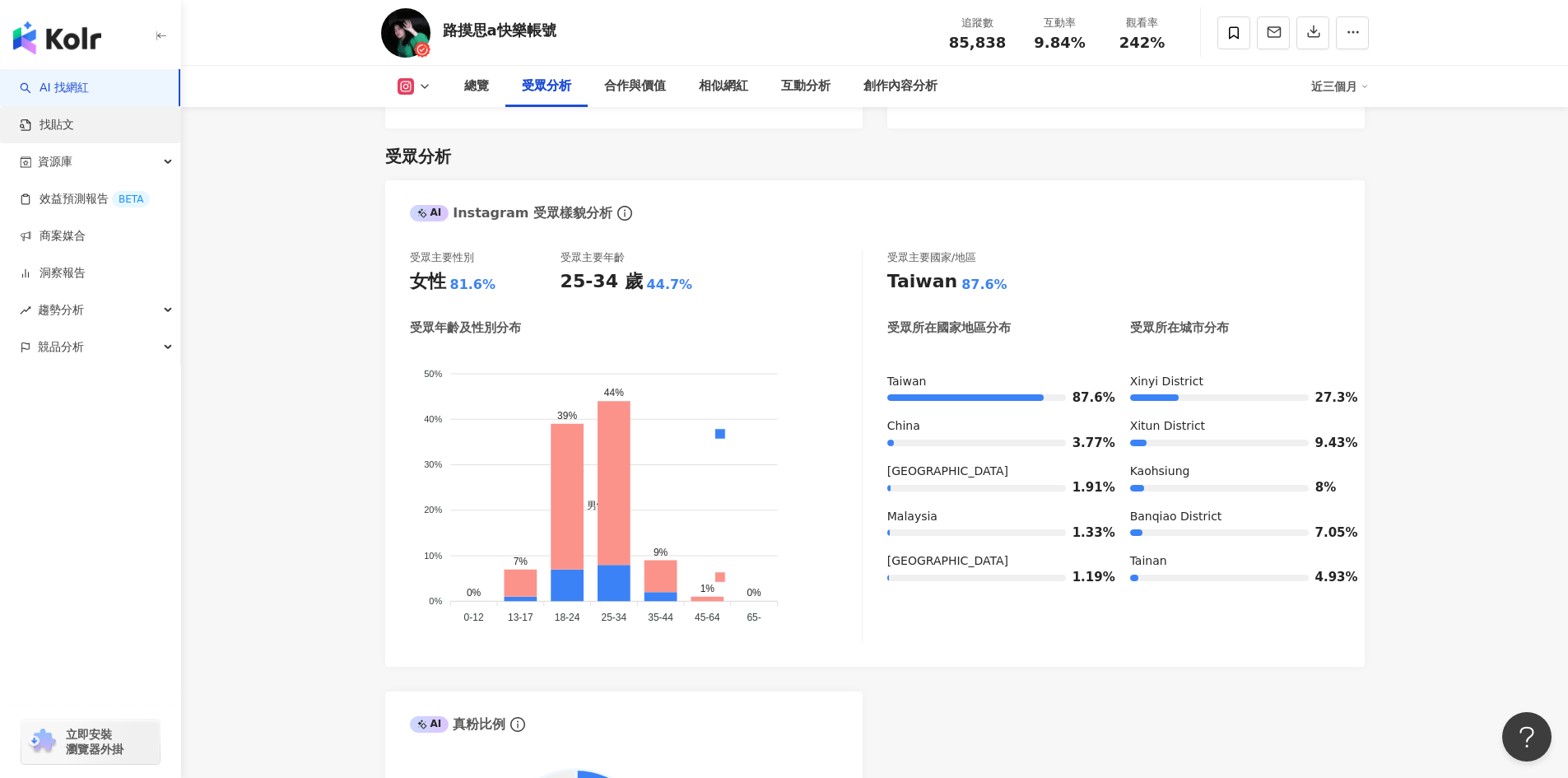
click at [61, 117] on link "找貼文" at bounding box center [46, 125] width 55 height 17
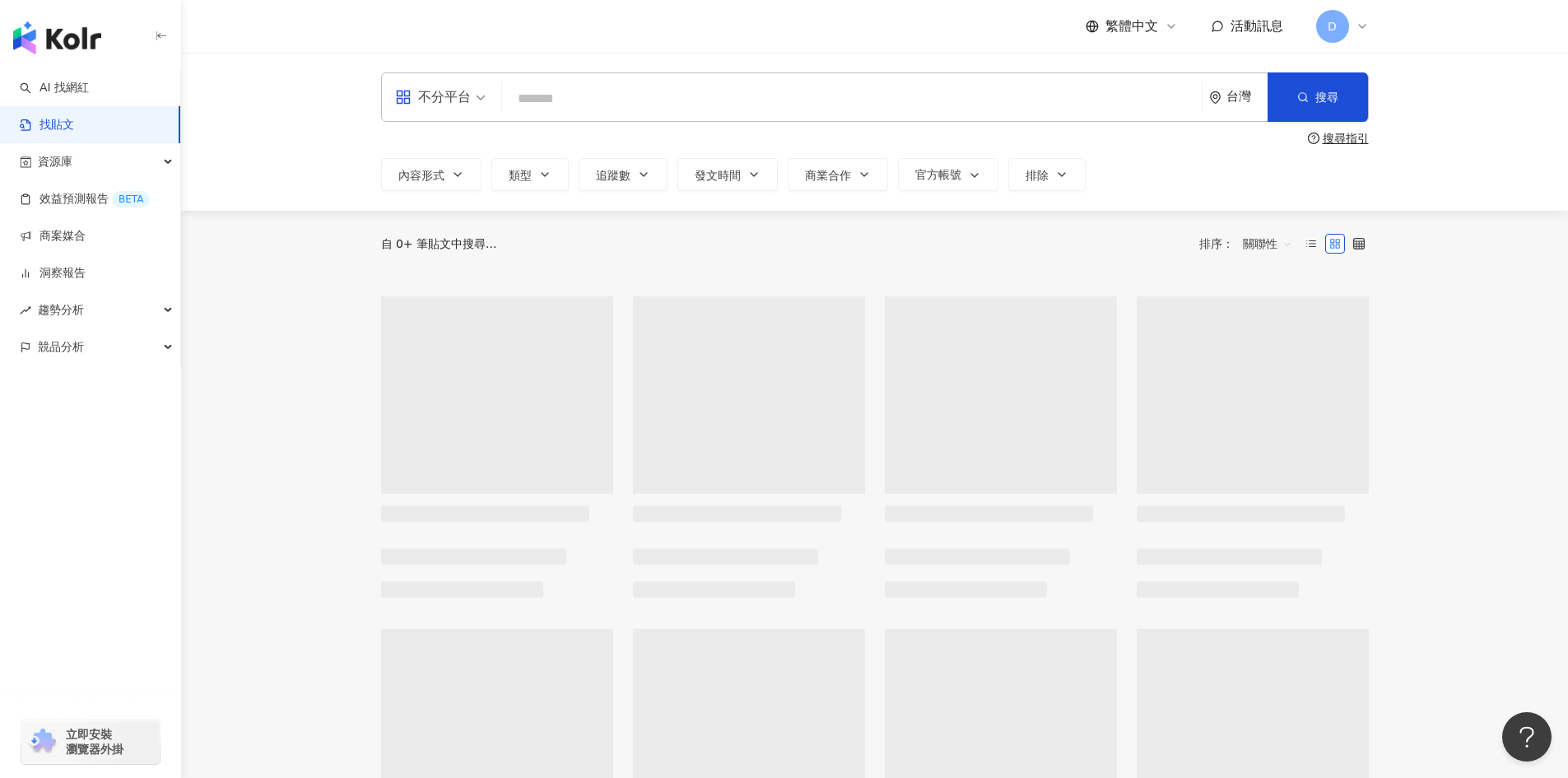
click at [82, 37] on img "button" at bounding box center [57, 37] width 88 height 33
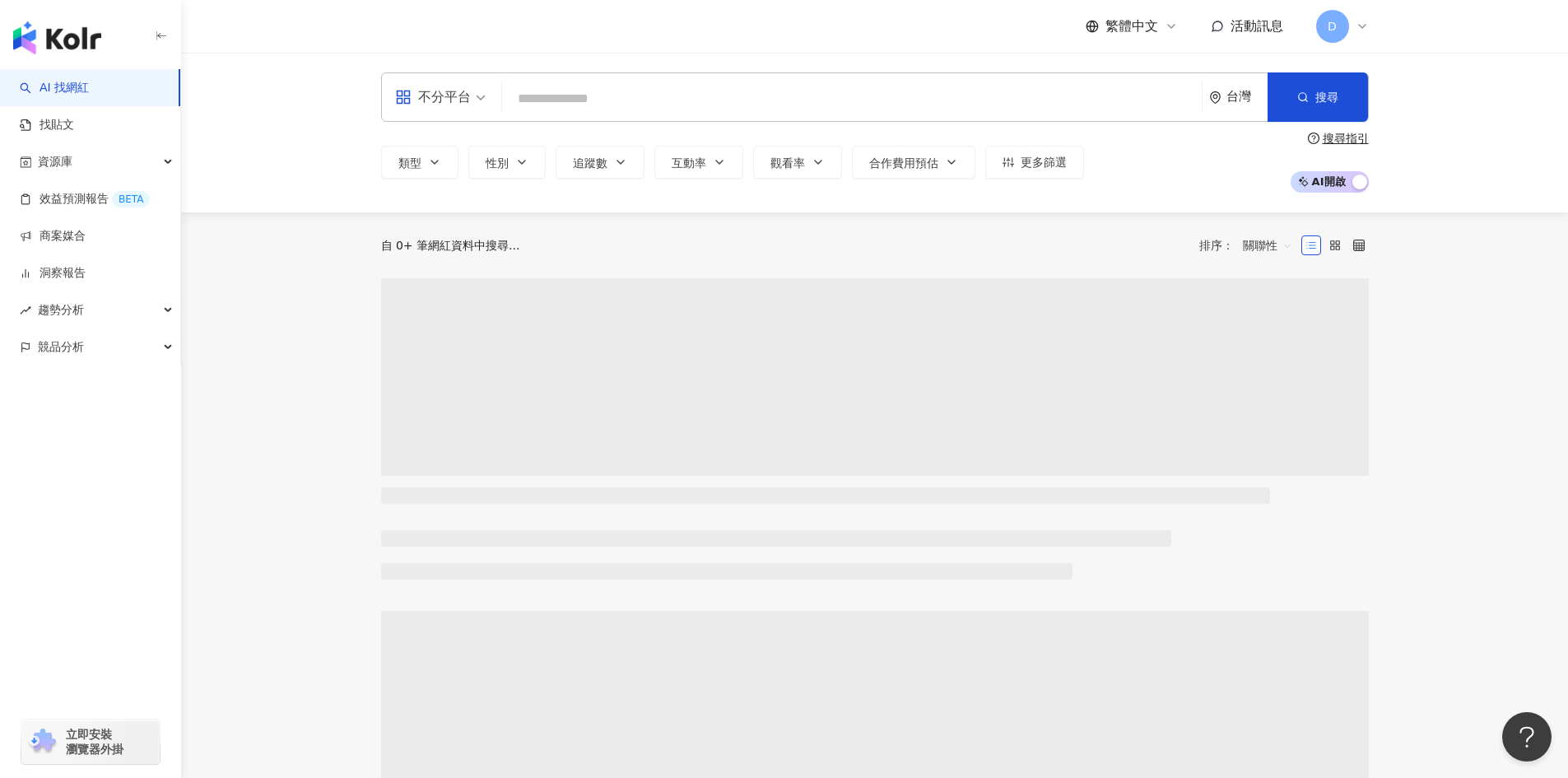
click at [593, 90] on input "search" at bounding box center [852, 99] width 687 height 31
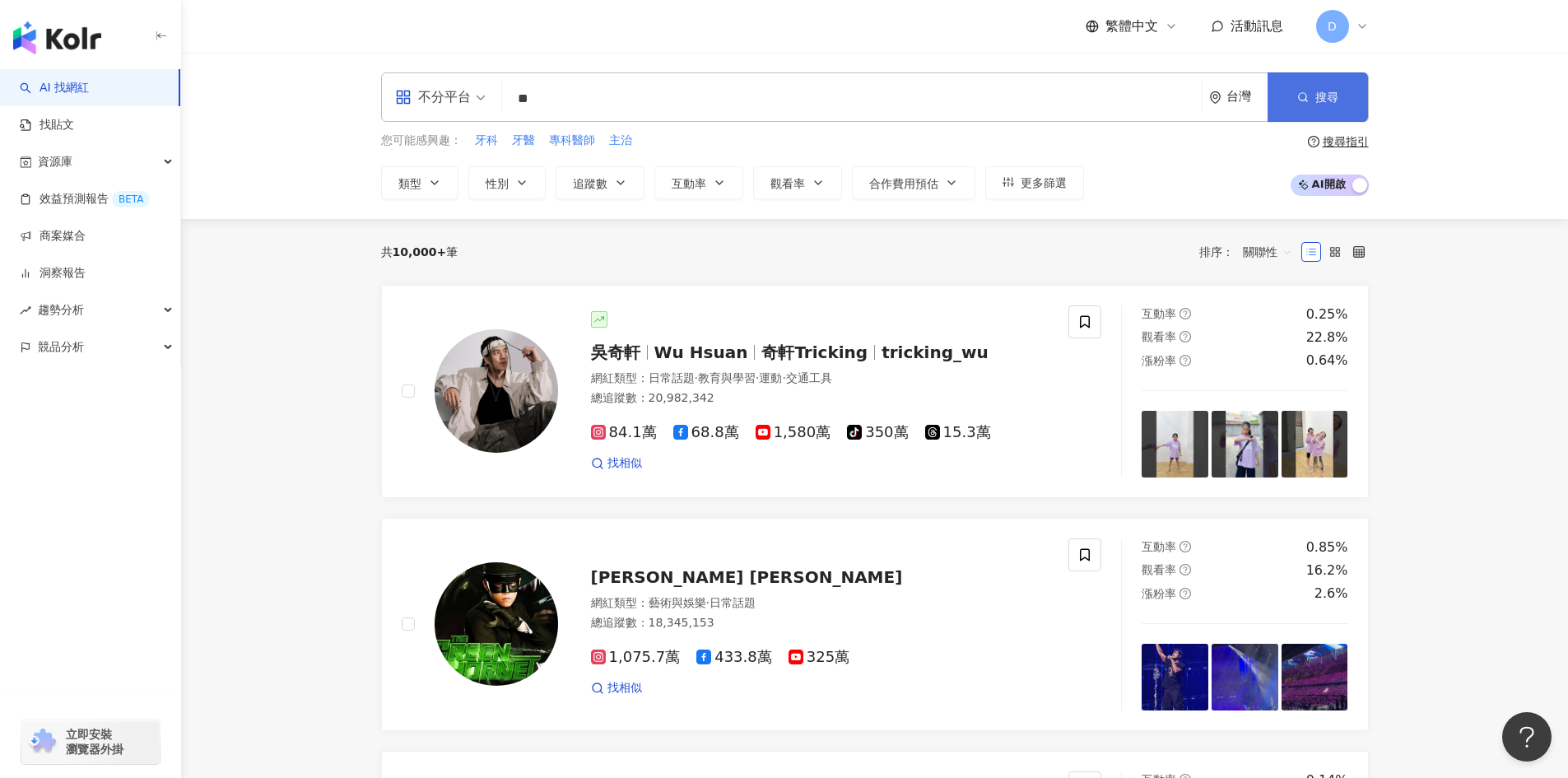
type input "**"
click at [1336, 94] on span "搜尋" at bounding box center [1326, 98] width 23 height 13
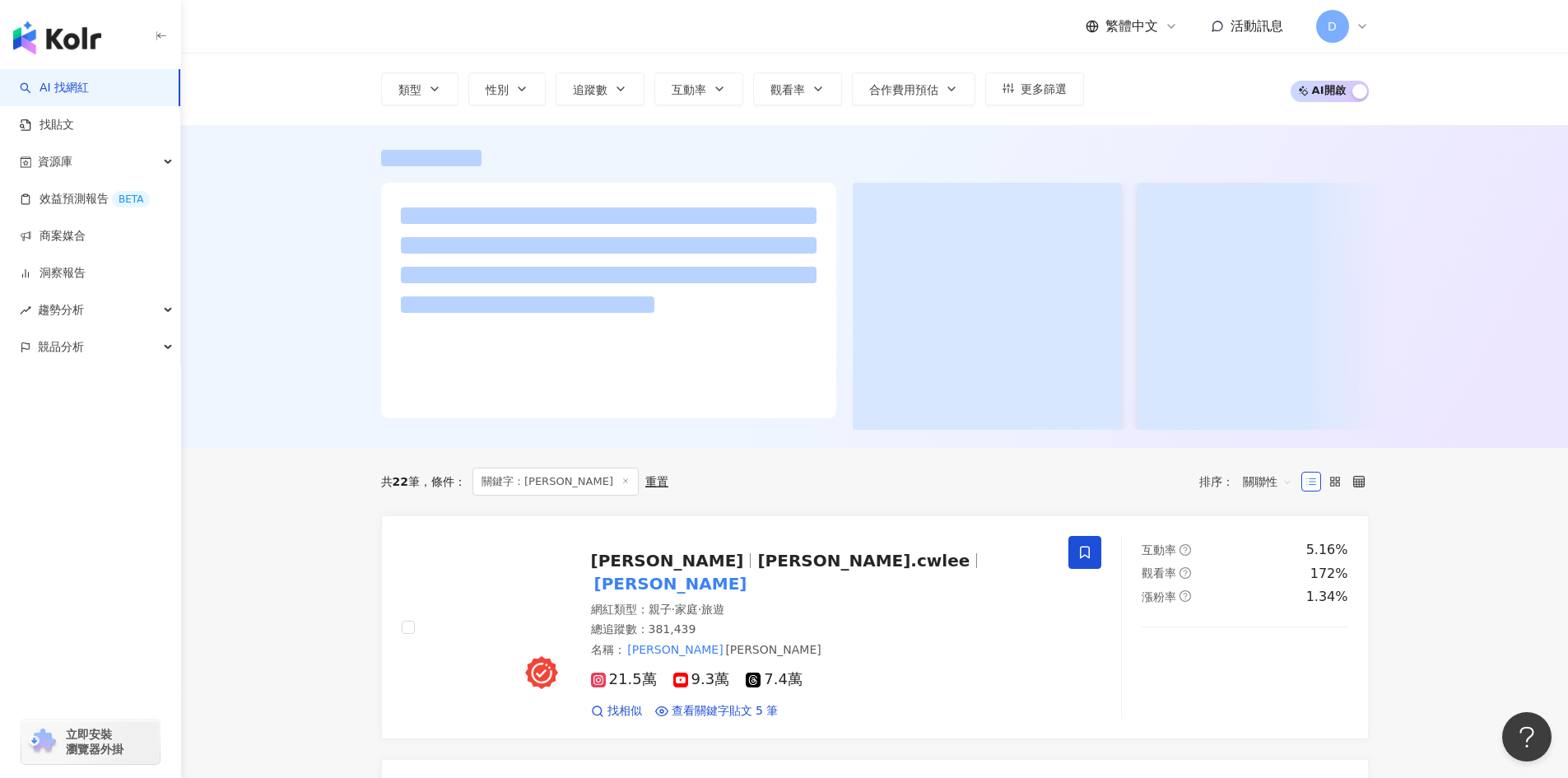
scroll to position [329, 0]
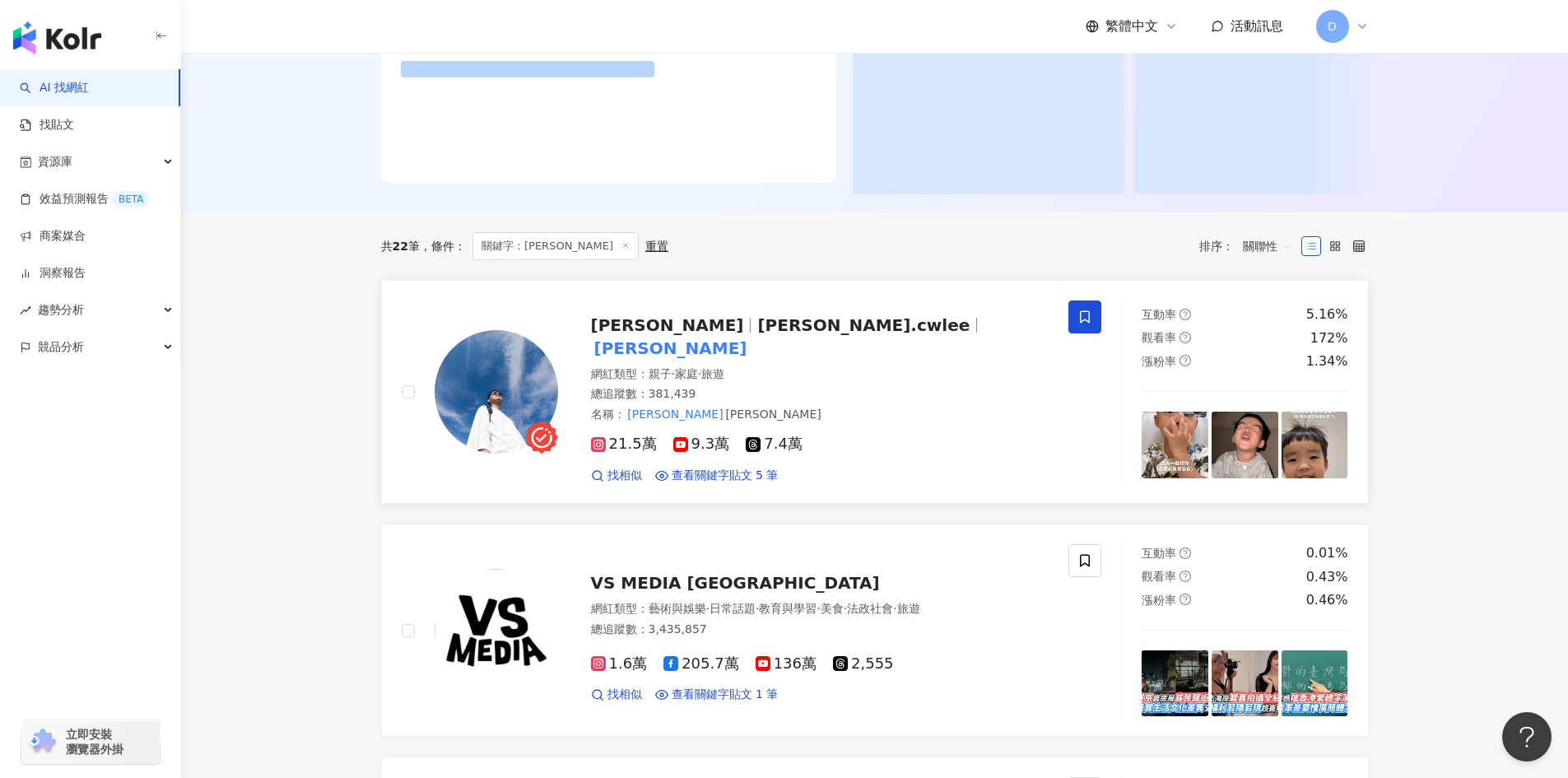
click at [517, 368] on img at bounding box center [496, 392] width 124 height 124
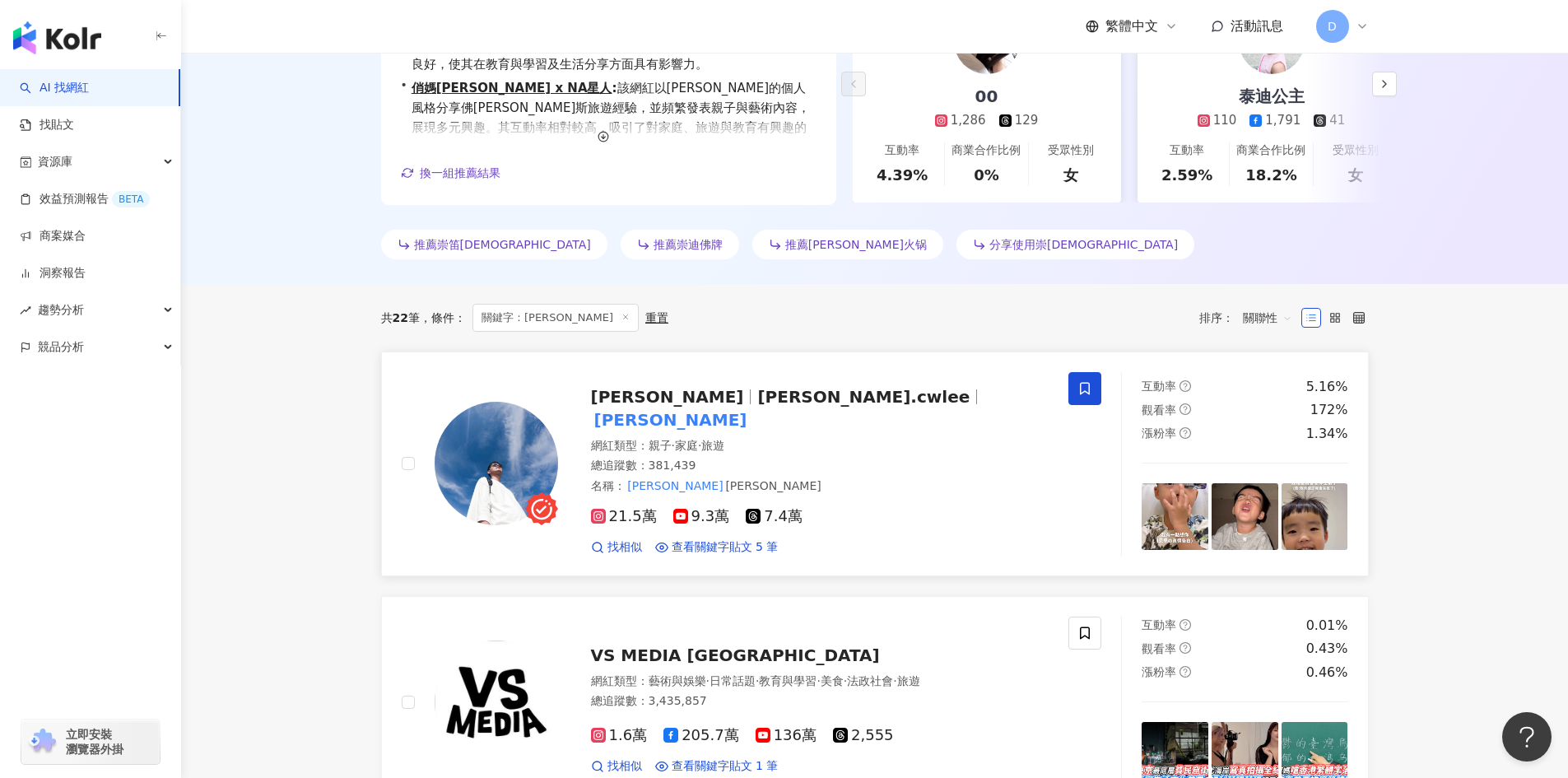
scroll to position [339, 0]
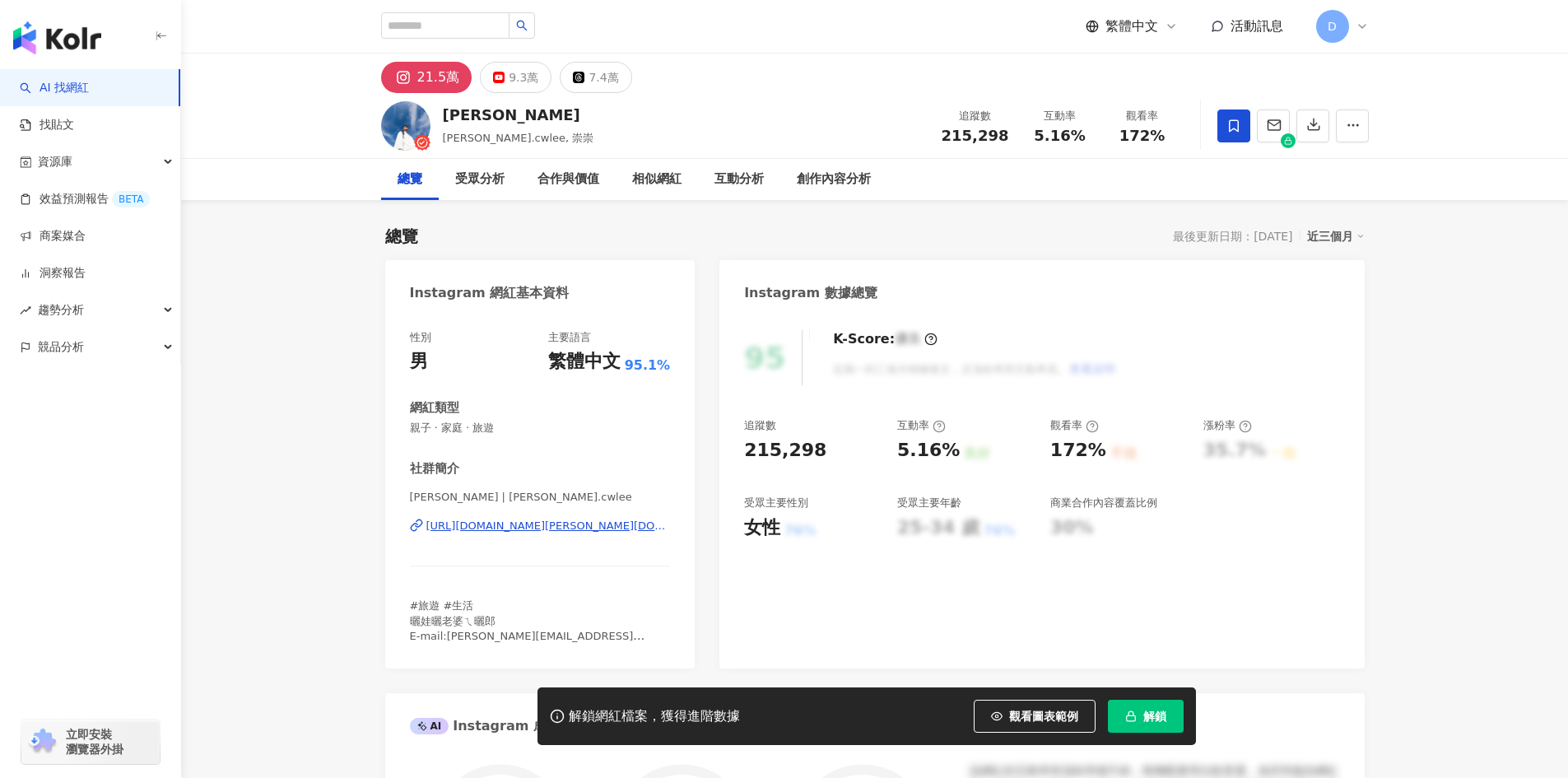
click at [1153, 721] on span "解鎖" at bounding box center [1155, 717] width 23 height 13
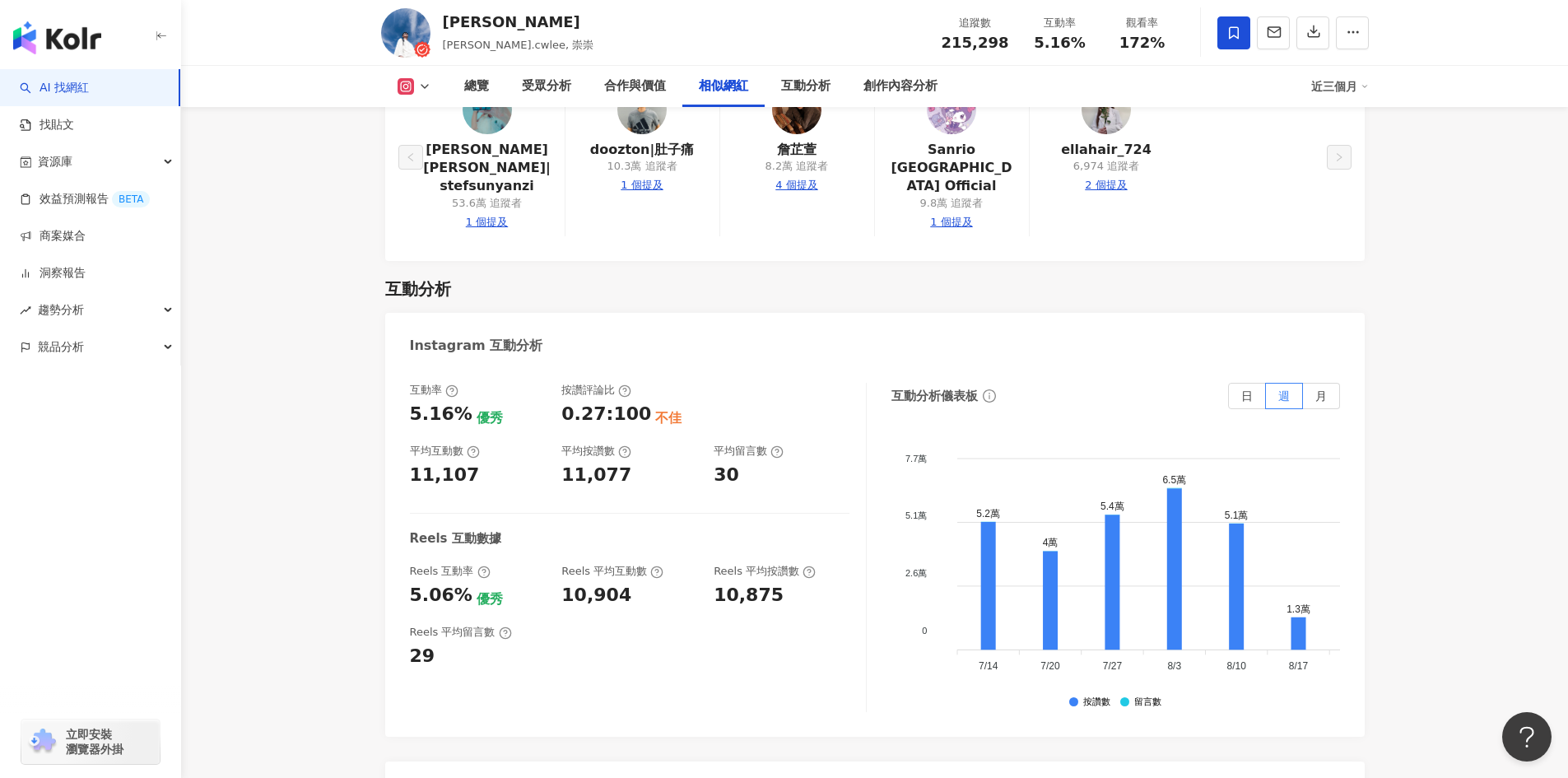
scroll to position [3294, 0]
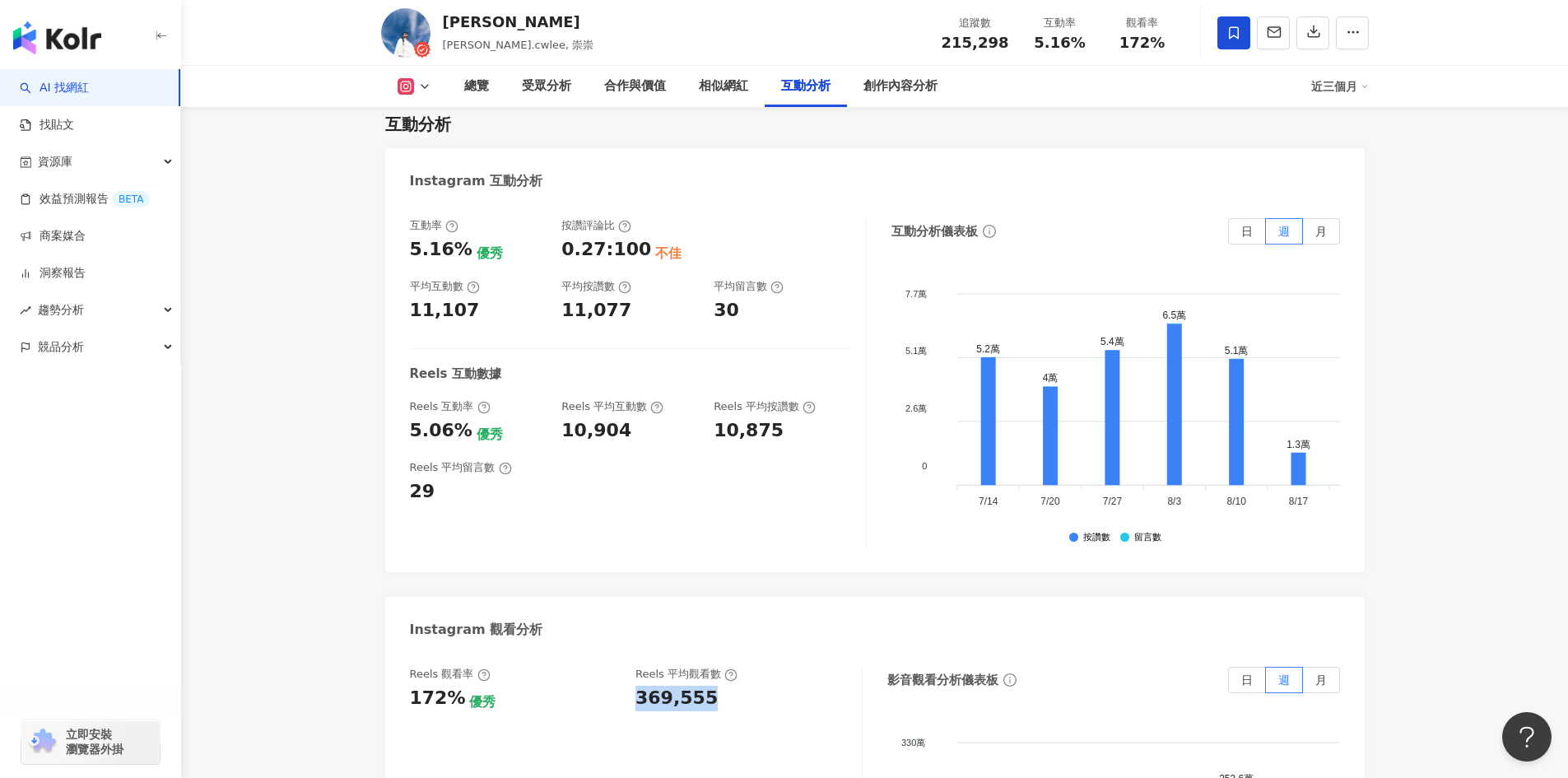
drag, startPoint x: 718, startPoint y: 647, endPoint x: 637, endPoint y: 647, distance: 81.0
click at [637, 686] on div "369,555" at bounding box center [740, 699] width 210 height 25
copy div "369,555"
drag, startPoint x: 450, startPoint y: 647, endPoint x: 422, endPoint y: 648, distance: 28.0
click at [421, 686] on div "172%" at bounding box center [438, 699] width 56 height 25
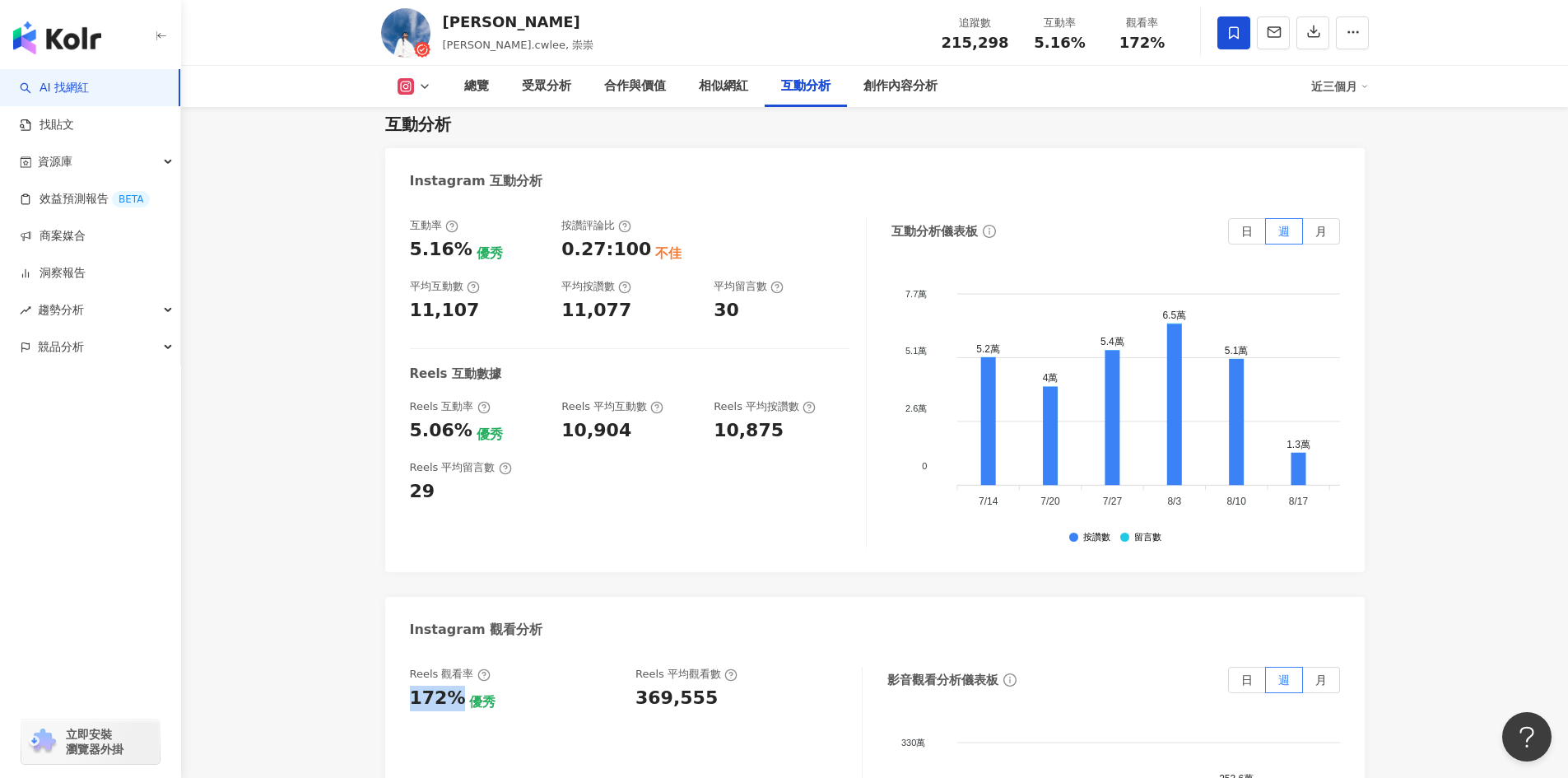
drag, startPoint x: 456, startPoint y: 647, endPoint x: 401, endPoint y: 649, distance: 55.0
copy div "172%"
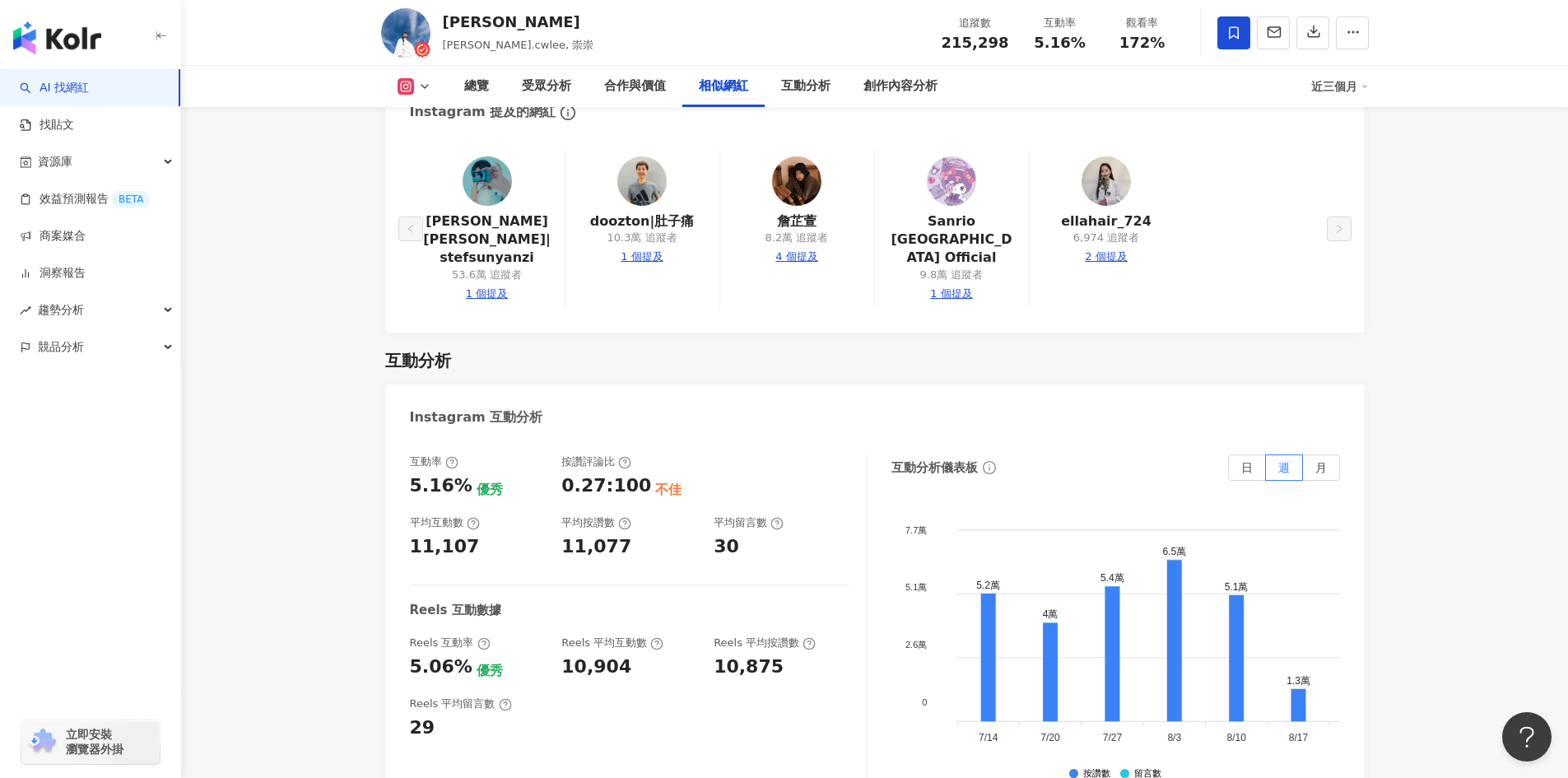
scroll to position [3047, 0]
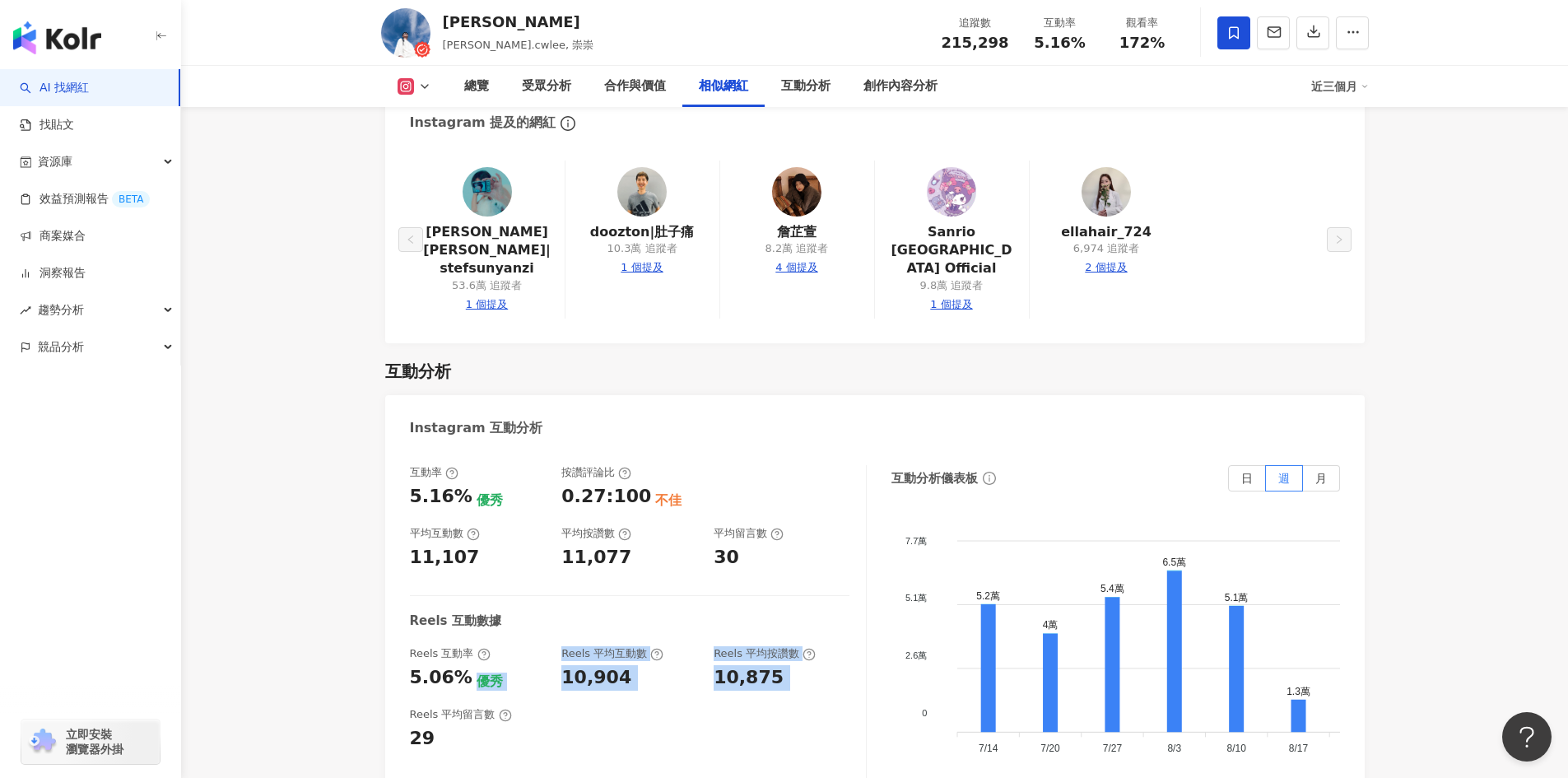
drag, startPoint x: 460, startPoint y: 625, endPoint x: 405, endPoint y: 649, distance: 60.0
click at [396, 646] on div "互動率 5.16% 優秀 按讚評論比 0.27:100 不佳 平均互動數 11,107 平均按讚數 11,077 平均留言數 30 Reels 互動數據 Re…" at bounding box center [875, 634] width 980 height 370
copy div "優秀 Reels 平均互動數 10,904 Reels 平均按讚數 10,875"
click at [598, 707] on div "Reels 平均留言數 29" at bounding box center [630, 729] width 439 height 45
drag, startPoint x: 459, startPoint y: 627, endPoint x: 414, endPoint y: 627, distance: 45.0
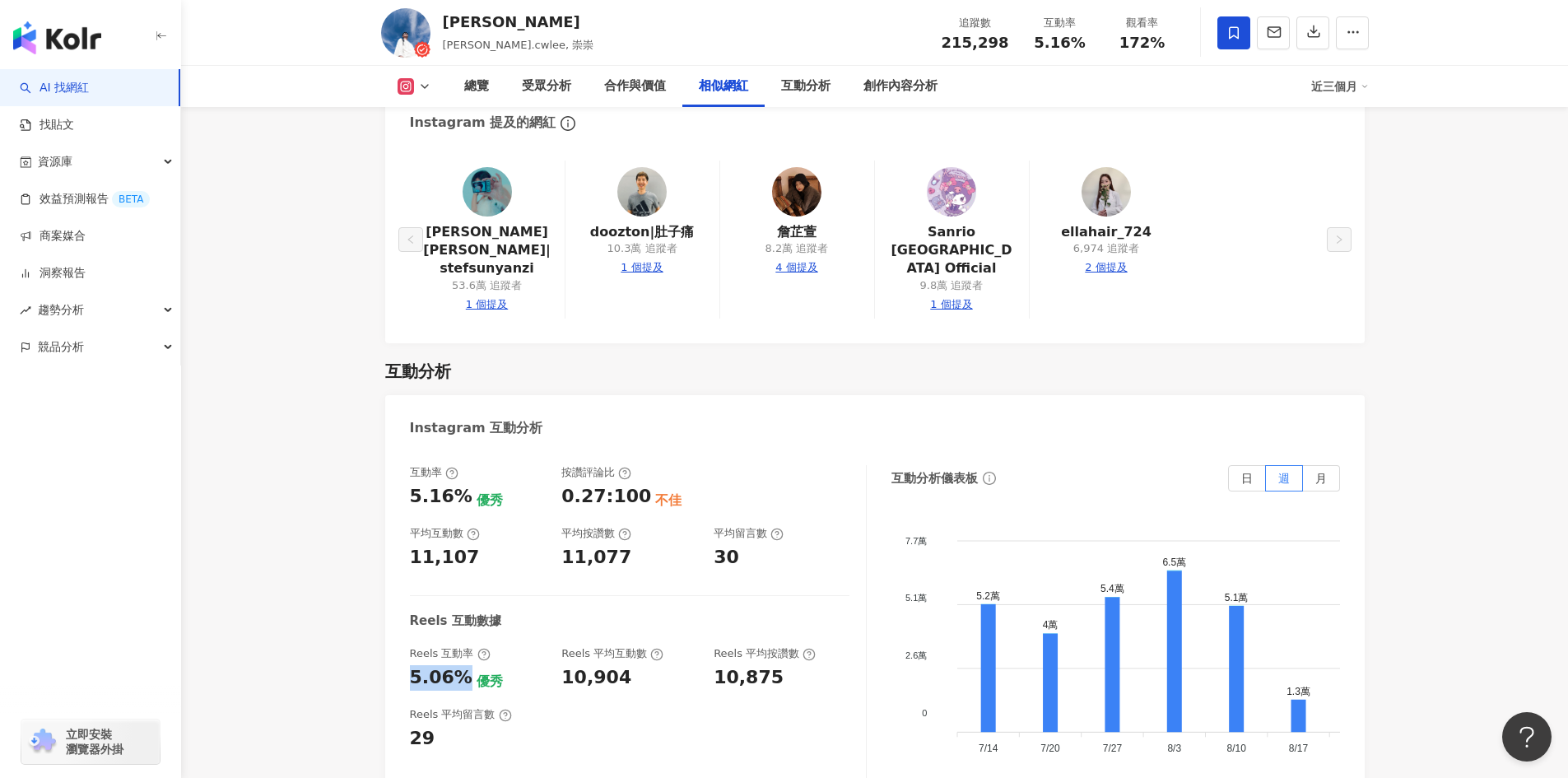
click at [414, 665] on div "5.06%" at bounding box center [441, 678] width 62 height 25
copy div "5.06%"
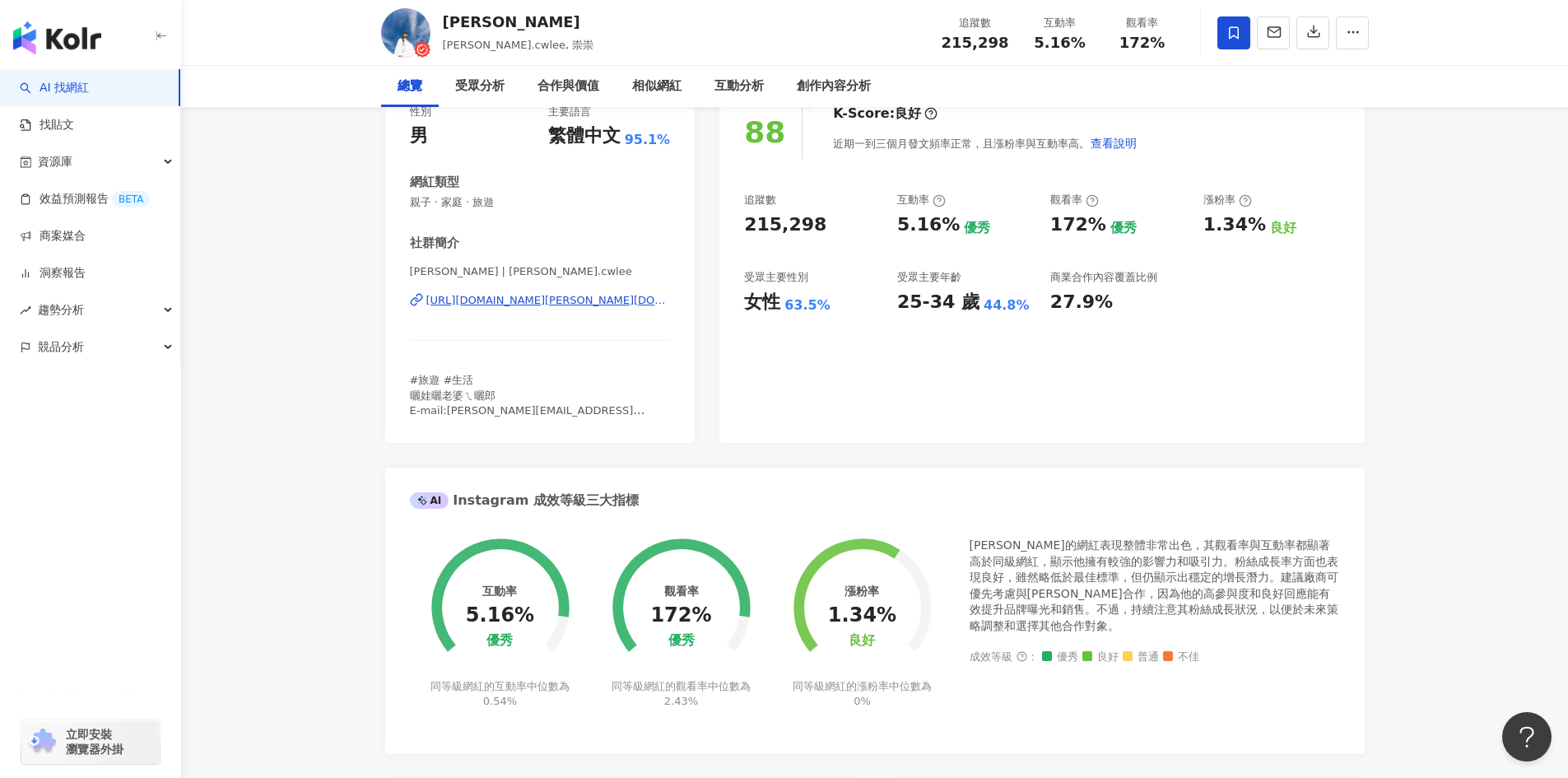
scroll to position [0, 0]
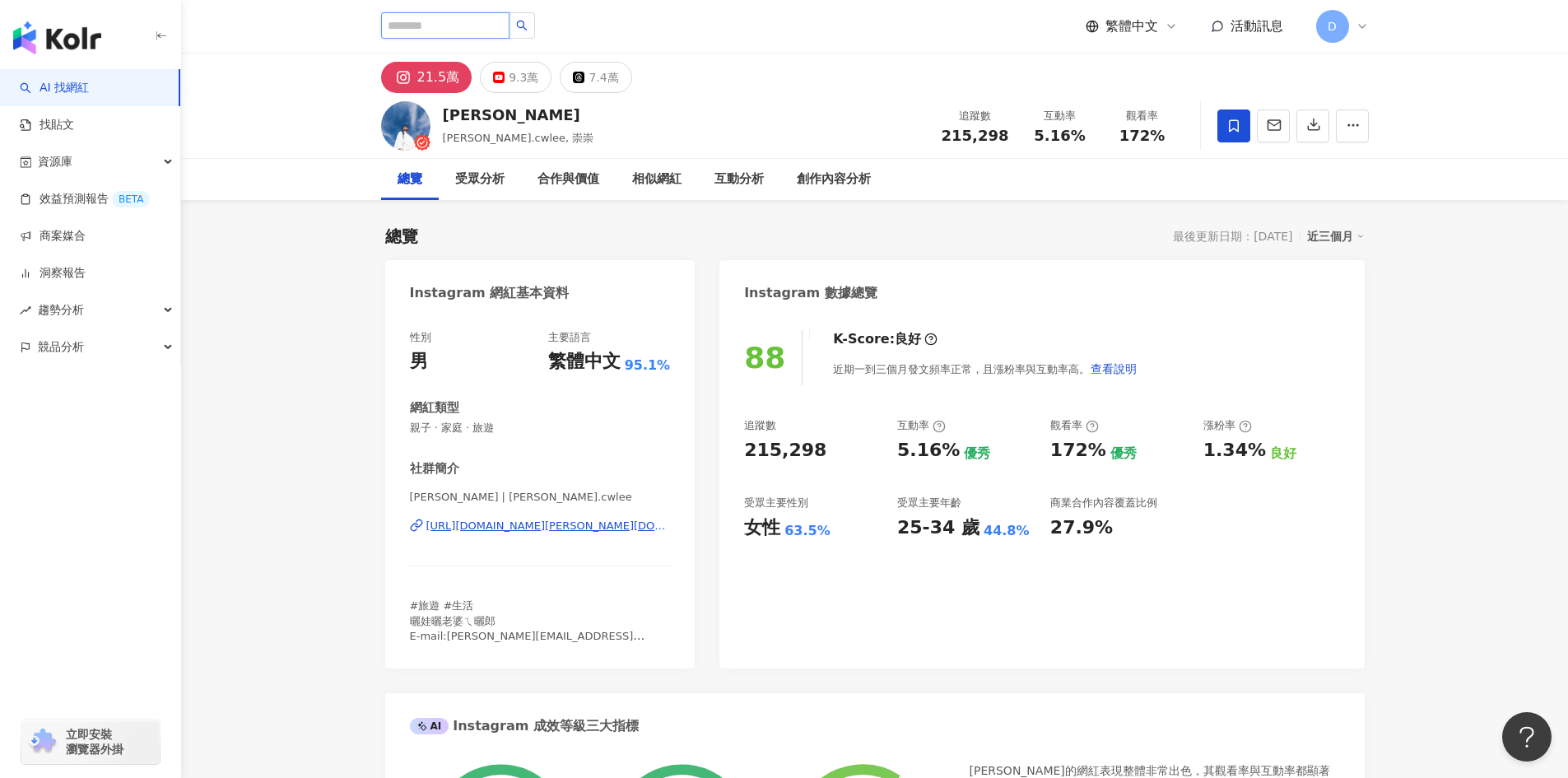
click at [474, 29] on input "search" at bounding box center [445, 25] width 129 height 26
paste input "********"
type input "********"
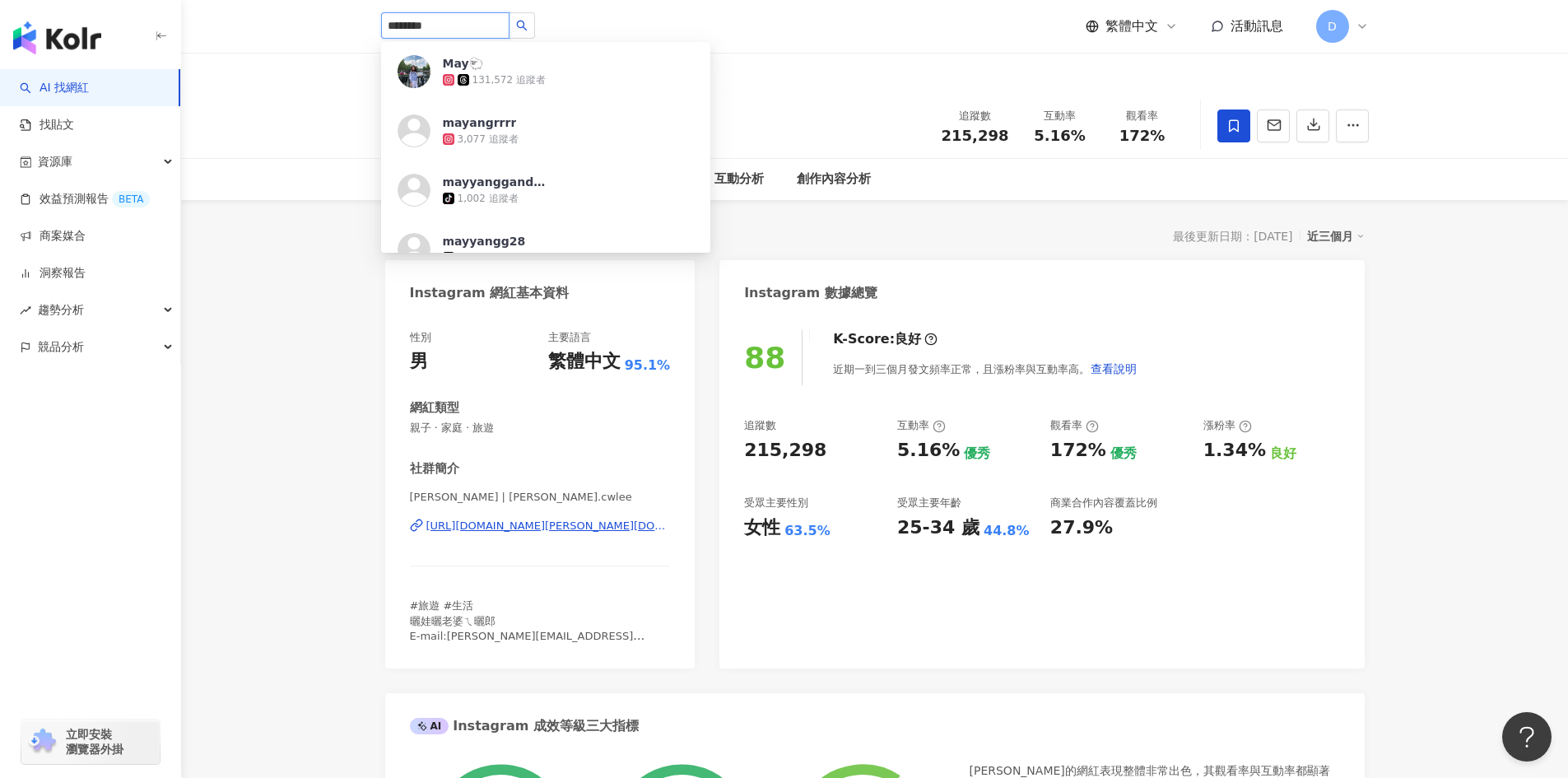
click at [531, 67] on span "May🐑" at bounding box center [496, 64] width 107 height 17
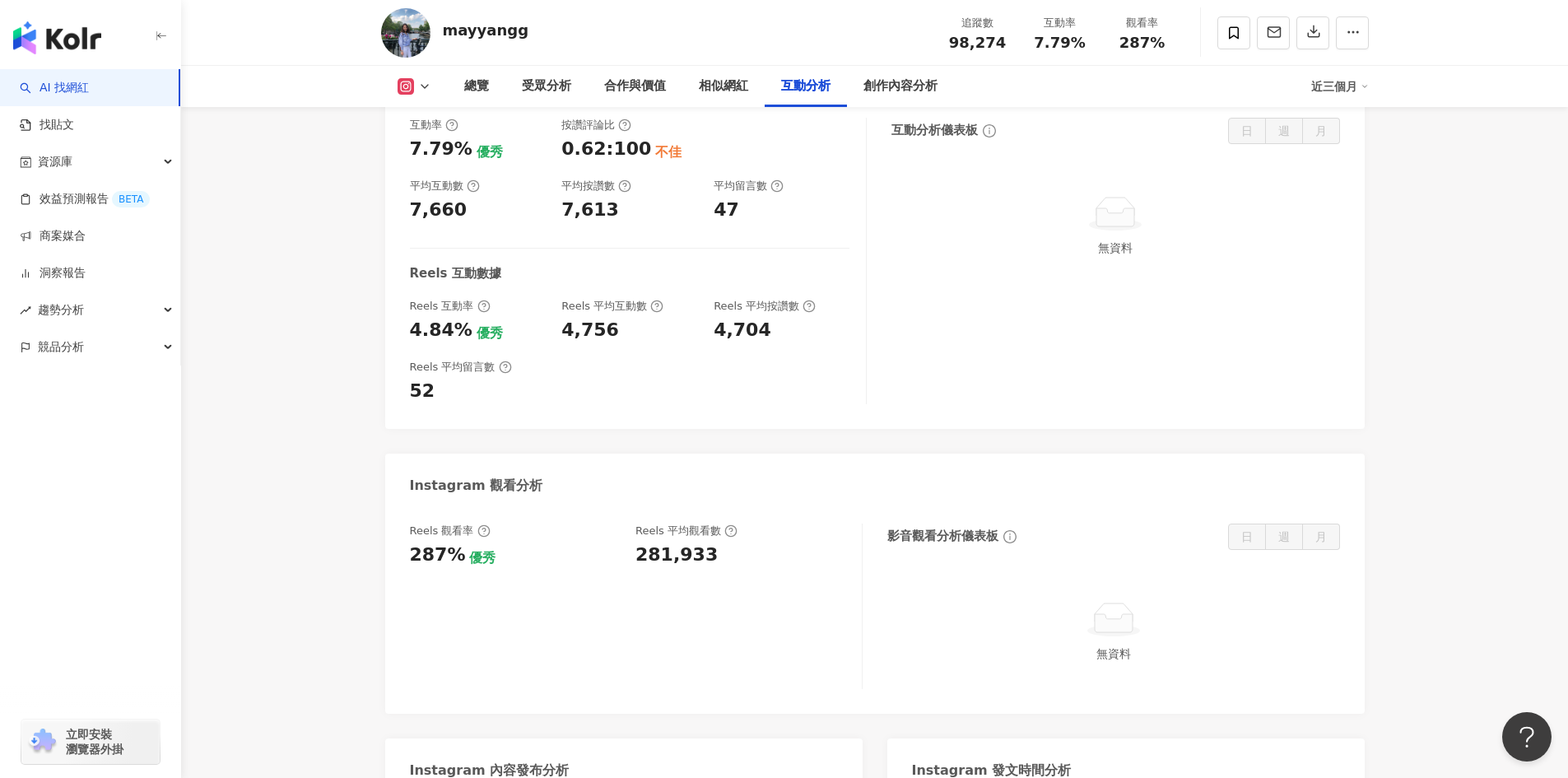
scroll to position [3212, 0]
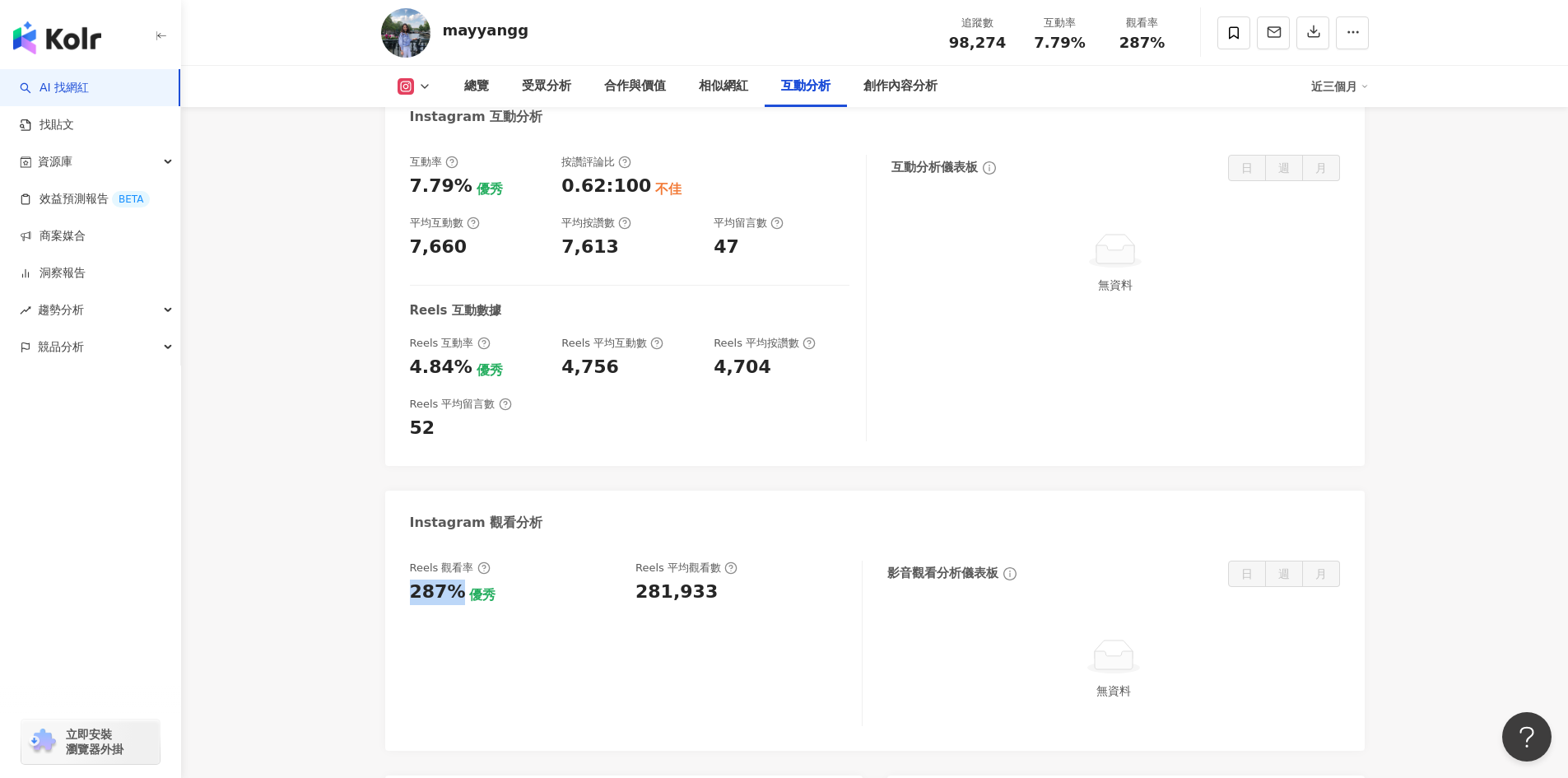
drag, startPoint x: 456, startPoint y: 535, endPoint x: 406, endPoint y: 544, distance: 50.8
click at [406, 545] on div "Reels 觀看率 287% 優秀 Reels 平均觀看數 281,933 影音觀看分析儀表板 日 週 月 無資料" at bounding box center [875, 648] width 980 height 207
copy div "287%"
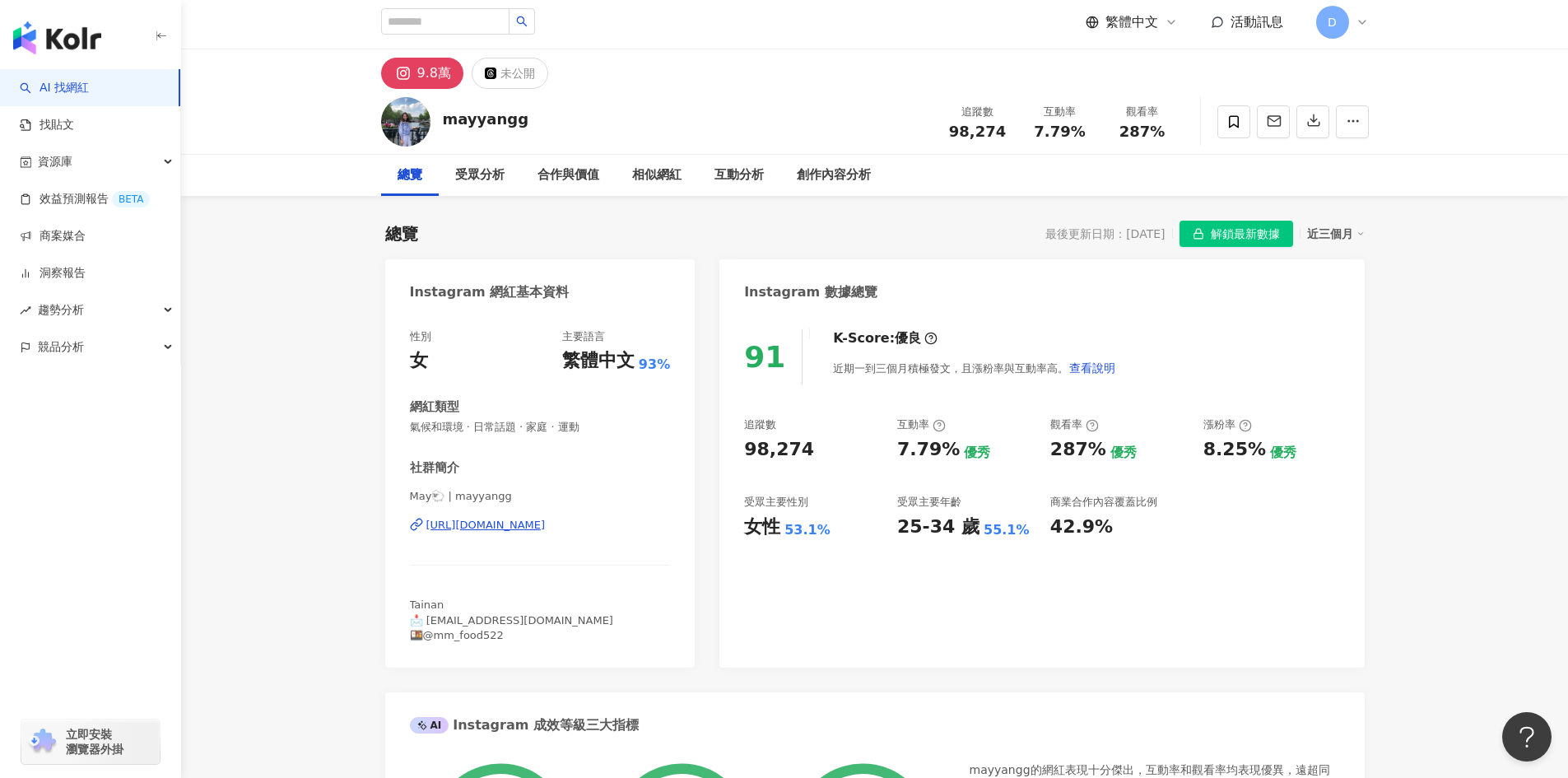
scroll to position [0, 0]
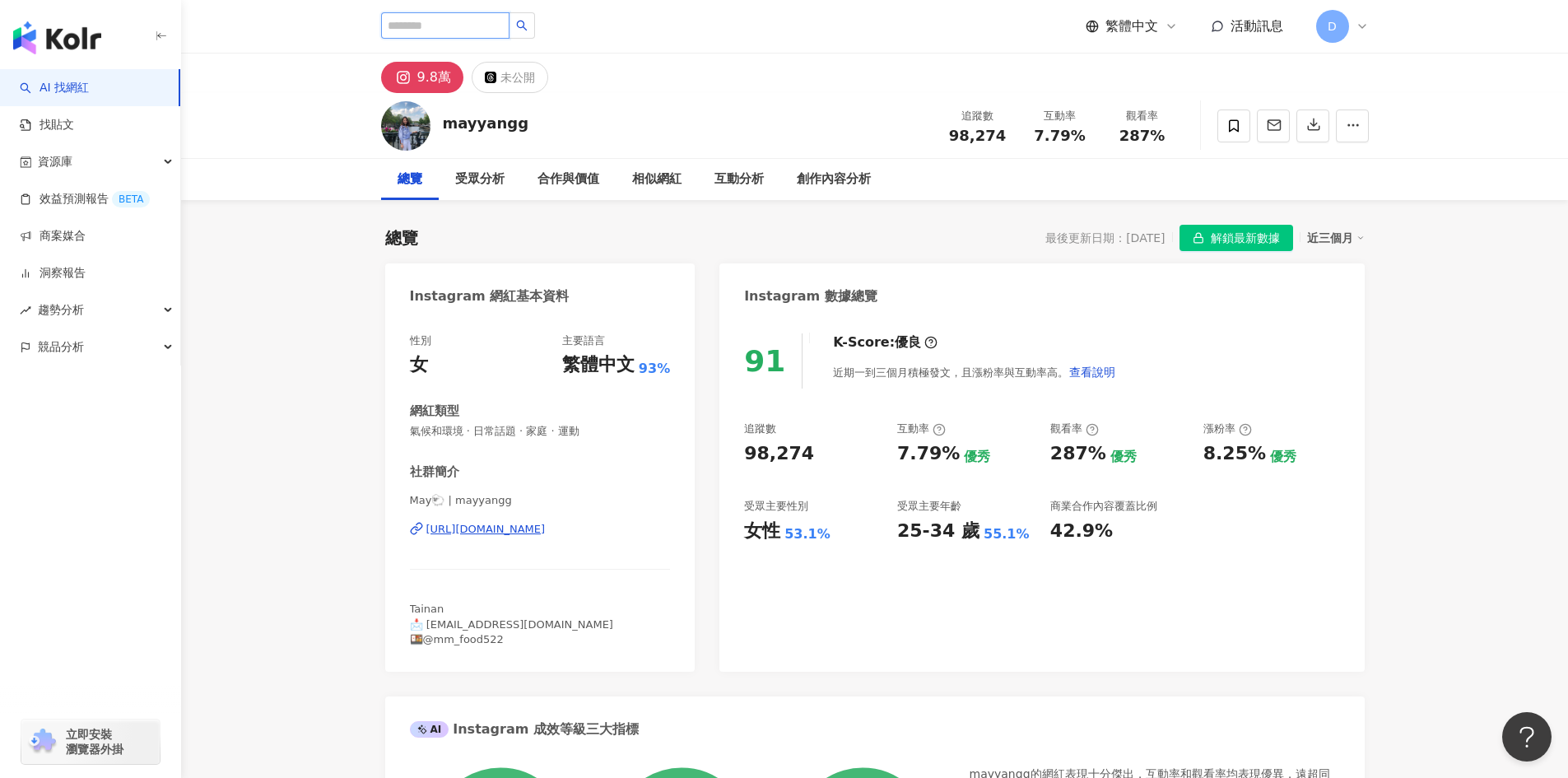
click at [467, 21] on input "search" at bounding box center [445, 25] width 129 height 26
paste input "**********"
type input "**********"
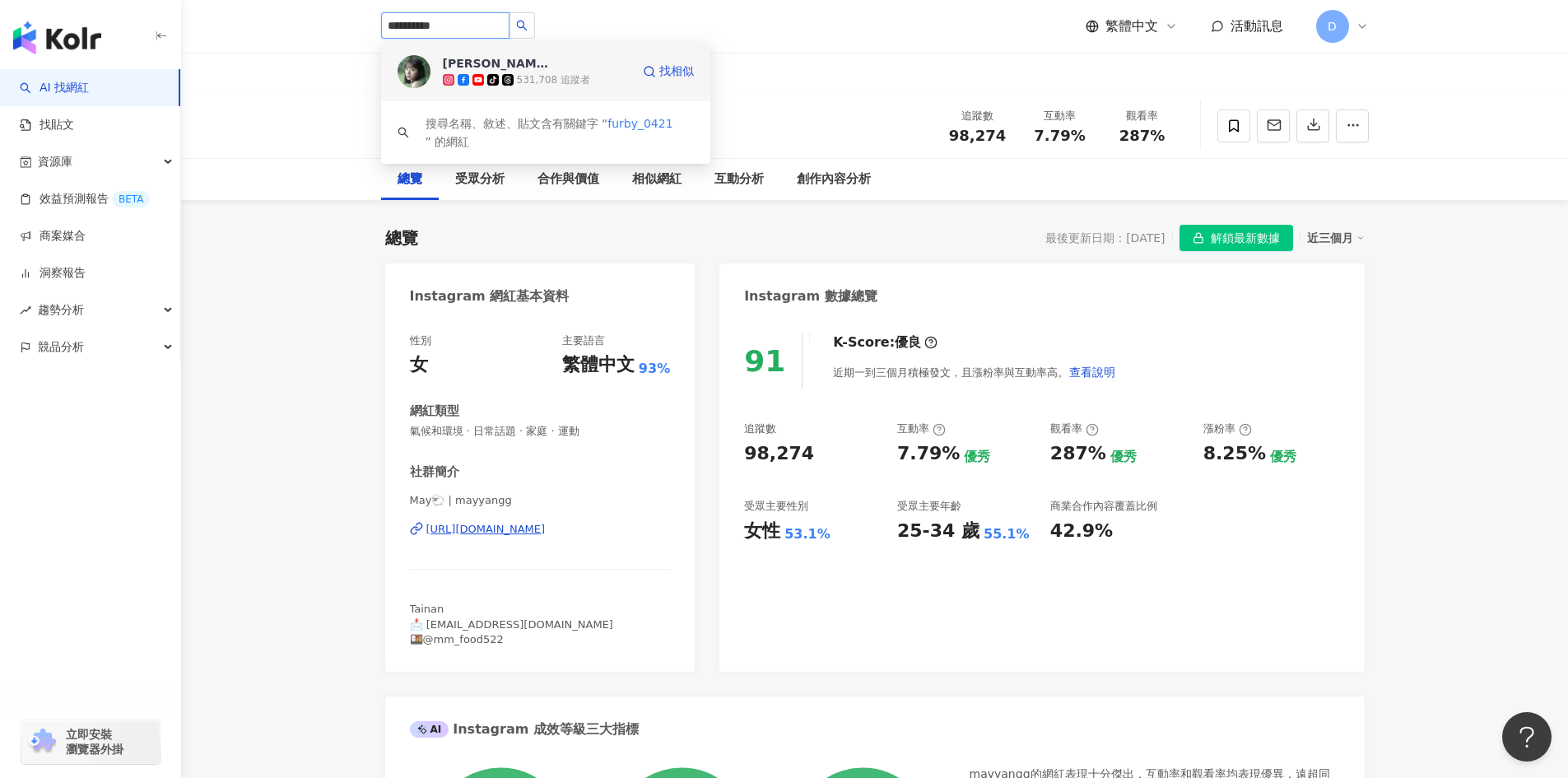
click at [526, 82] on div "531,708 追蹤者" at bounding box center [553, 80] width 73 height 14
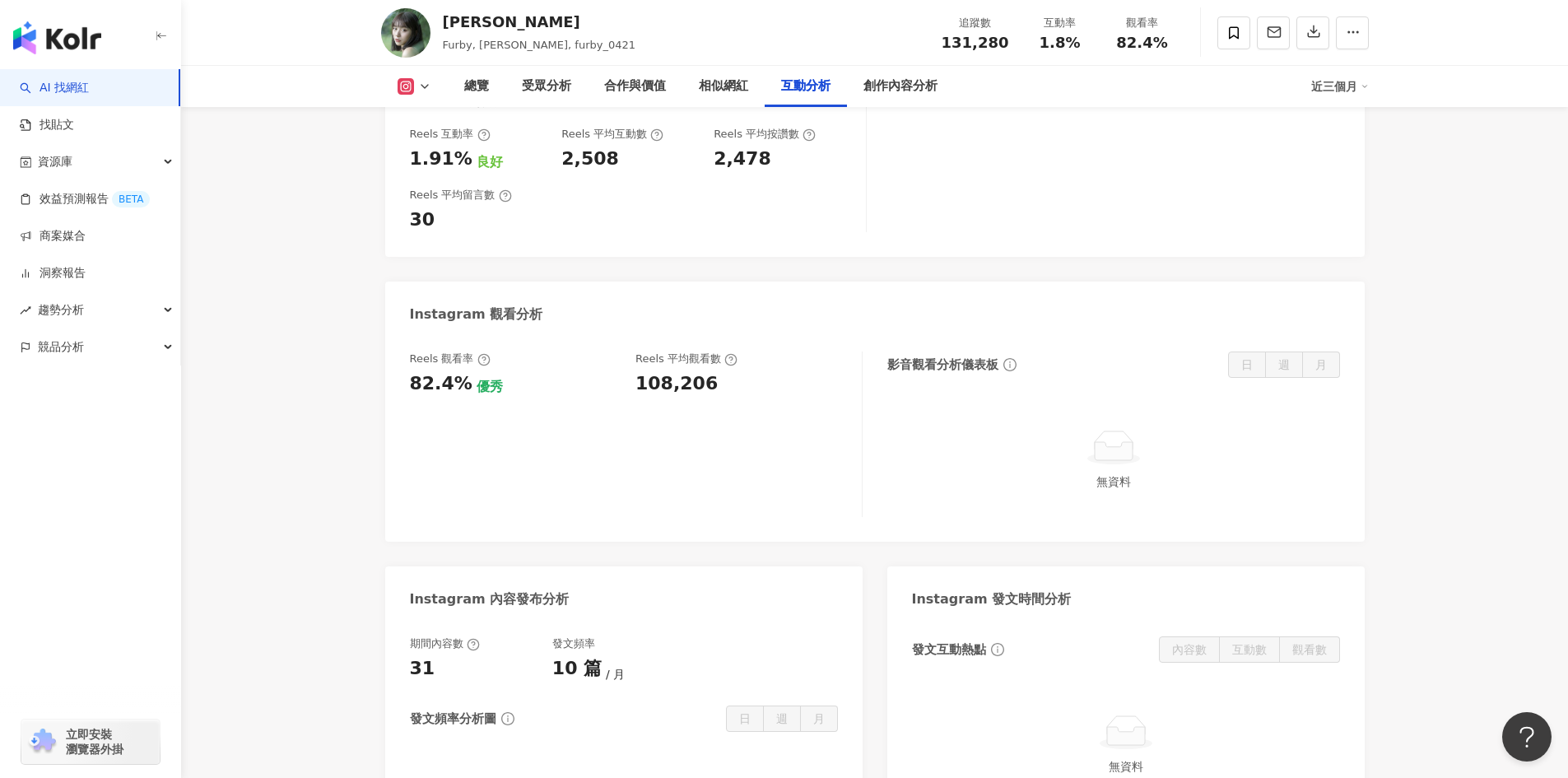
scroll to position [3376, 0]
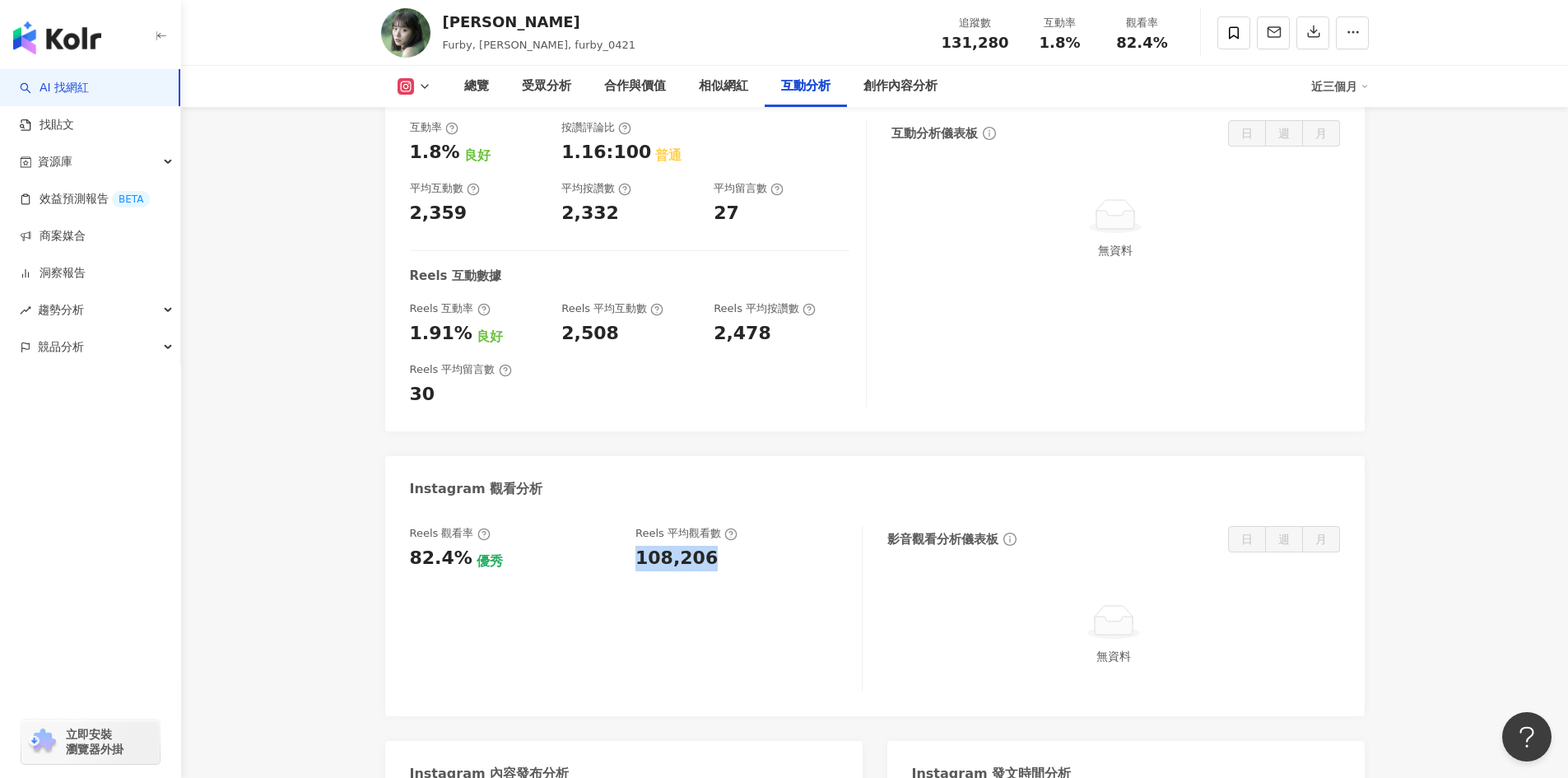
drag, startPoint x: 720, startPoint y: 506, endPoint x: 634, endPoint y: 509, distance: 86.1
click at [634, 526] on div "Reels 觀看率 82.4% 優秀 Reels 平均觀看數 108,206" at bounding box center [627, 548] width 435 height 45
copy div "108,206"
drag, startPoint x: 465, startPoint y: 508, endPoint x: 410, endPoint y: 514, distance: 55.3
click at [410, 546] on div "82.4%" at bounding box center [441, 558] width 62 height 25
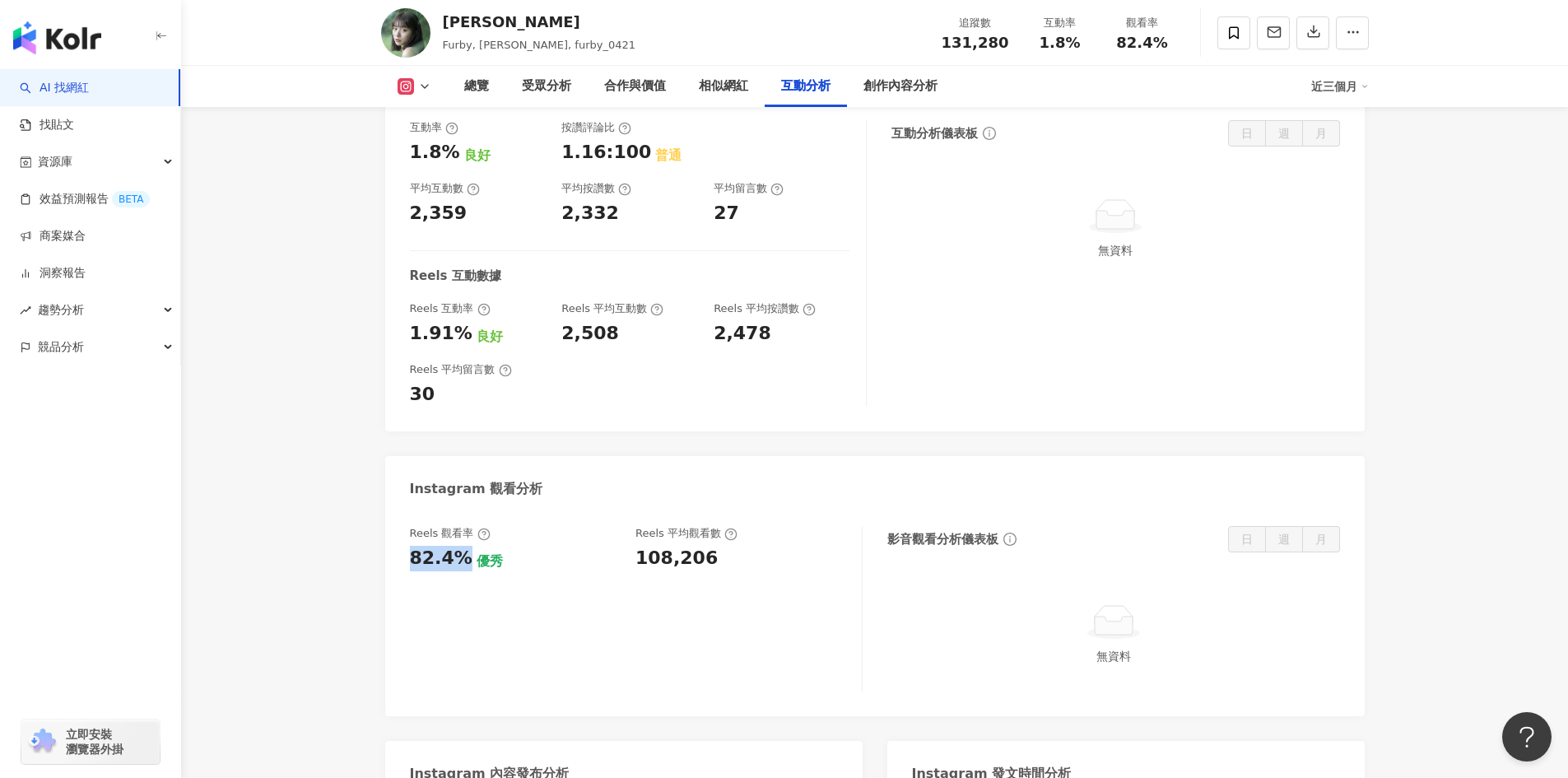
copy div "82.4%"
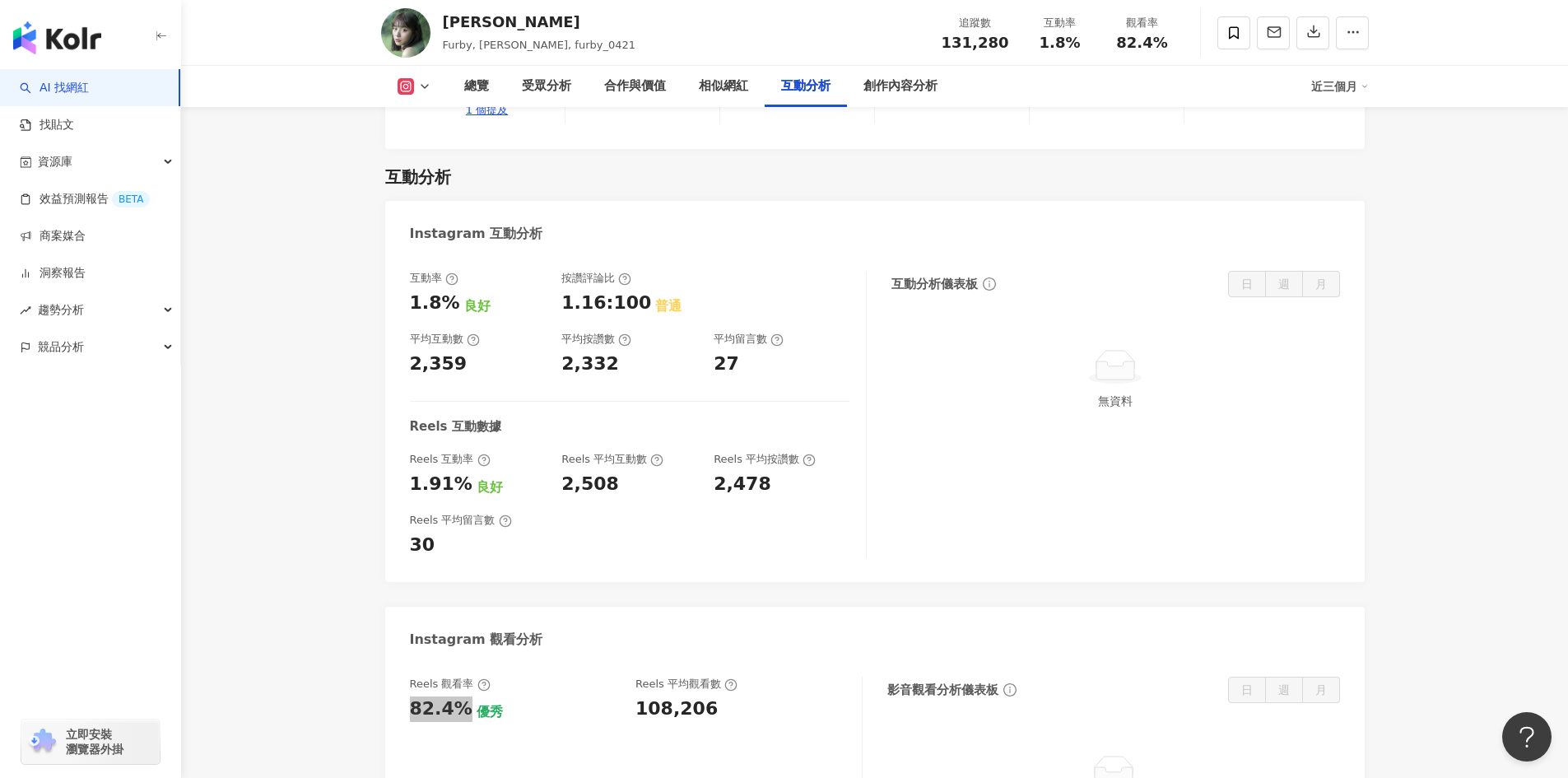
scroll to position [3212, 0]
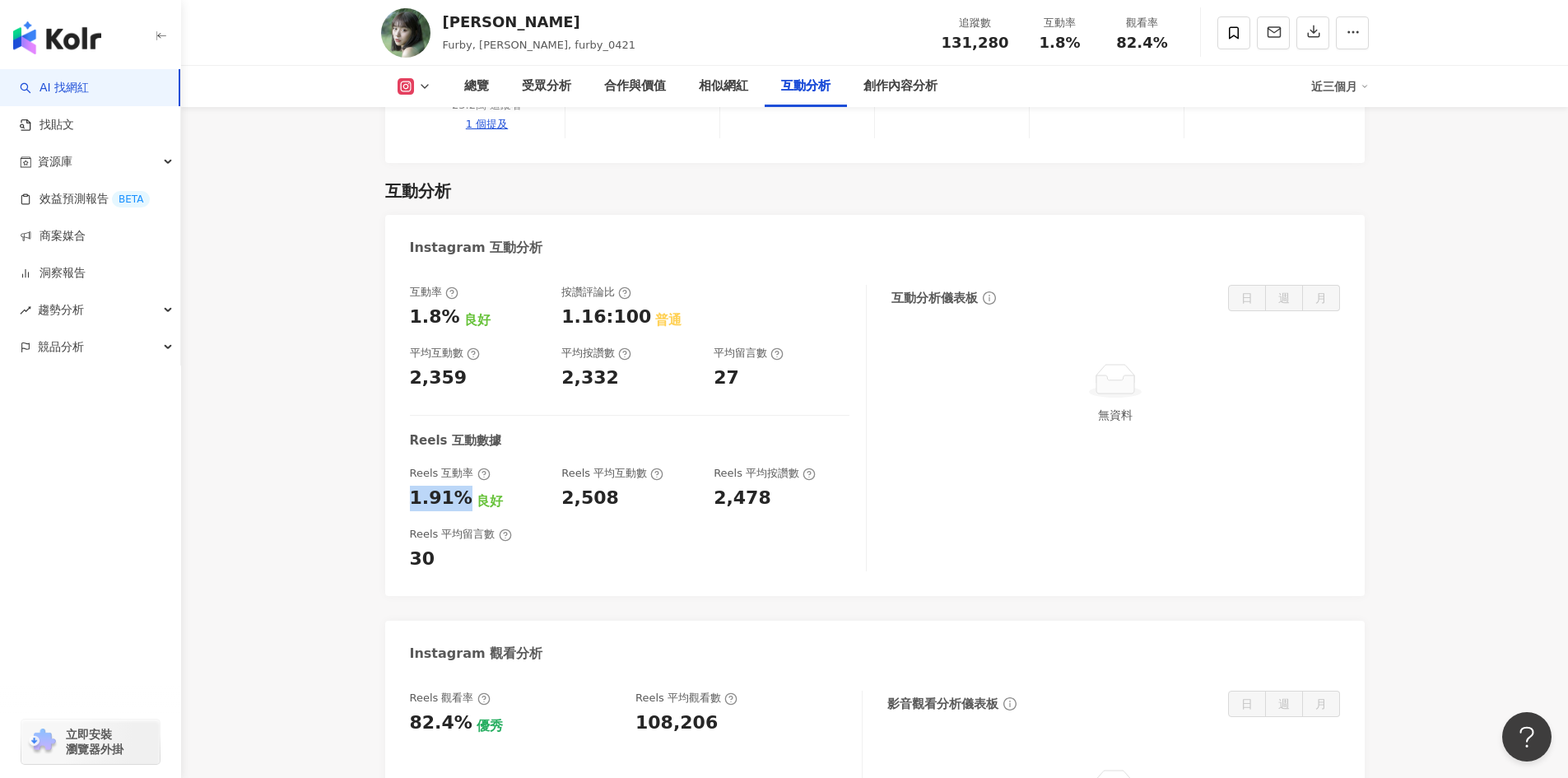
drag, startPoint x: 462, startPoint y: 446, endPoint x: 407, endPoint y: 448, distance: 55.0
click at [407, 448] on div "互動率 1.8% 良好 按讚評論比 1.16:100 普通 平均互動數 2,359 平均按讚數 2,332 平均留言數 27 Reels 互動數據 Reels…" at bounding box center [875, 432] width 980 height 328
copy div "1.91%"
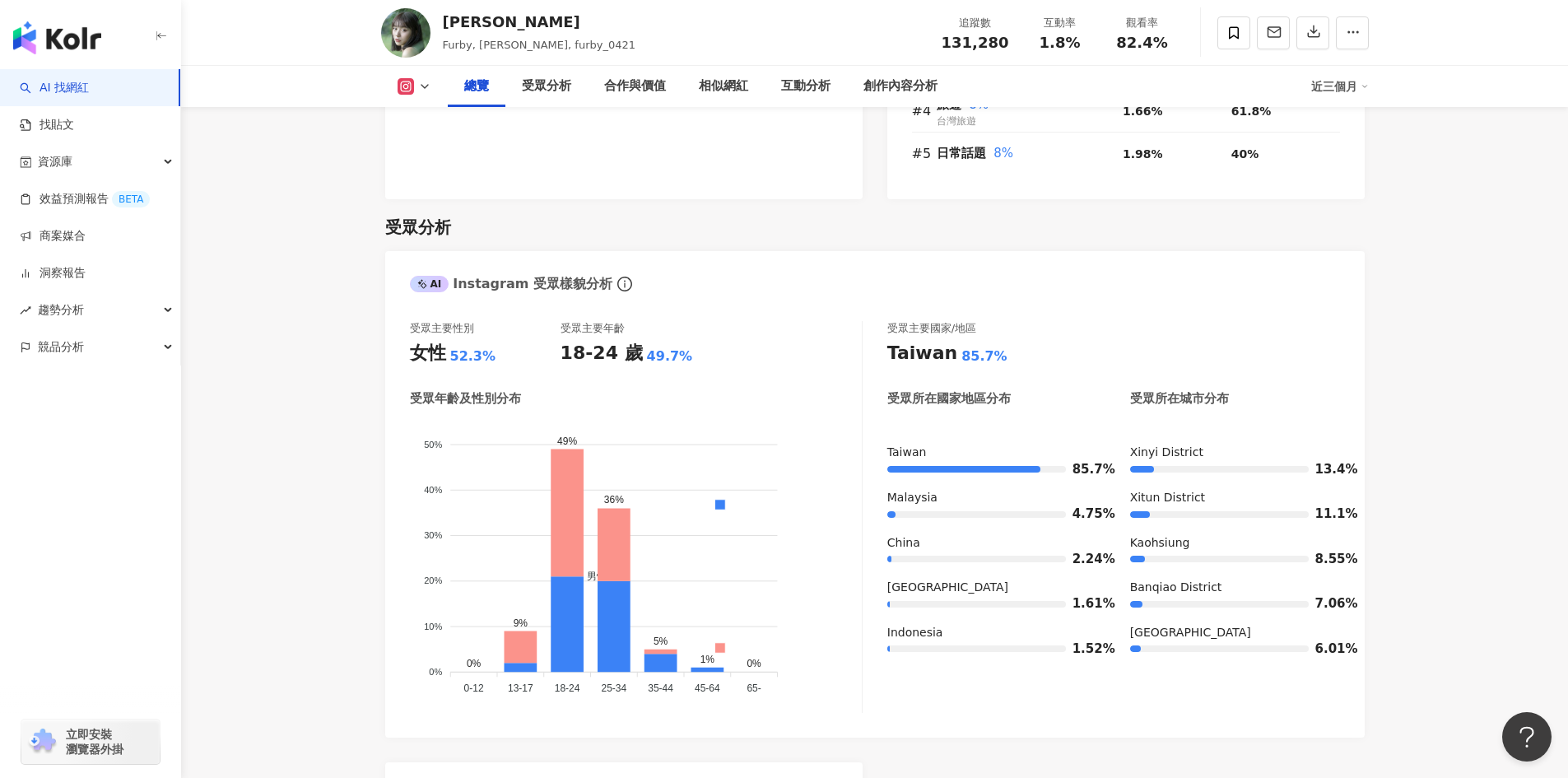
scroll to position [1318, 0]
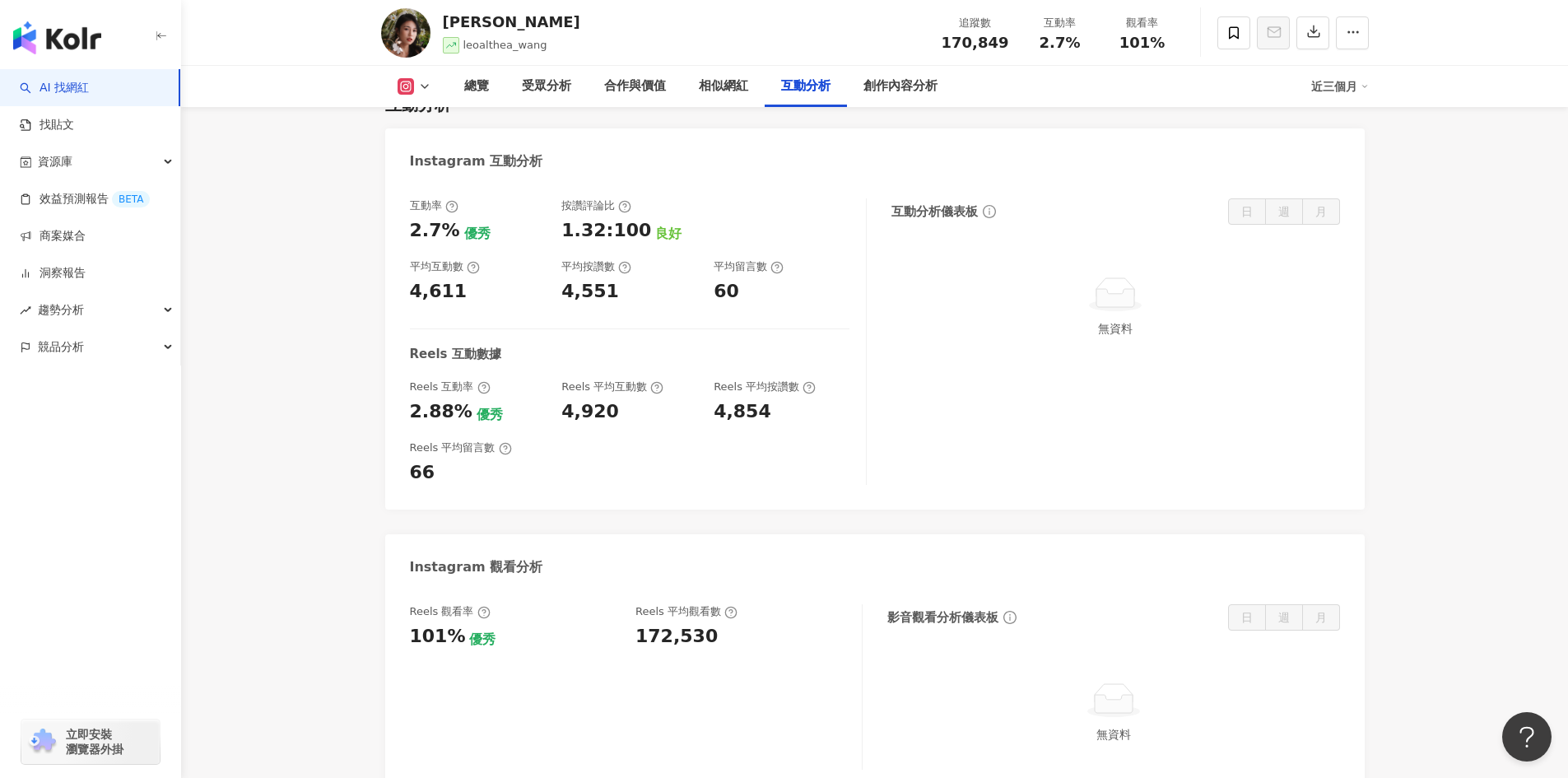
scroll to position [3294, 0]
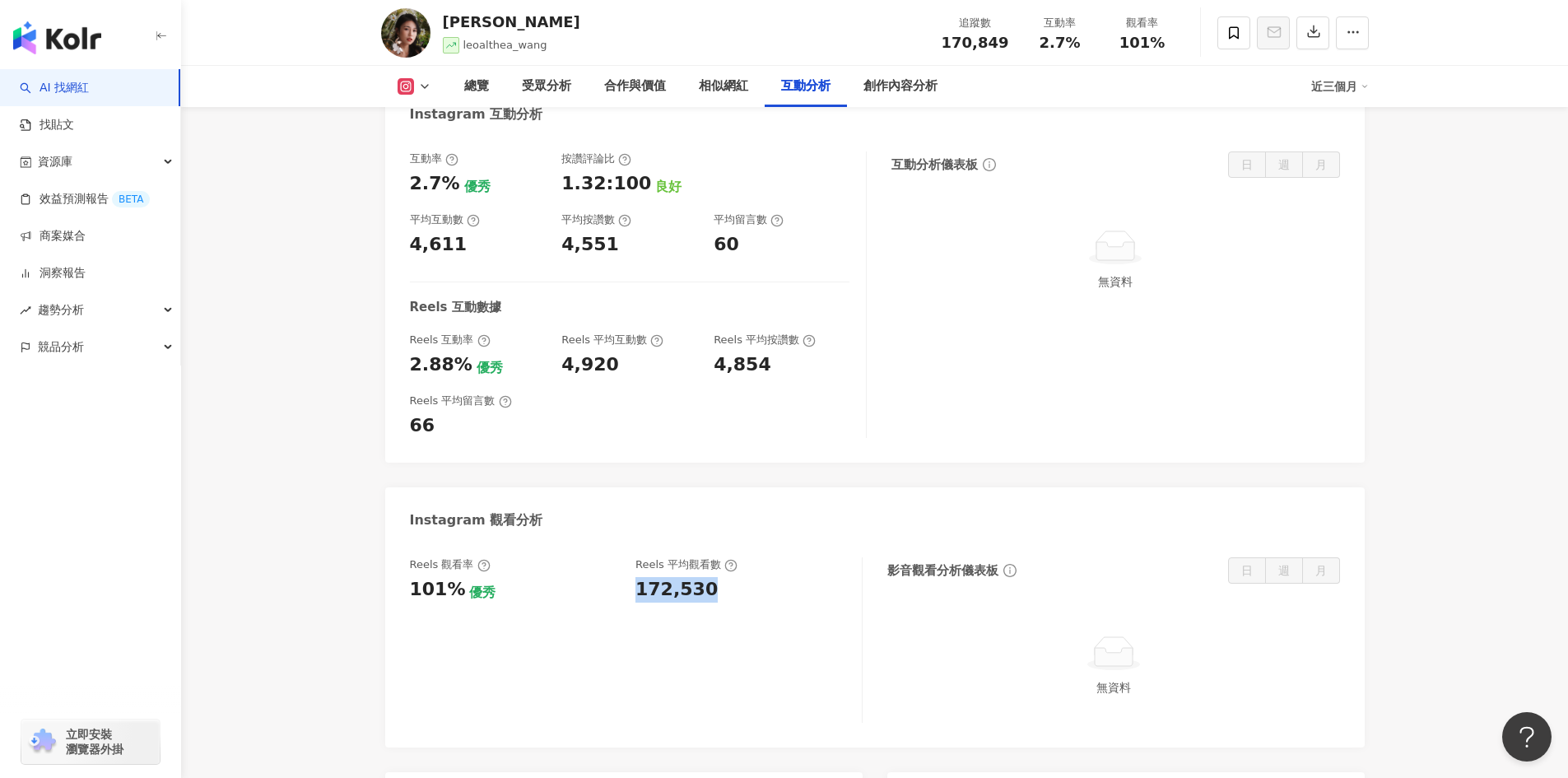
drag, startPoint x: 683, startPoint y: 507, endPoint x: 636, endPoint y: 509, distance: 47.0
click at [636, 578] on div "172,530" at bounding box center [740, 590] width 210 height 25
copy div "172,530"
drag, startPoint x: 452, startPoint y: 505, endPoint x: 398, endPoint y: 575, distance: 88.4
click at [400, 541] on div "Reels 觀看率 101% 優秀 [PERSON_NAME] 平均觀看數 172,530 影音觀看分析儀表板 日 週 月 無資料" at bounding box center [875, 645] width 980 height 207
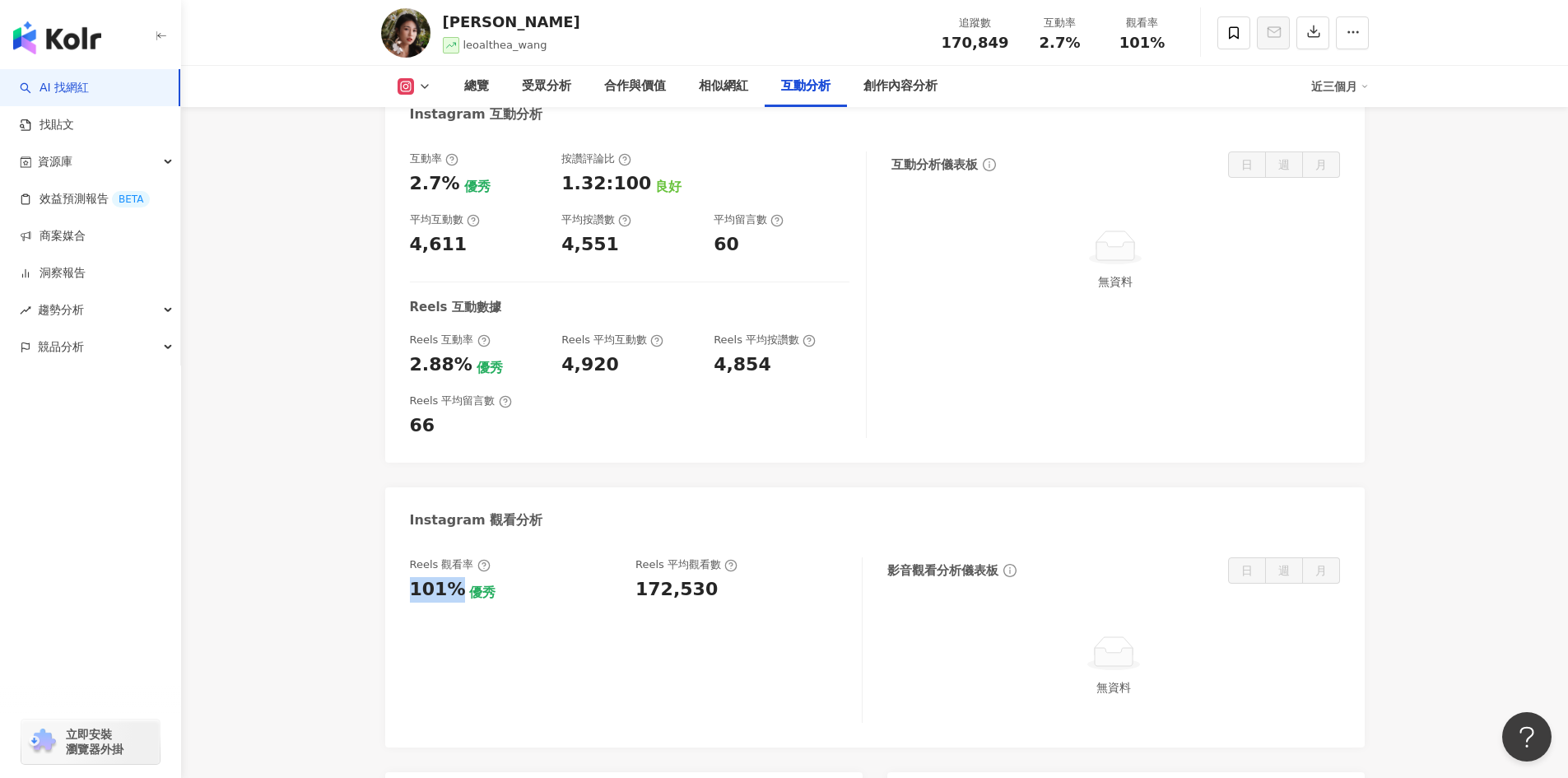
copy div "101%"
drag, startPoint x: 467, startPoint y: 274, endPoint x: 409, endPoint y: 275, distance: 58.0
click at [410, 353] on div "2.88% 優秀" at bounding box center [477, 365] width 136 height 25
copy div "2.88%"
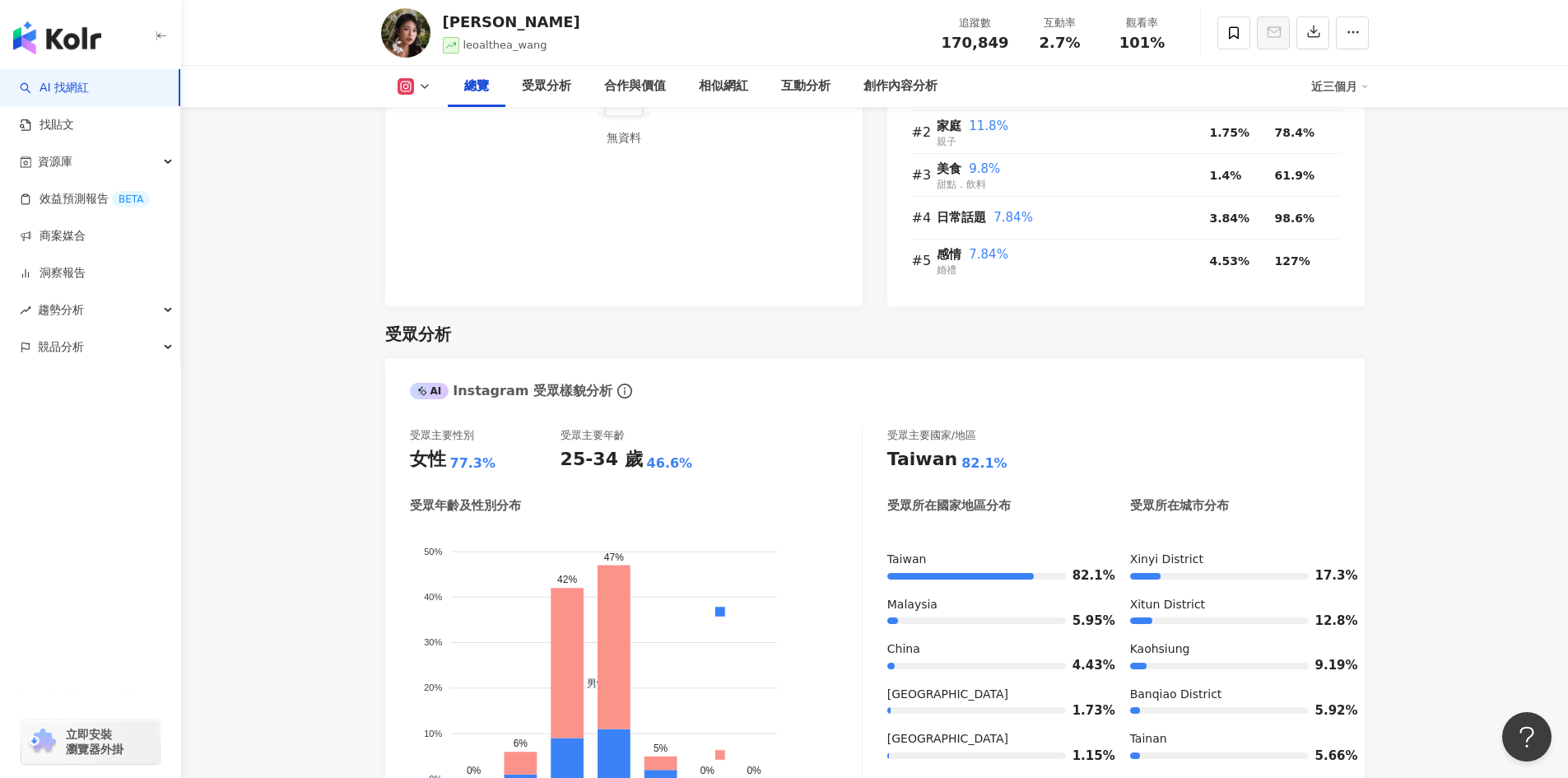
scroll to position [1235, 0]
